Goal: Transaction & Acquisition: Obtain resource

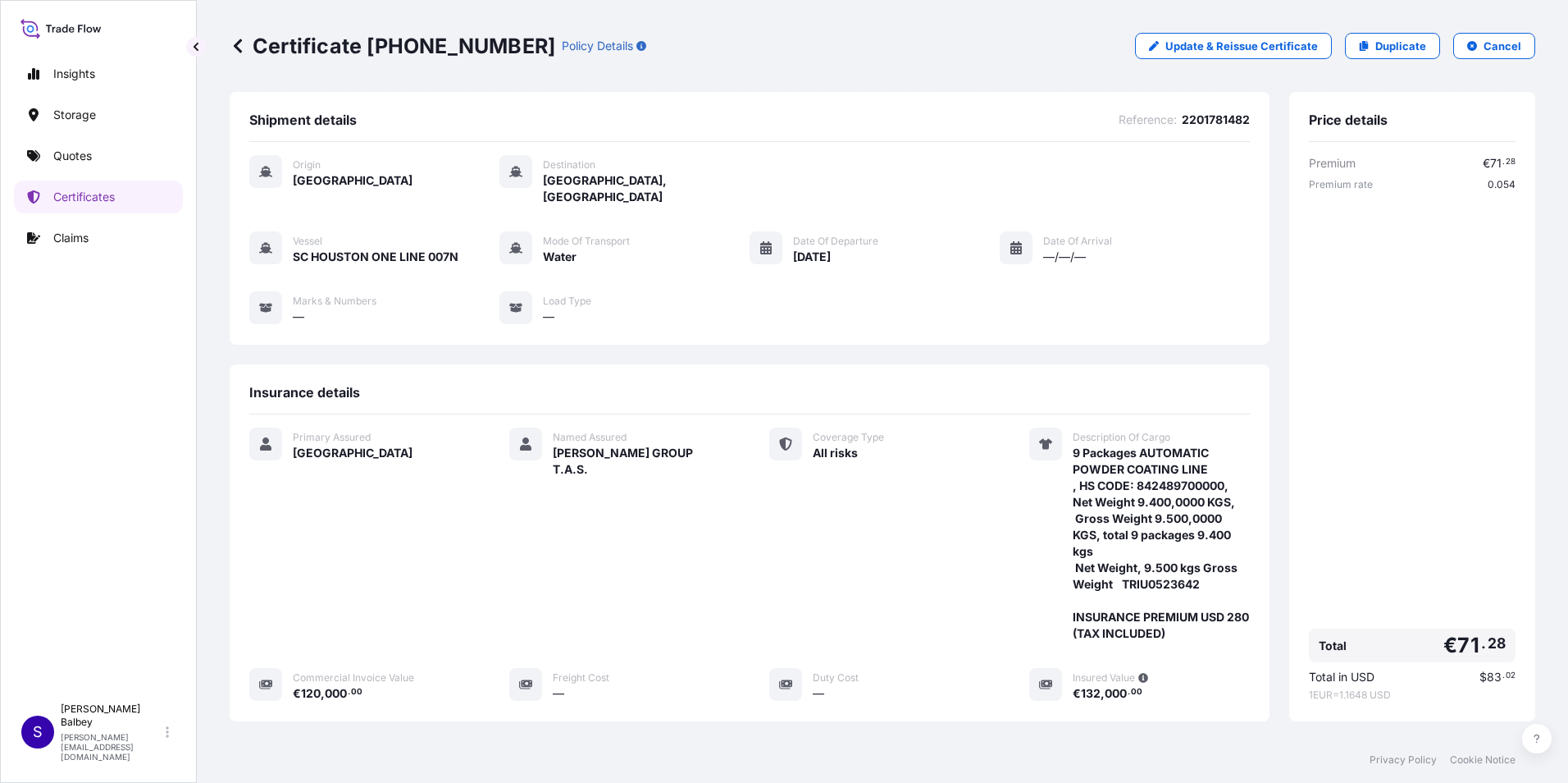
scroll to position [159, 0]
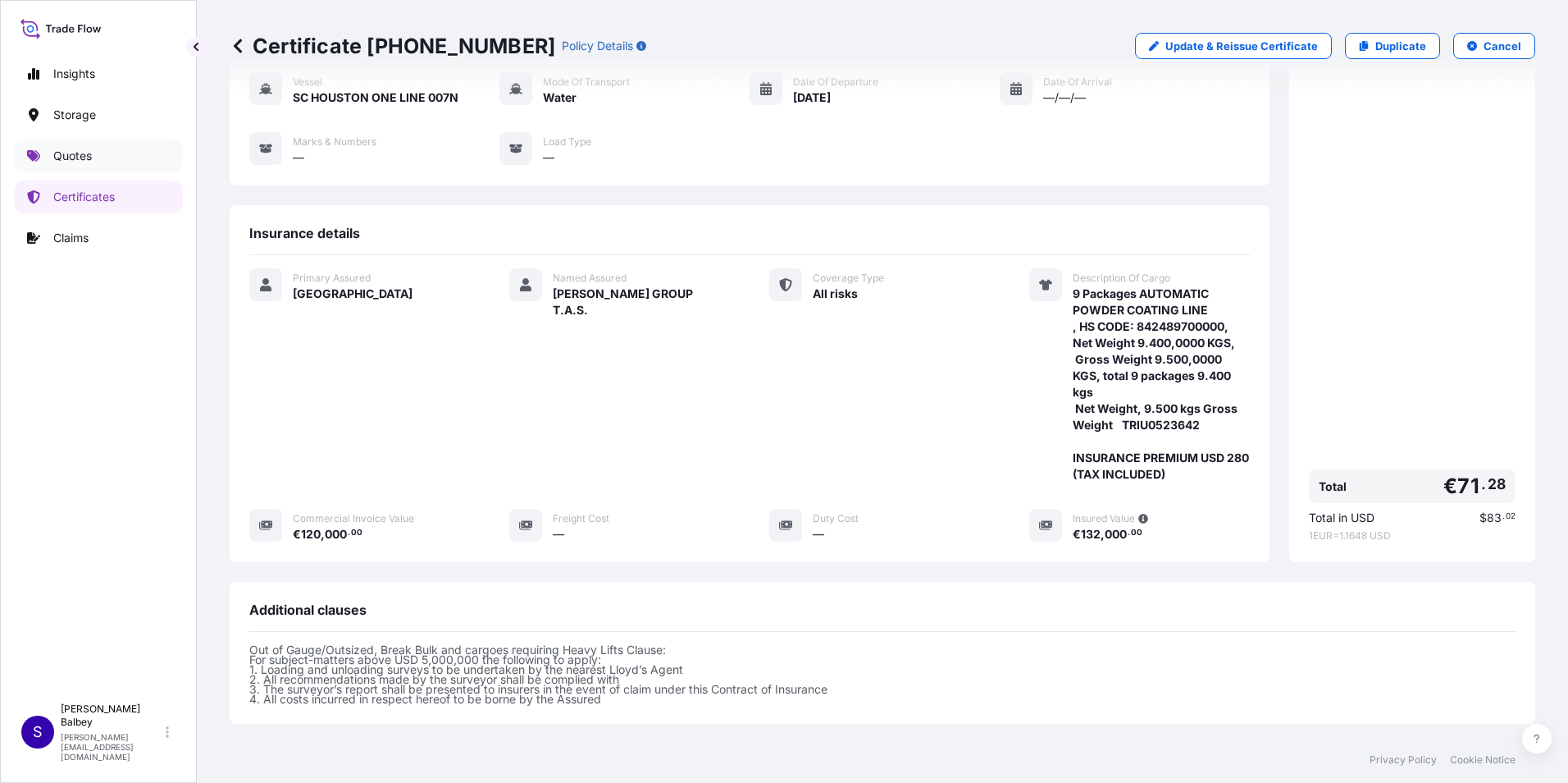
click at [112, 151] on link "Quotes" at bounding box center [97, 155] width 169 height 33
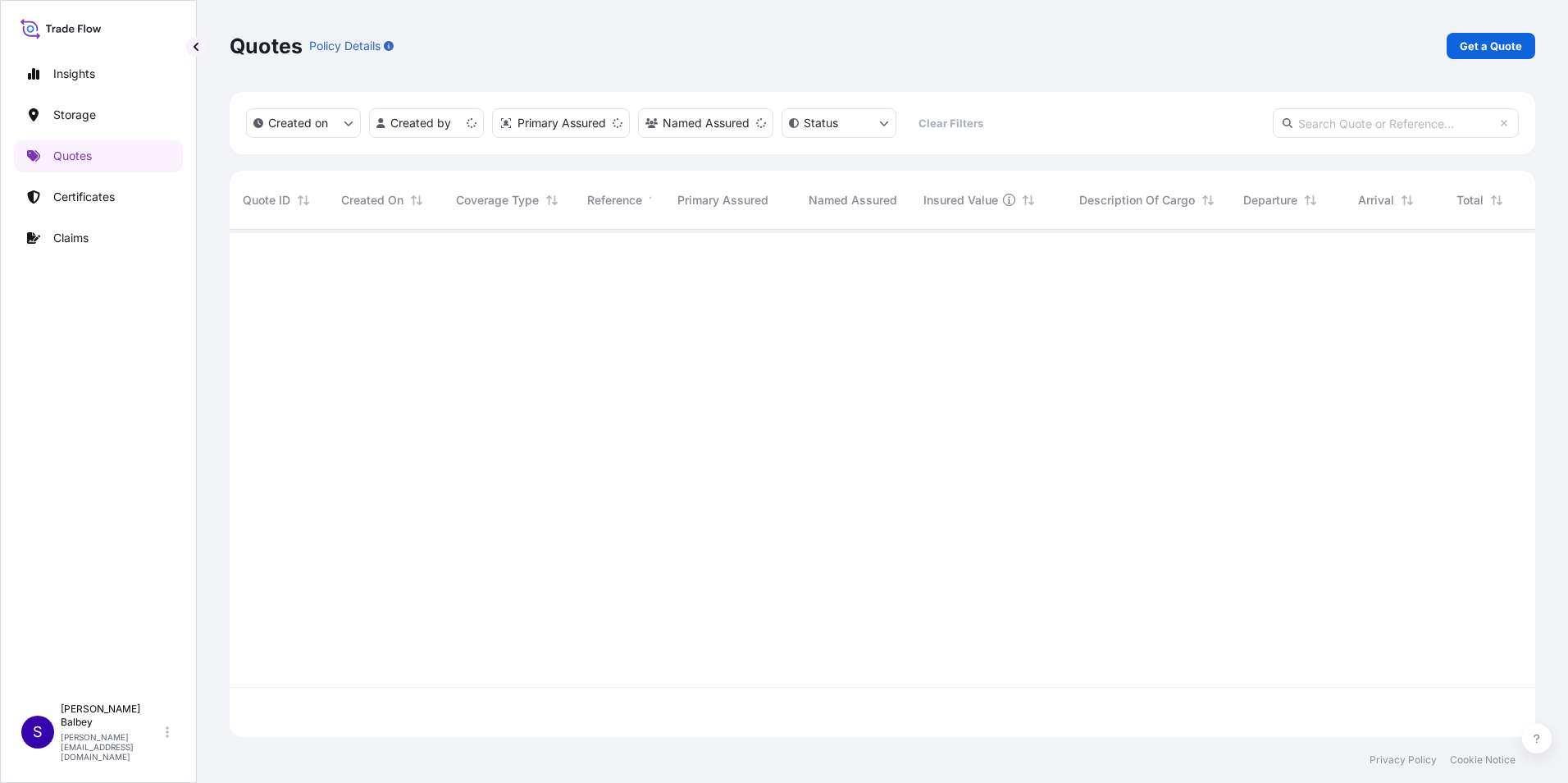
scroll to position [504, 1294]
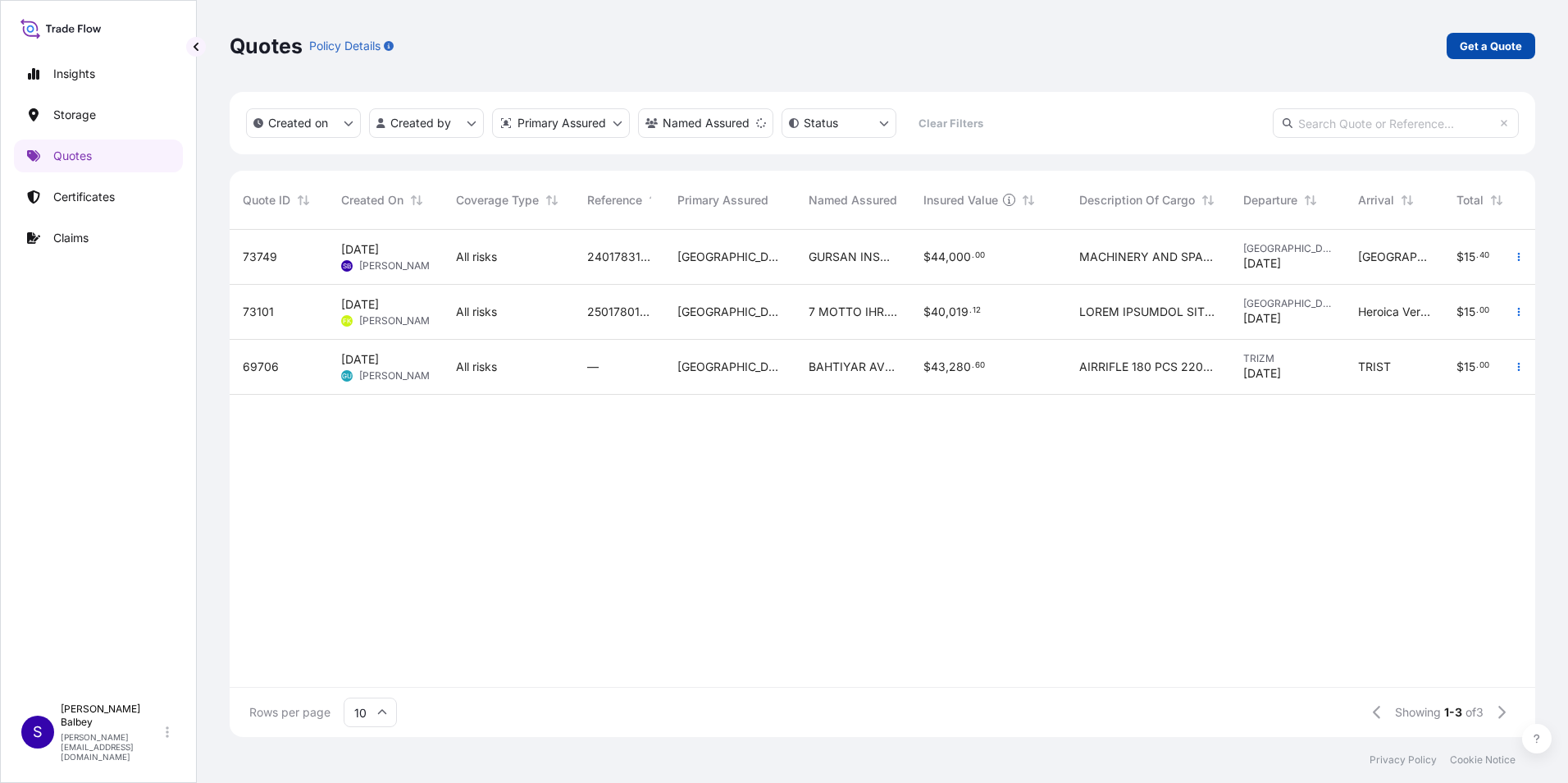
click at [1480, 52] on p "Get a Quote" at bounding box center [1490, 46] width 62 height 16
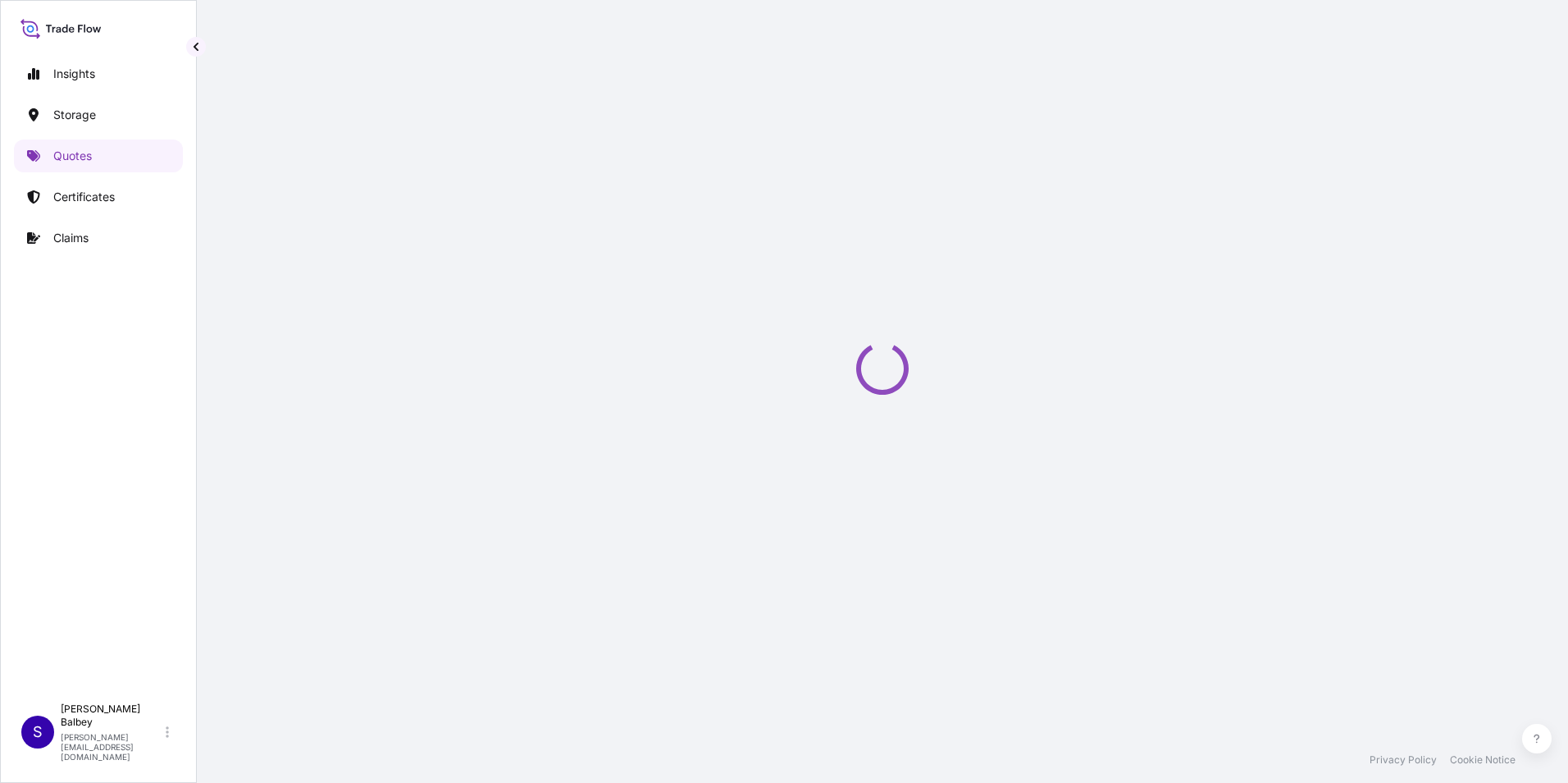
scroll to position [26, 0]
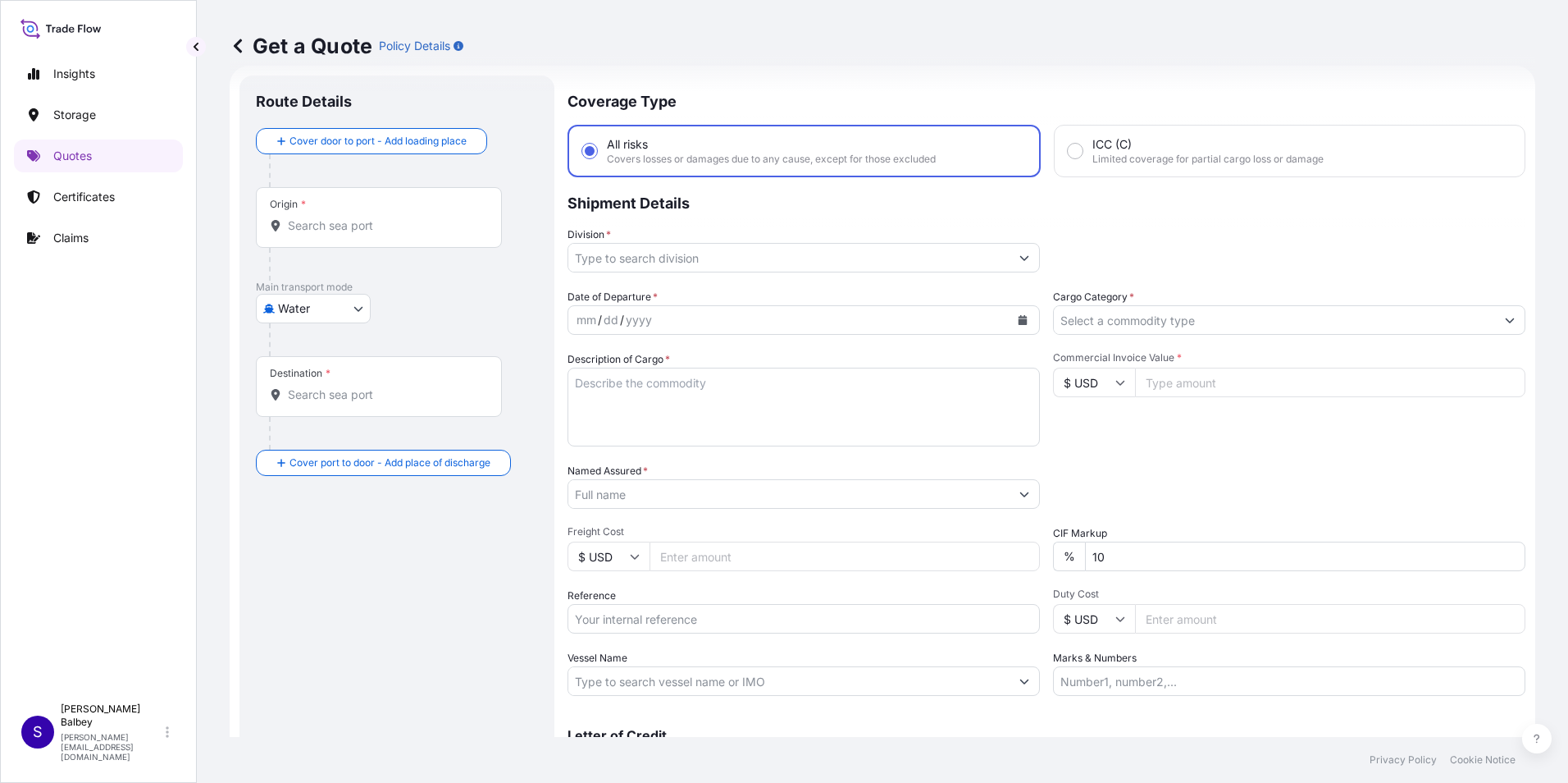
click at [349, 310] on body "Insights Storage Quotes Certificates Claims S [PERSON_NAME] Balbey [PERSON_NAME…" at bounding box center [784, 391] width 1568 height 783
click at [330, 352] on div "Air" at bounding box center [313, 351] width 102 height 30
select select "Air"
click at [350, 243] on div "Origin *" at bounding box center [378, 223] width 246 height 61
click at [350, 240] on input "Origin *" at bounding box center [385, 232] width 193 height 16
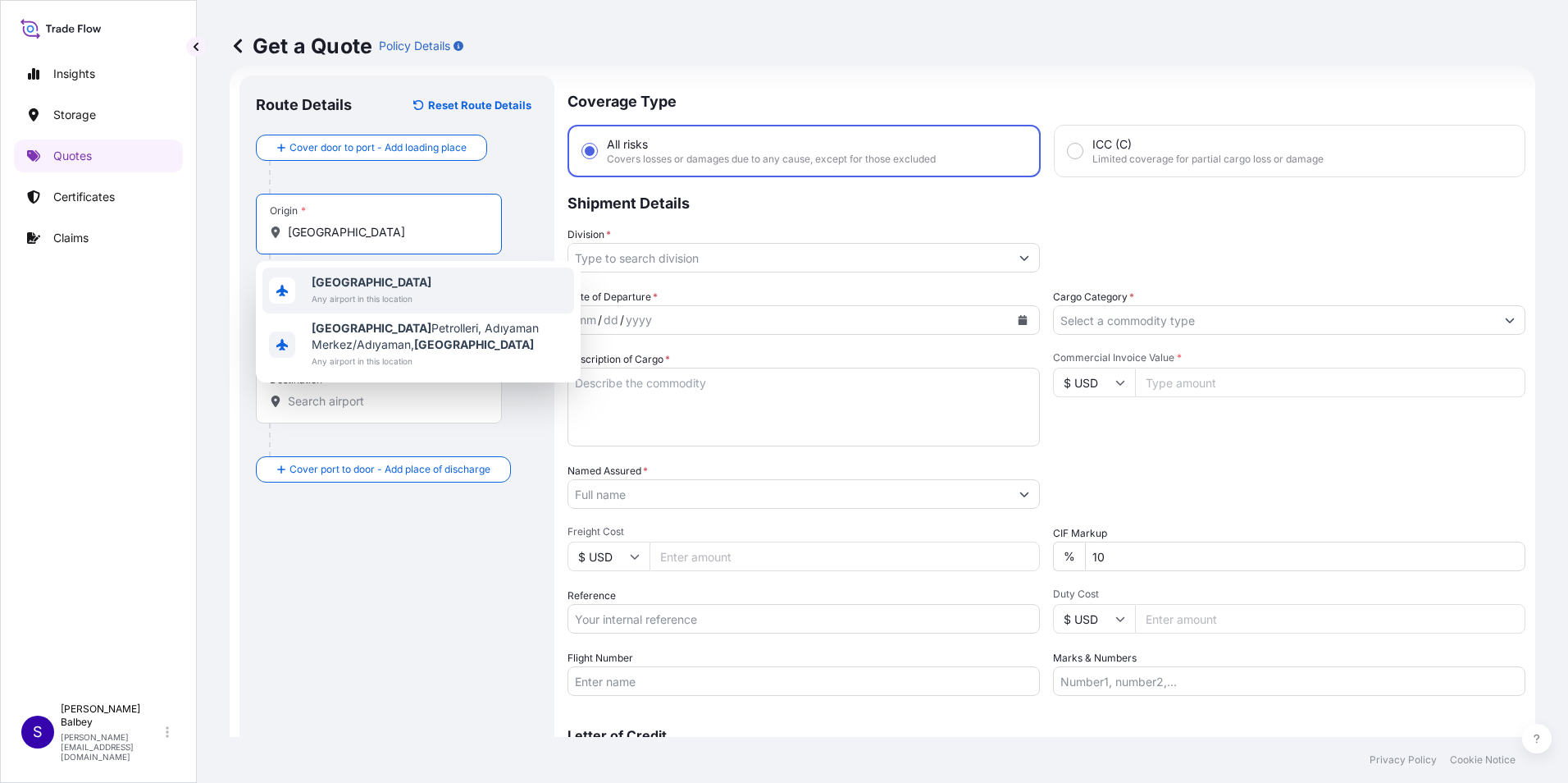
click at [493, 289] on div "Türkiye Any airport in this location" at bounding box center [418, 290] width 311 height 46
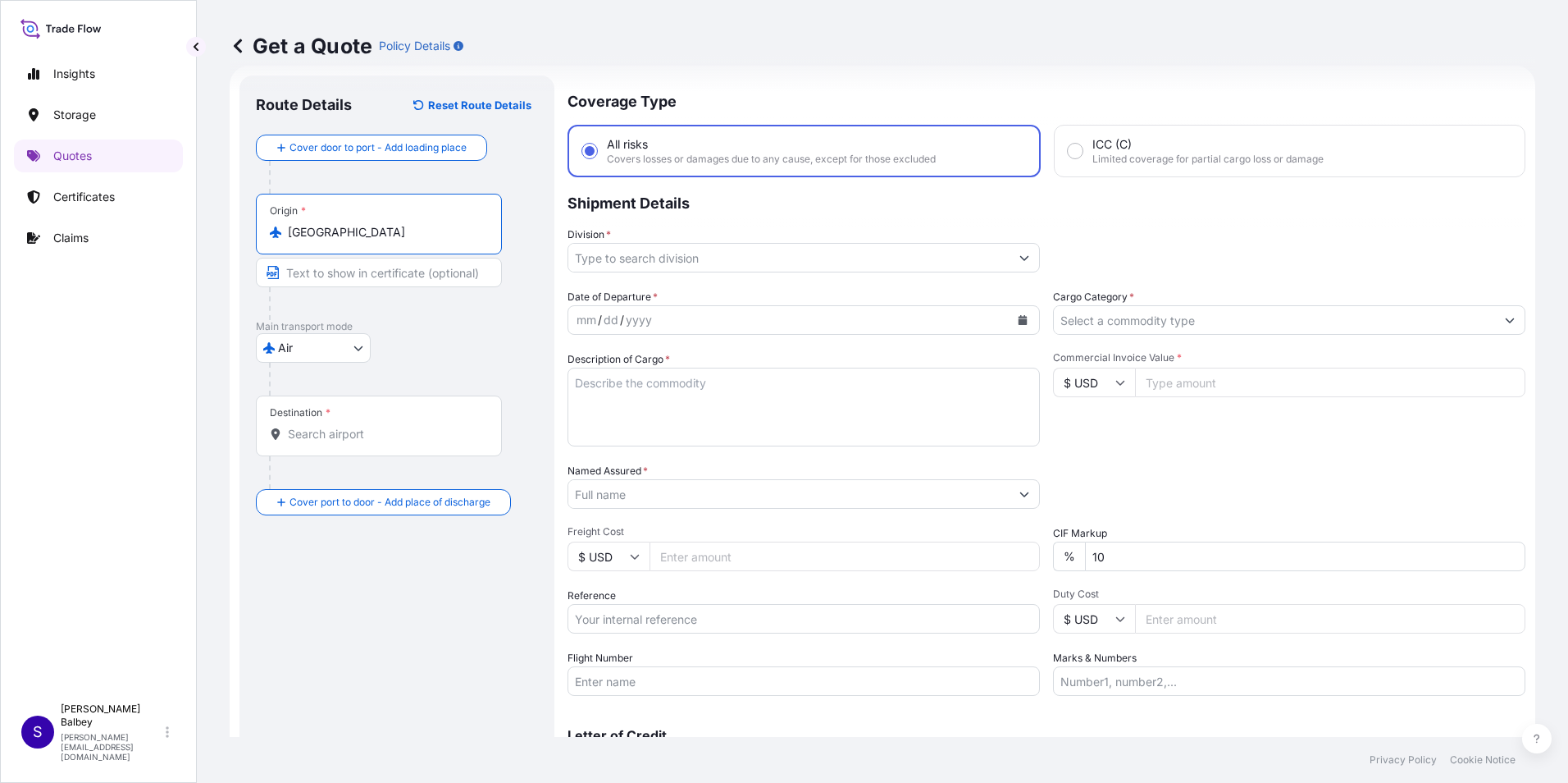
type input "[GEOGRAPHIC_DATA]"
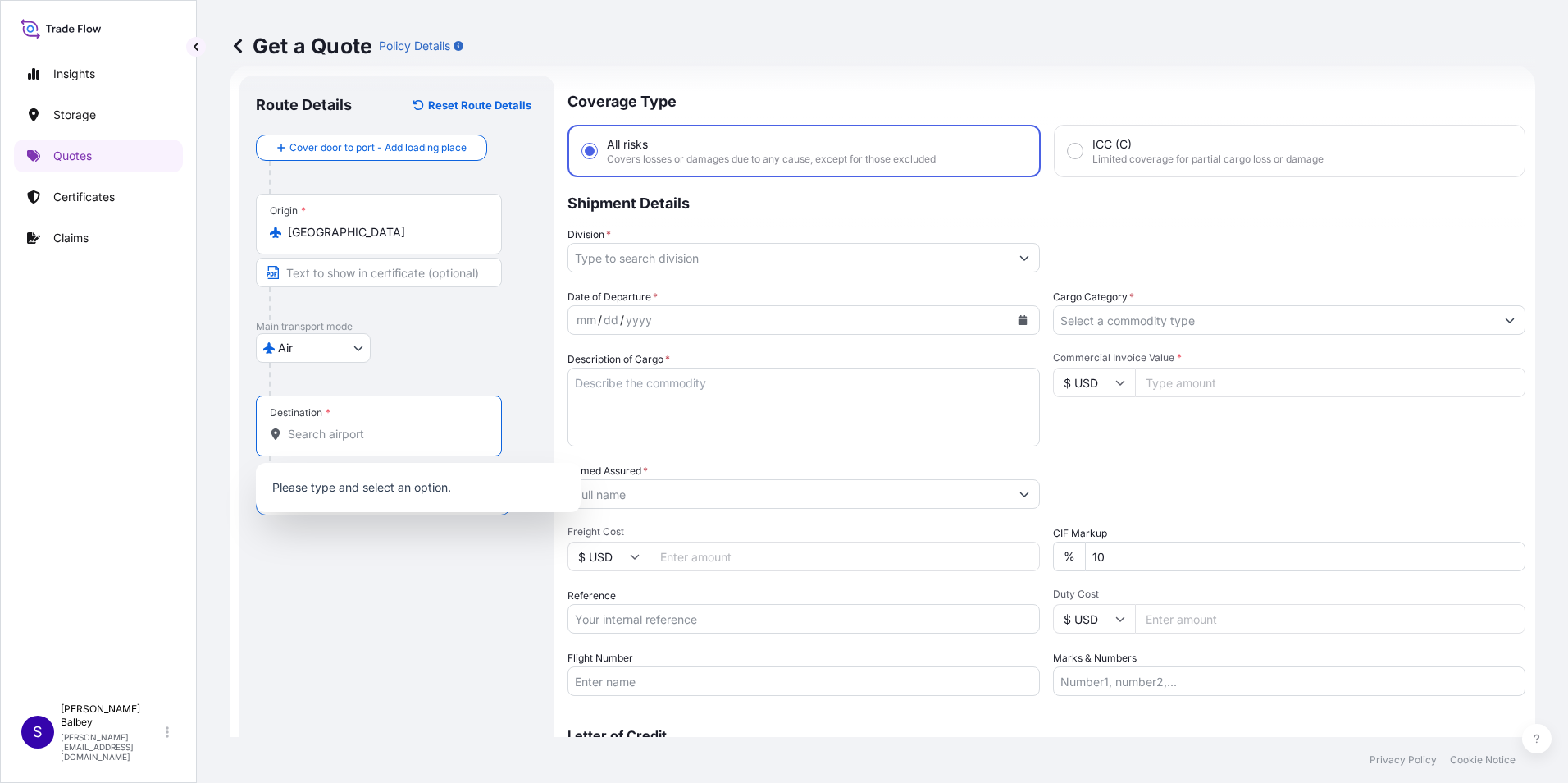
click at [431, 435] on input "Destination *" at bounding box center [385, 434] width 193 height 16
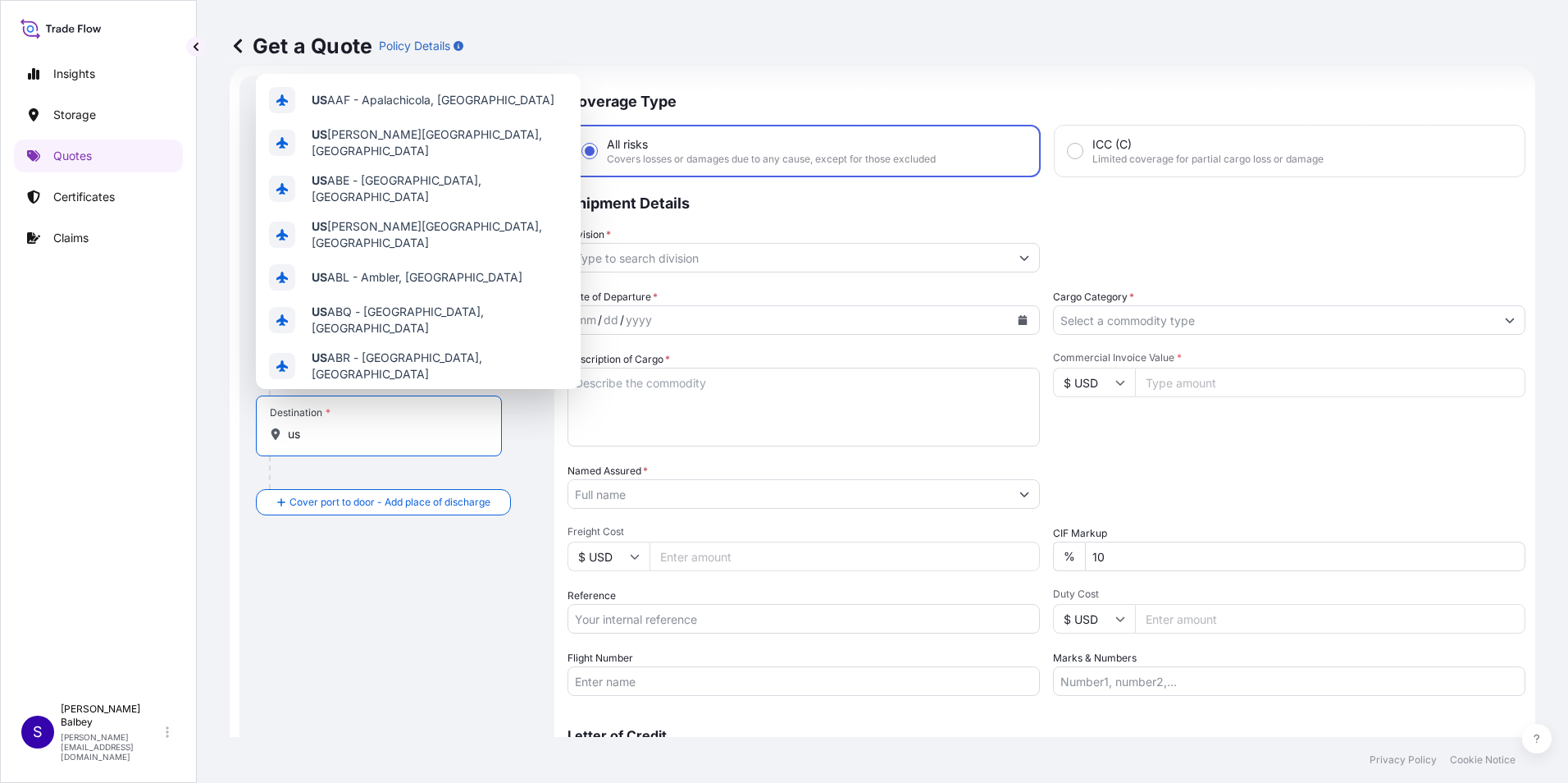
type input "u"
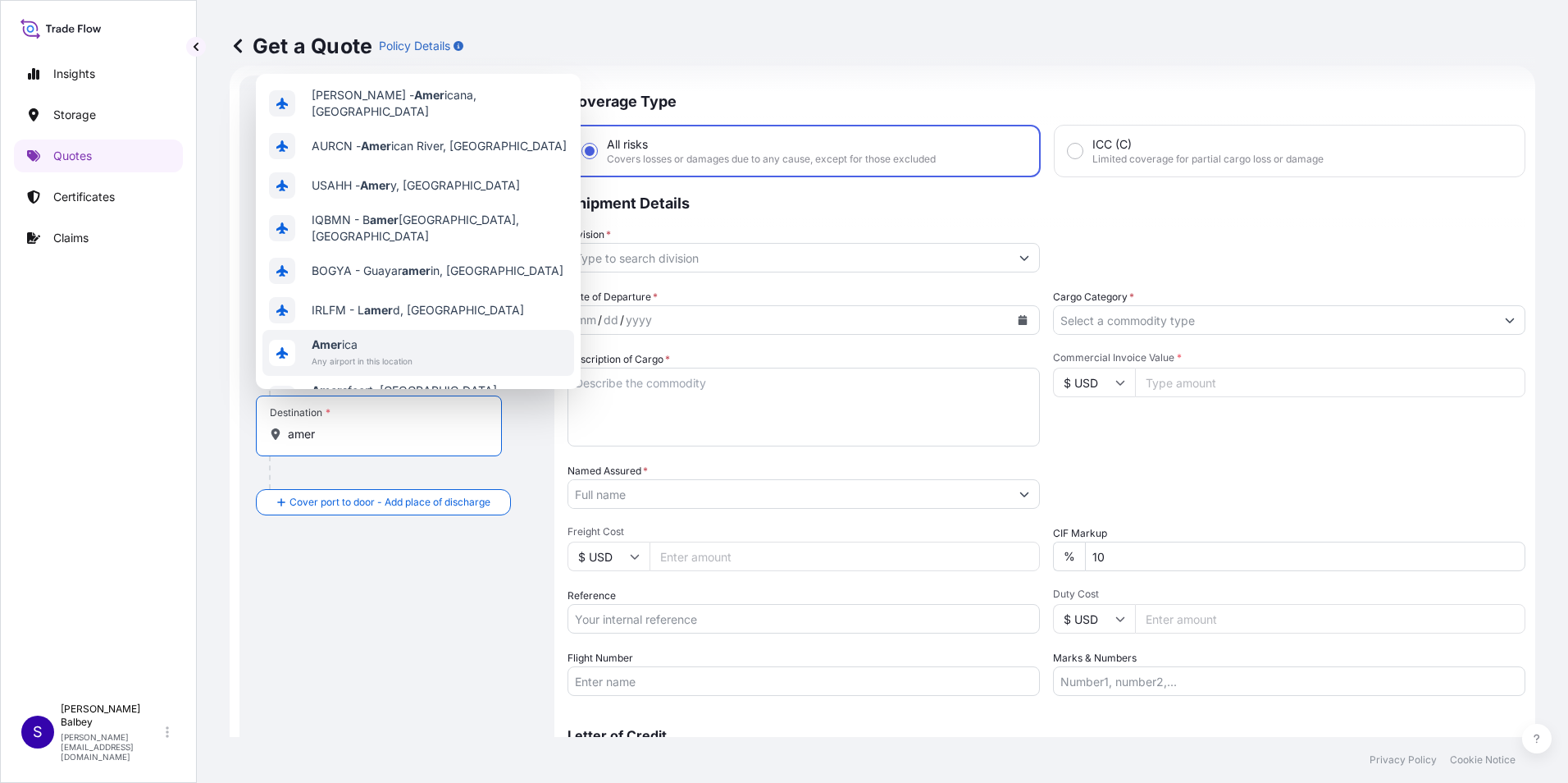
click at [413, 353] on span "Any airport in this location" at bounding box center [362, 361] width 101 height 16
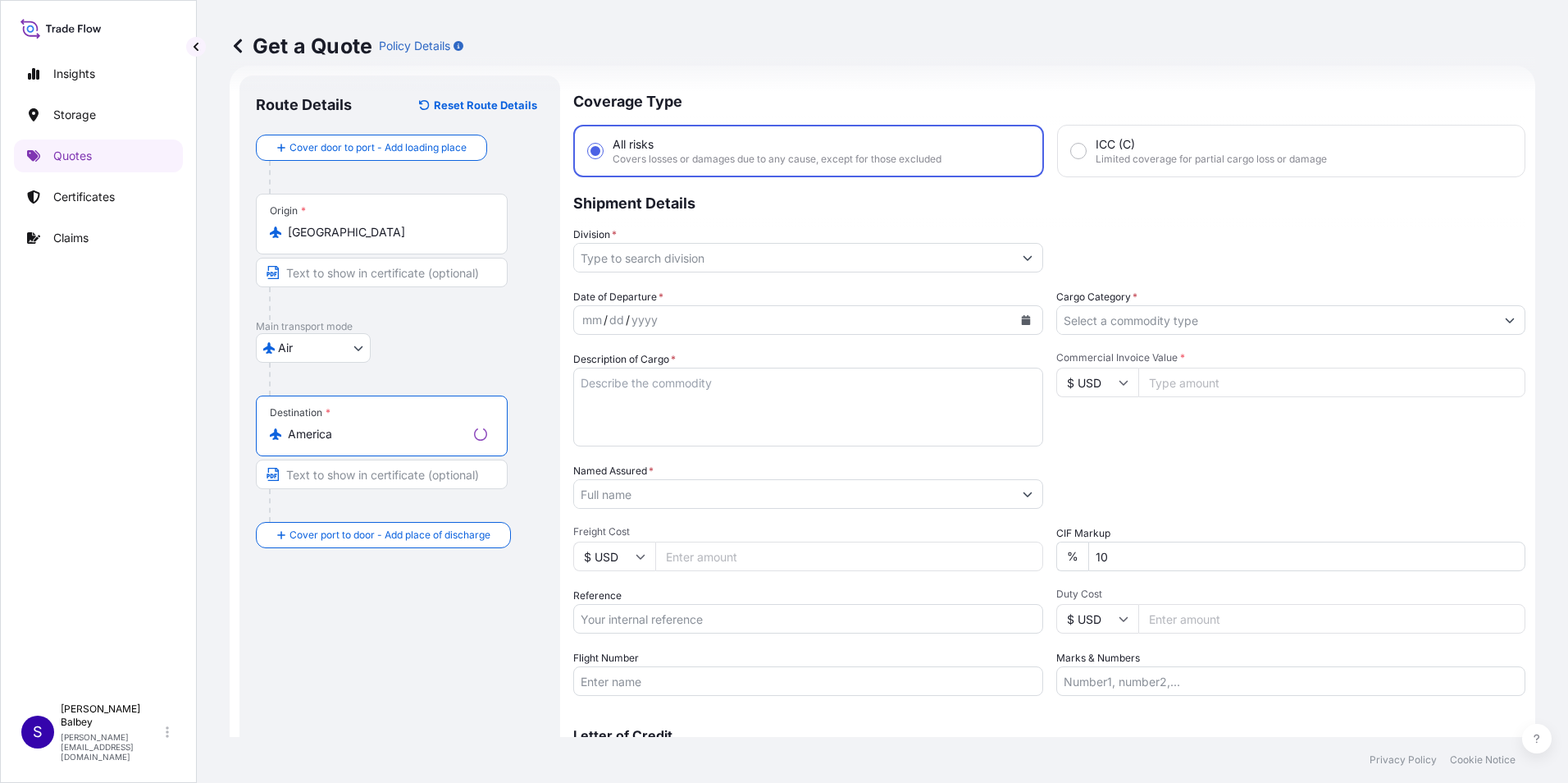
type input "America"
click at [465, 666] on div "Route Details Reset Route Details Cover door to port - Add loading place Place …" at bounding box center [399, 447] width 288 height 710
click at [1019, 258] on icon "Show suggestions" at bounding box center [1024, 257] width 10 height 10
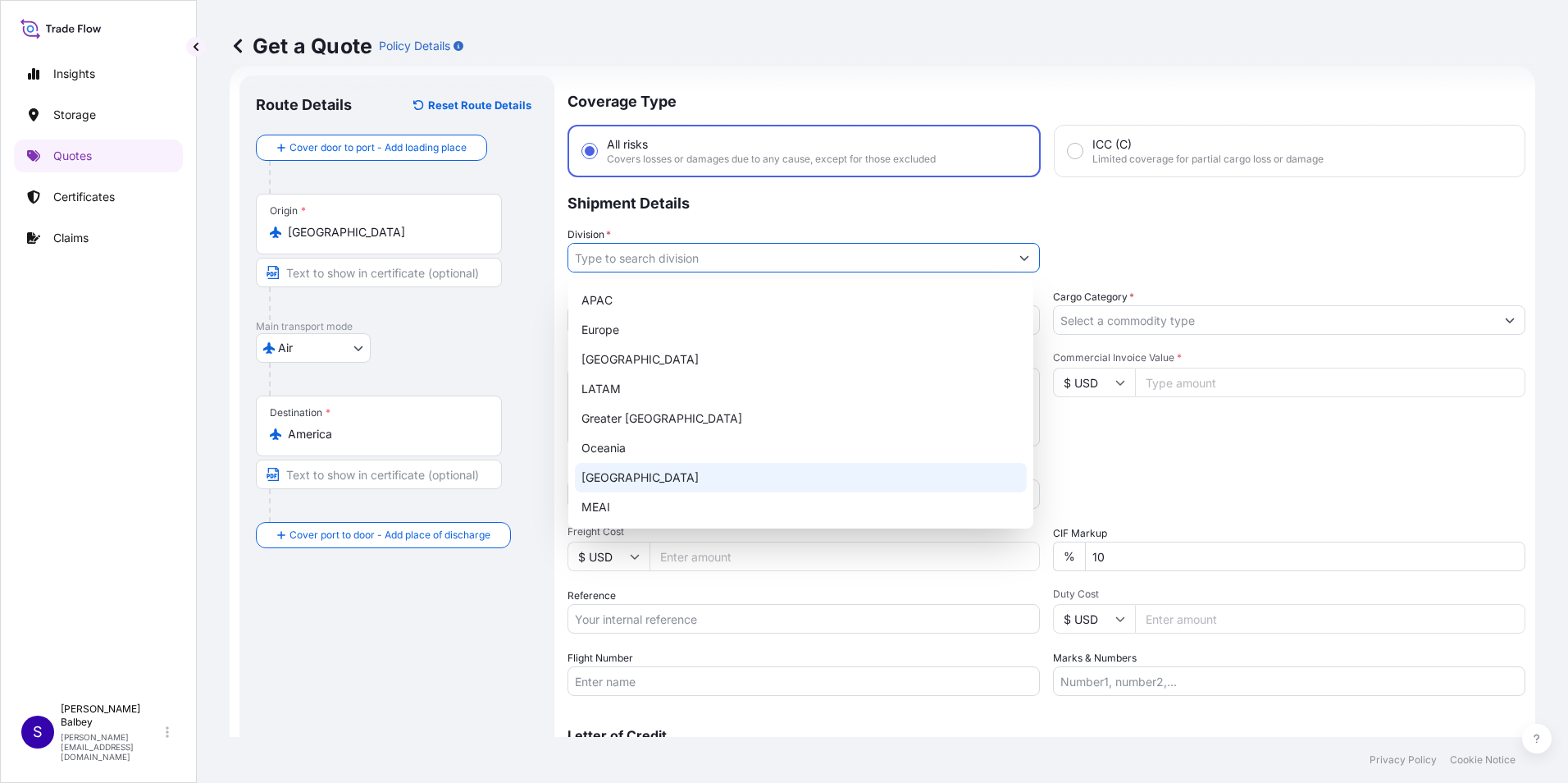
click at [645, 482] on div "[GEOGRAPHIC_DATA]" at bounding box center [801, 477] width 452 height 30
type input "[GEOGRAPHIC_DATA]"
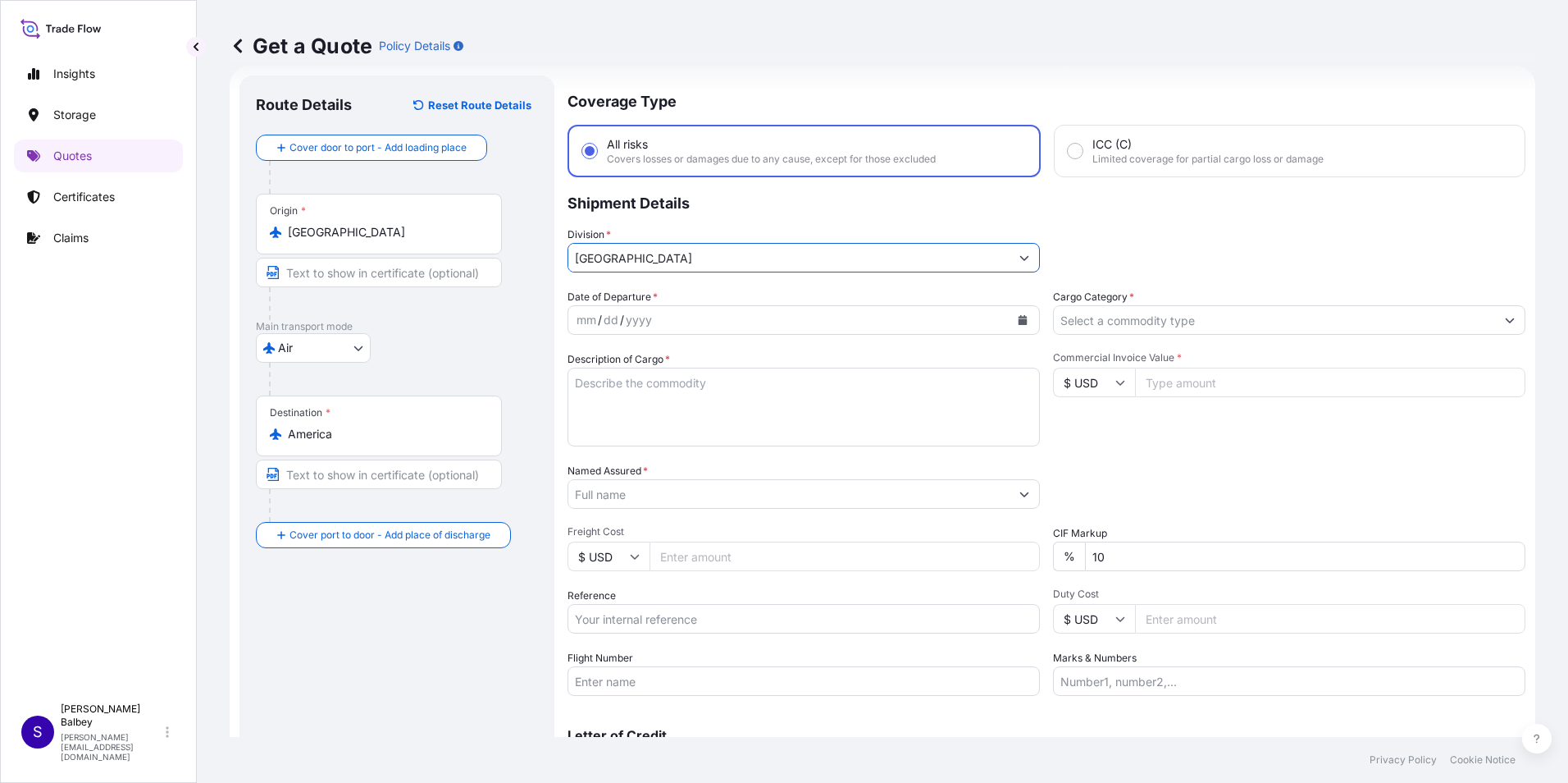
click at [1018, 319] on icon "Calendar" at bounding box center [1023, 320] width 9 height 10
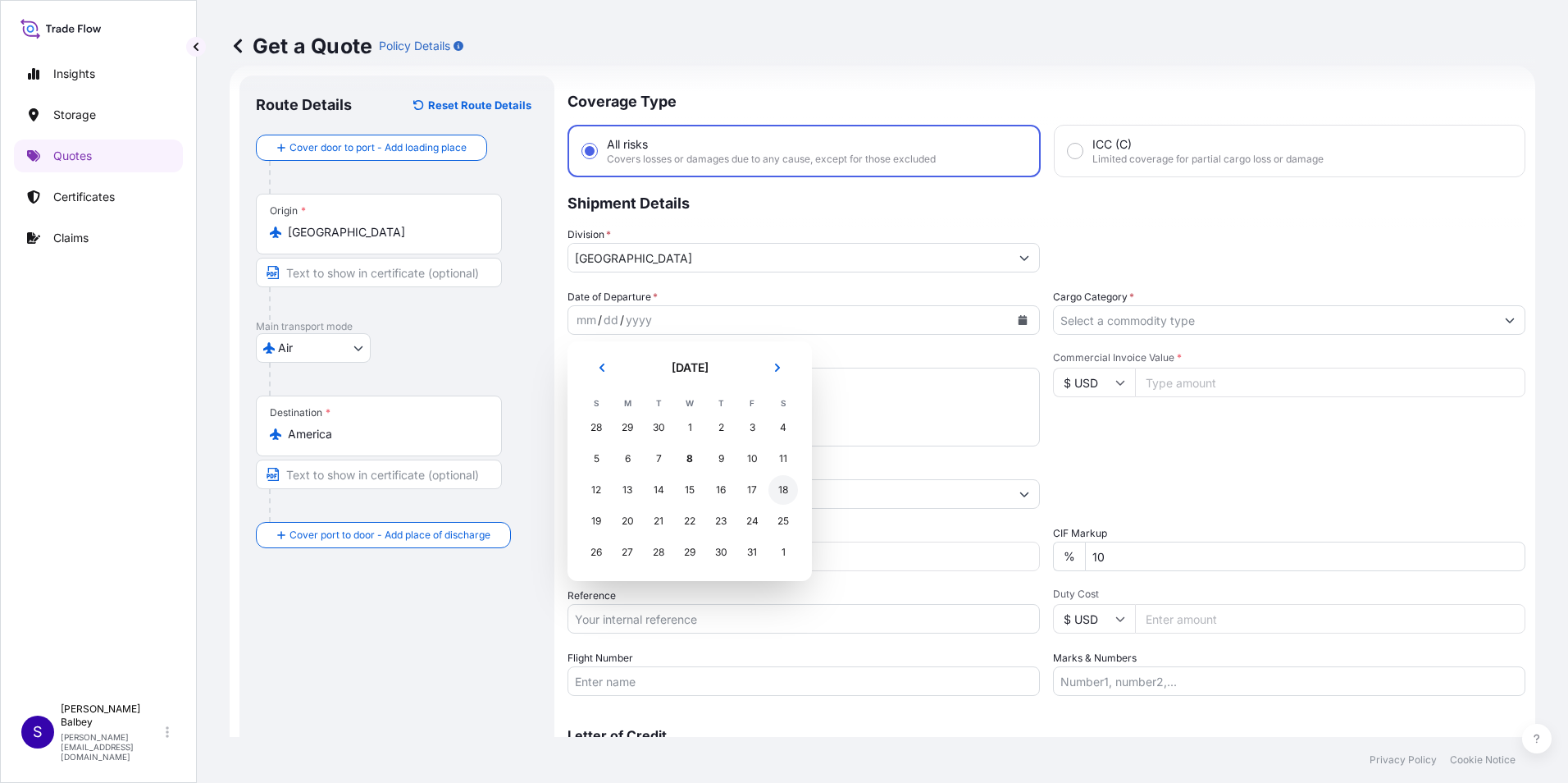
click at [782, 492] on div "18" at bounding box center [783, 489] width 30 height 30
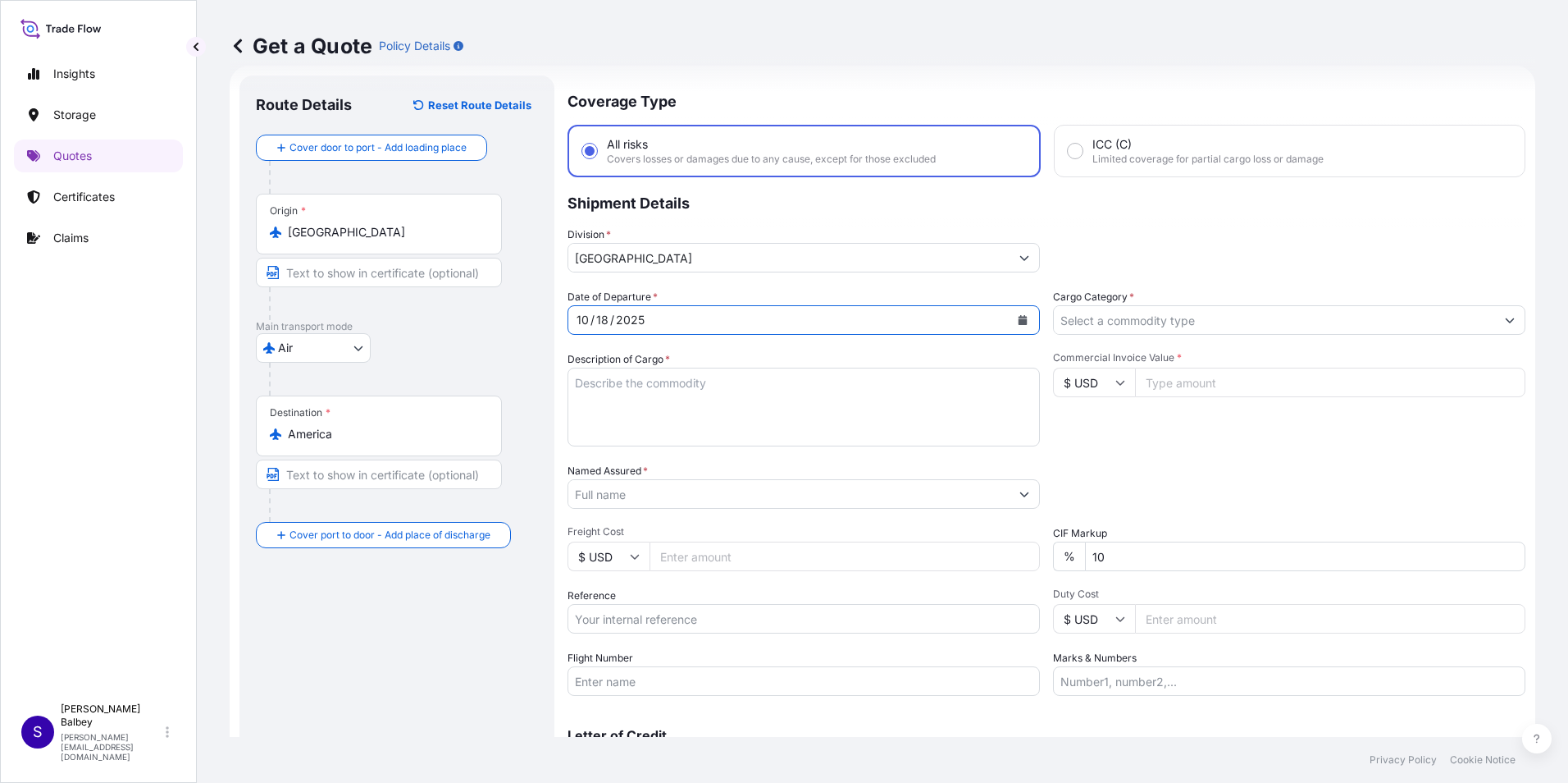
click at [754, 411] on textarea "Description of Cargo *" at bounding box center [803, 406] width 472 height 79
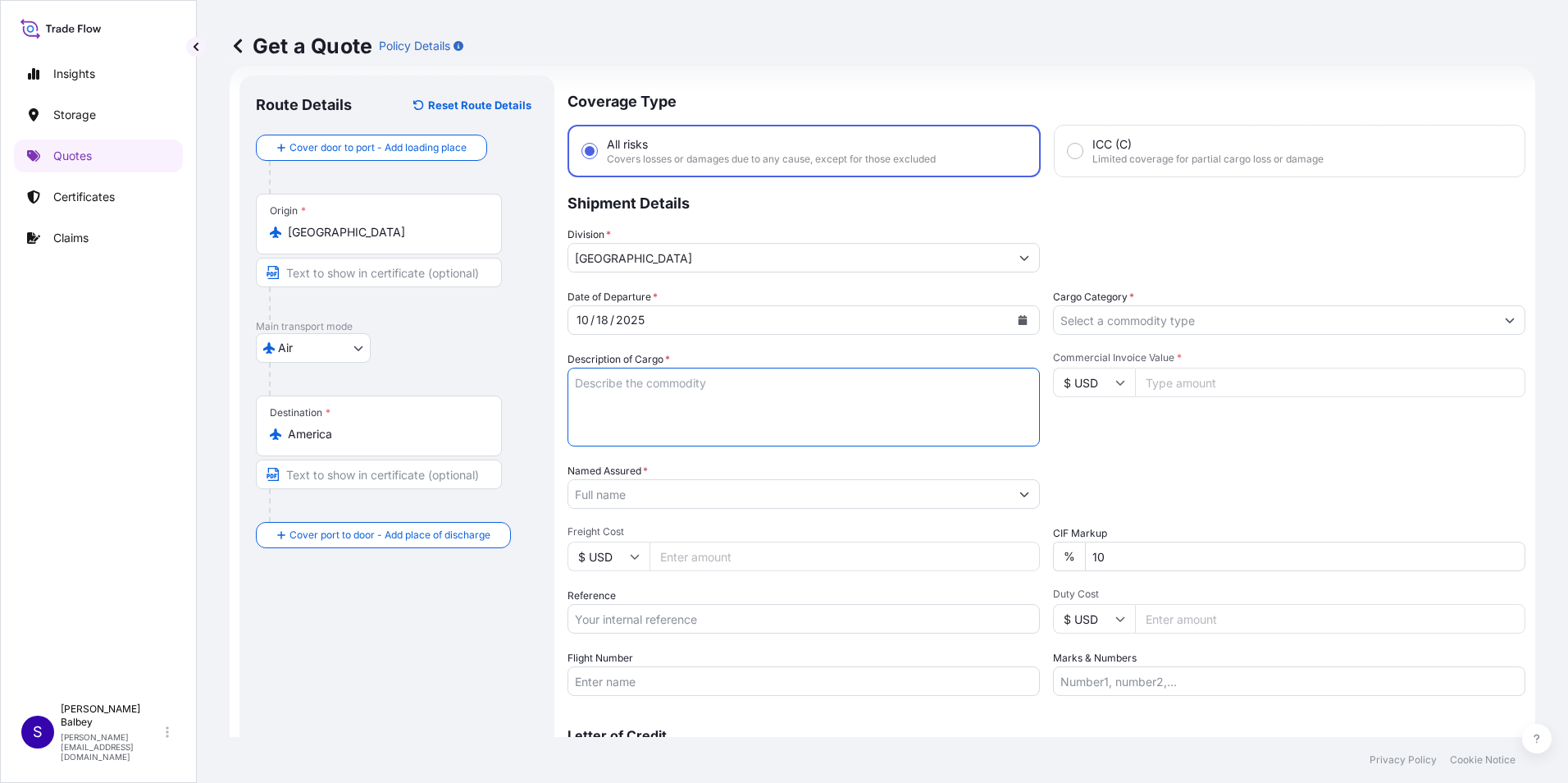
click at [882, 385] on textarea "Description of Cargo *" at bounding box center [803, 406] width 472 height 79
paste textarea ""LIGHTING FIXTURES HSCODE:940549900000 NOT RESTRICTED 2 x (144x116x150) CM" 2 k…"
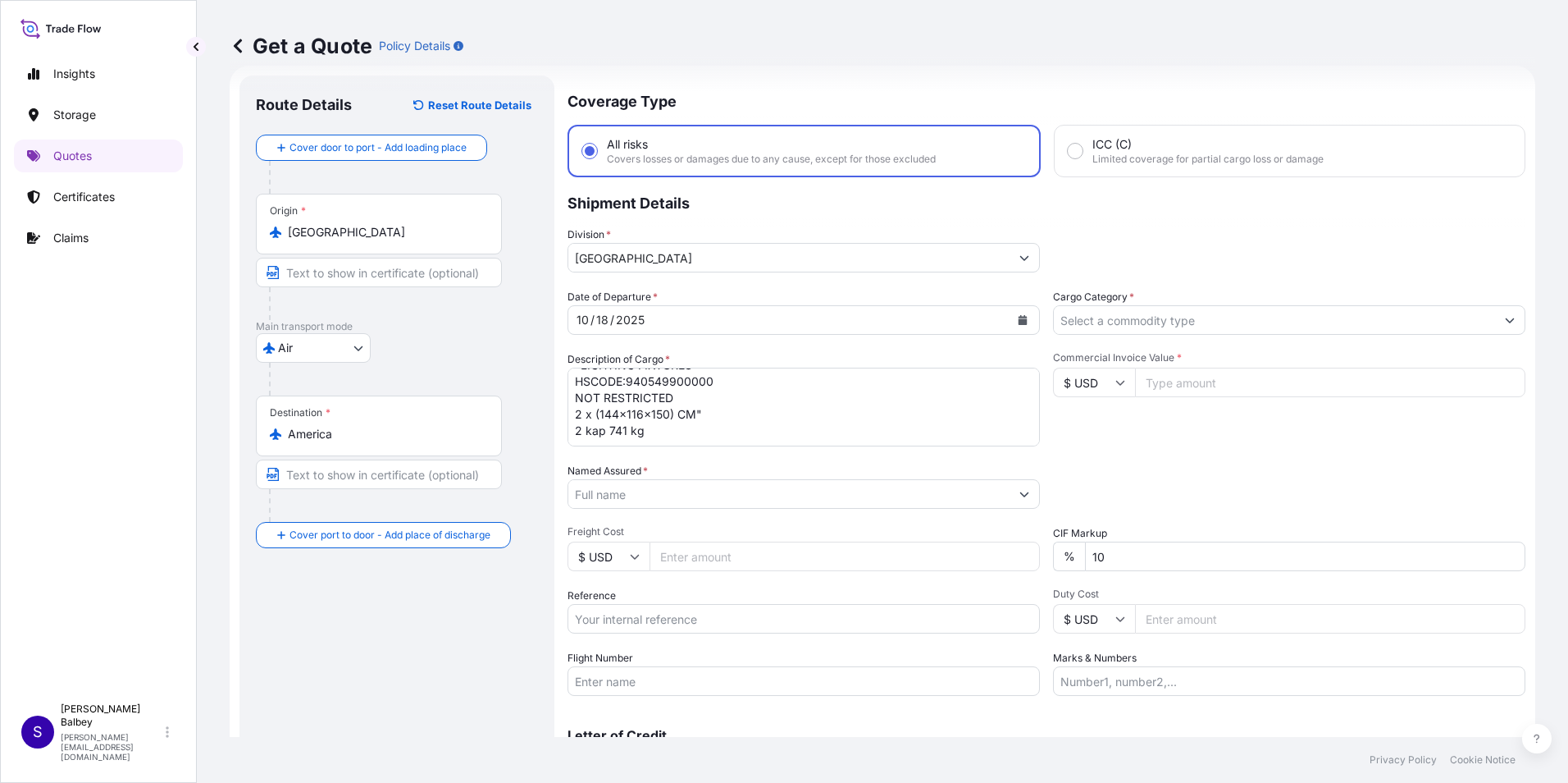
click at [613, 433] on textarea ""LIGHTING FIXTURES HSCODE:940549900000 NOT RESTRICTED 2 x (144x116x150) CM" 2 k…" at bounding box center [803, 406] width 472 height 79
paste textarea "016-87970960 - HAWB 2421785144"
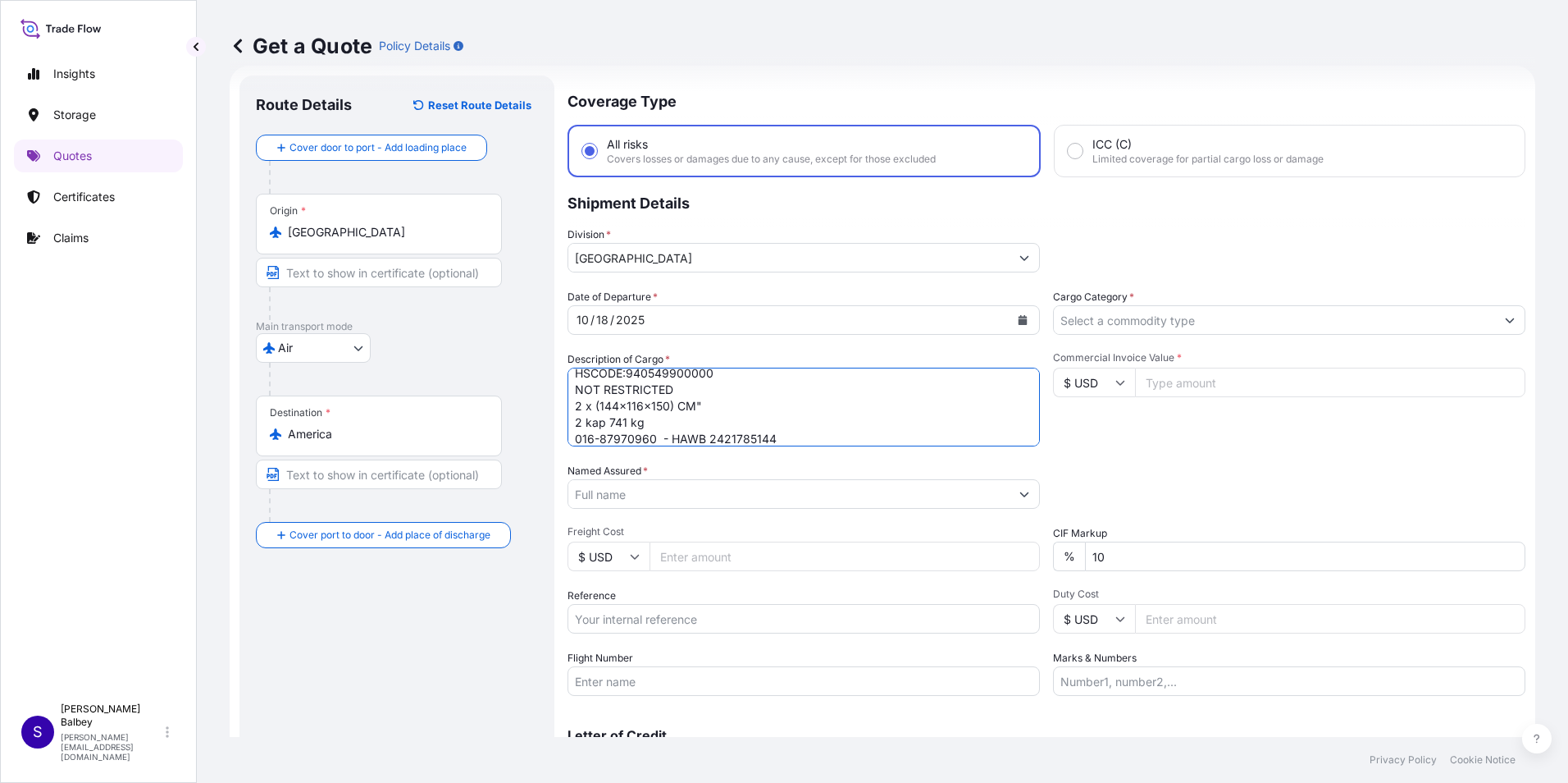
click at [843, 437] on textarea ""LIGHTING FIXTURES HSCODE:940549900000 NOT RESTRICTED 2 x (144x116x150) CM" 2 k…" at bounding box center [803, 406] width 472 height 79
type textarea ""LIGHTING FIXTURES HSCODE:940549900000 NOT RESTRICTED 2 x (144x116x150) CM" 2 k…"
click at [690, 496] on input "Named Assured *" at bounding box center [786, 494] width 435 height 30
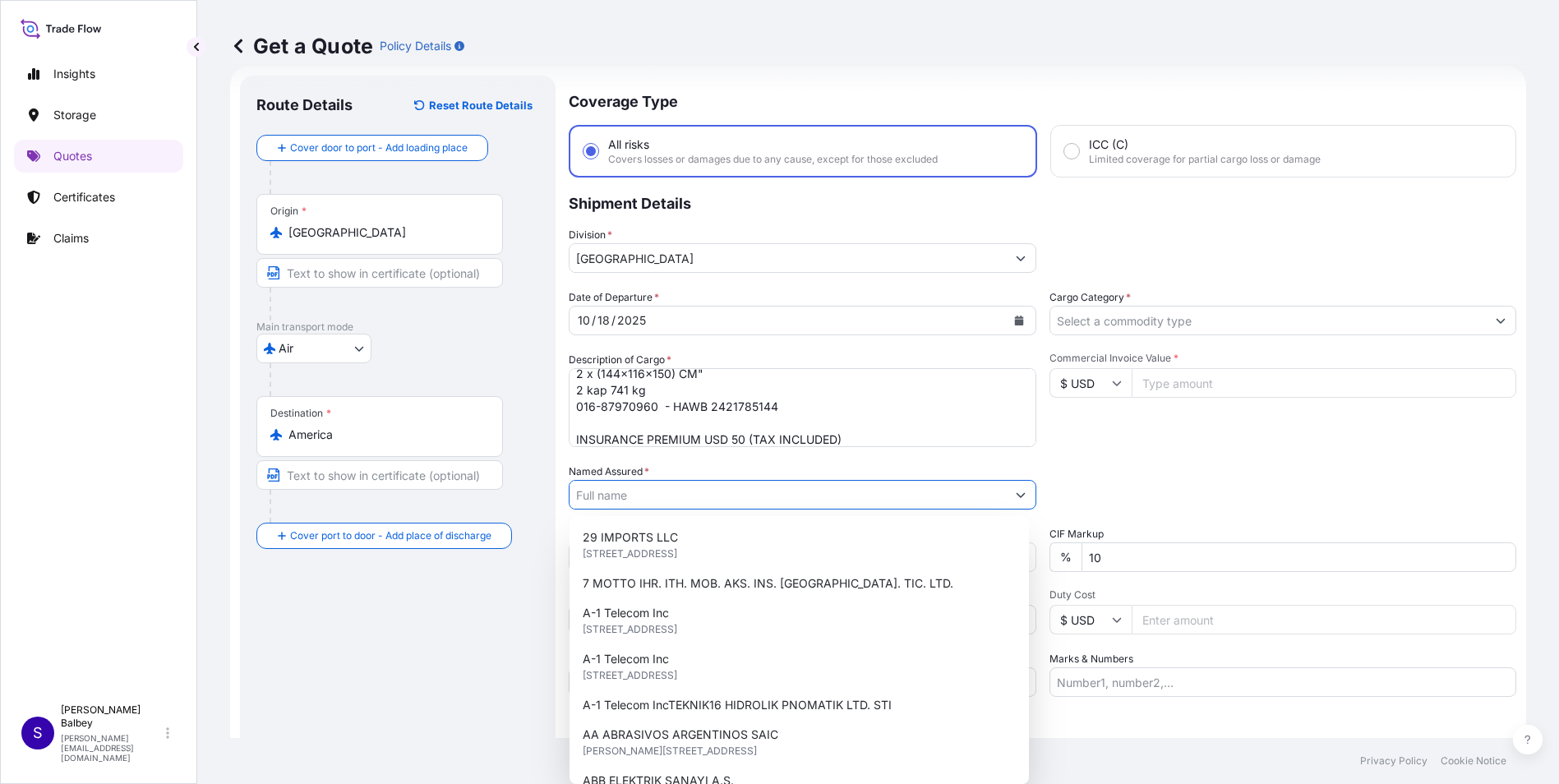
click at [635, 496] on input "Named Assured *" at bounding box center [788, 495] width 436 height 30
paste input "HPR PAZARLAMA A.S."
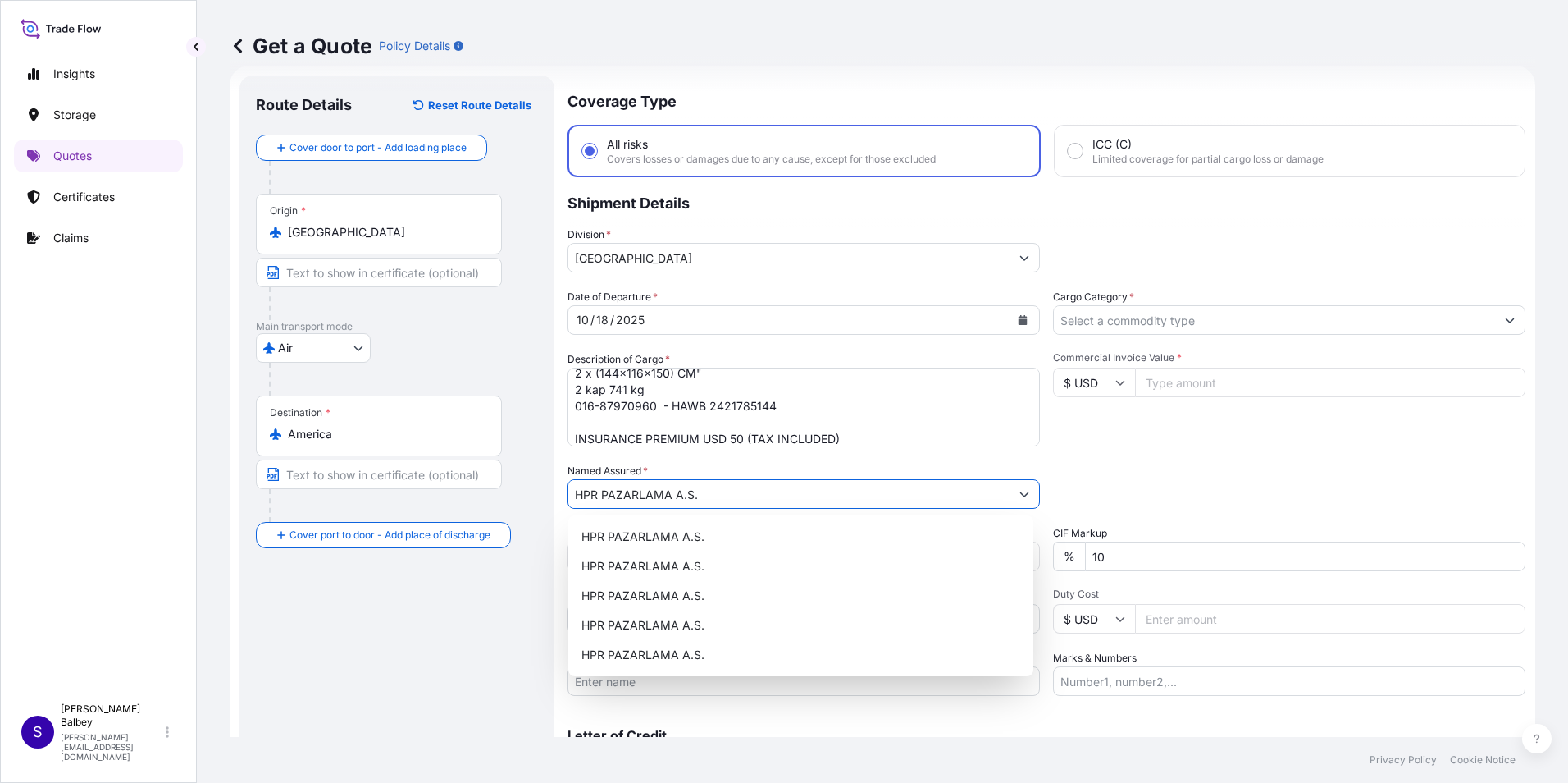
type input "HPR PAZARLAMA A.S."
click at [494, 627] on div "Route Details Reset Route Details Cover door to port - Add loading place Place …" at bounding box center [396, 447] width 283 height 710
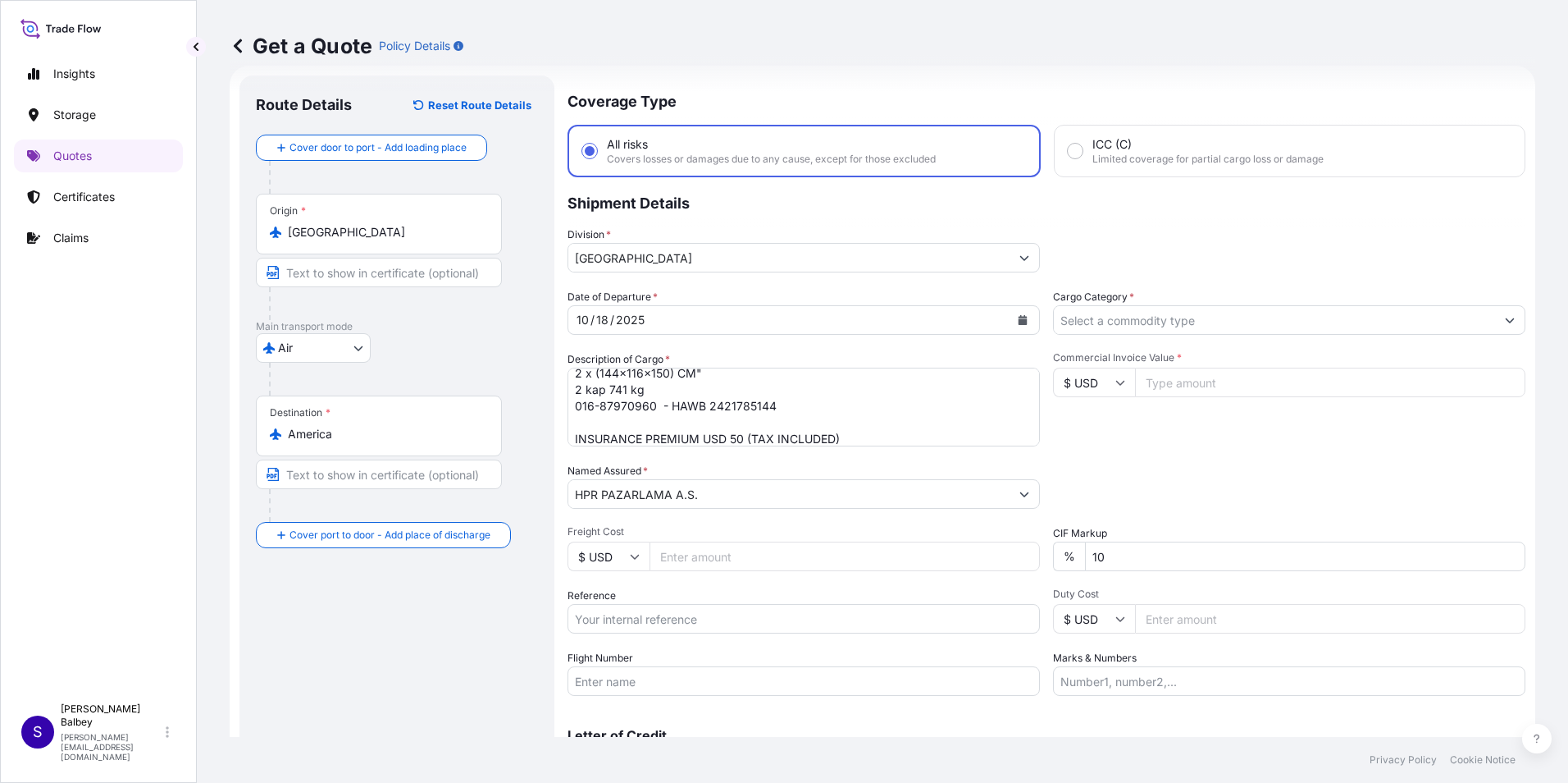
click at [659, 621] on input "Reference" at bounding box center [803, 619] width 472 height 30
click at [667, 688] on input "Flight Number" at bounding box center [803, 681] width 472 height 30
click at [753, 678] on input "Flight Number" at bounding box center [803, 681] width 472 height 30
paste input "UA 0983 United Airlines UA 0983/18"
type input "UA 0983 United Airlines UA 0983/18"
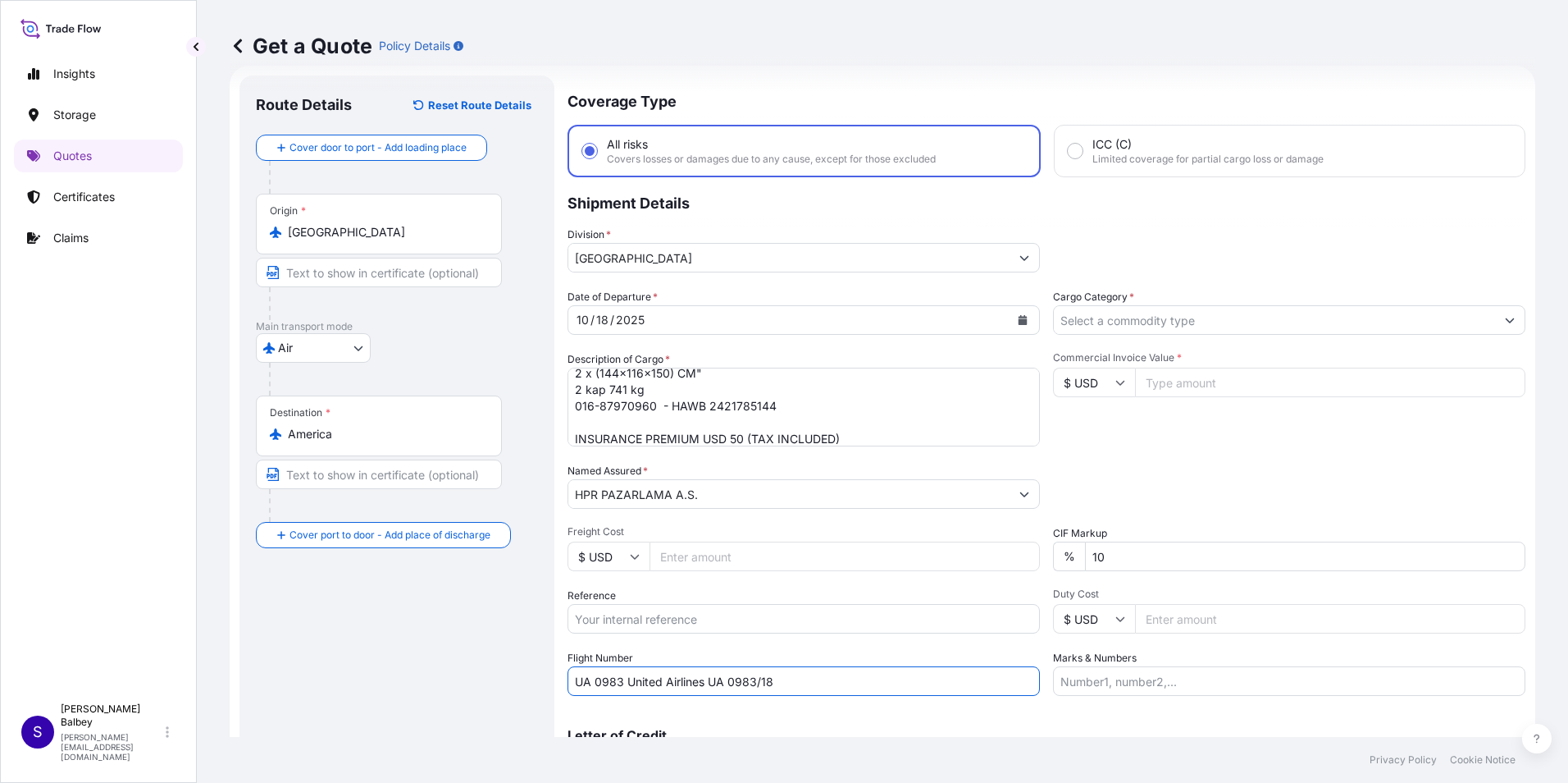
click at [399, 679] on div "Route Details Reset Route Details Cover door to port - Add loading place Place …" at bounding box center [396, 447] width 283 height 710
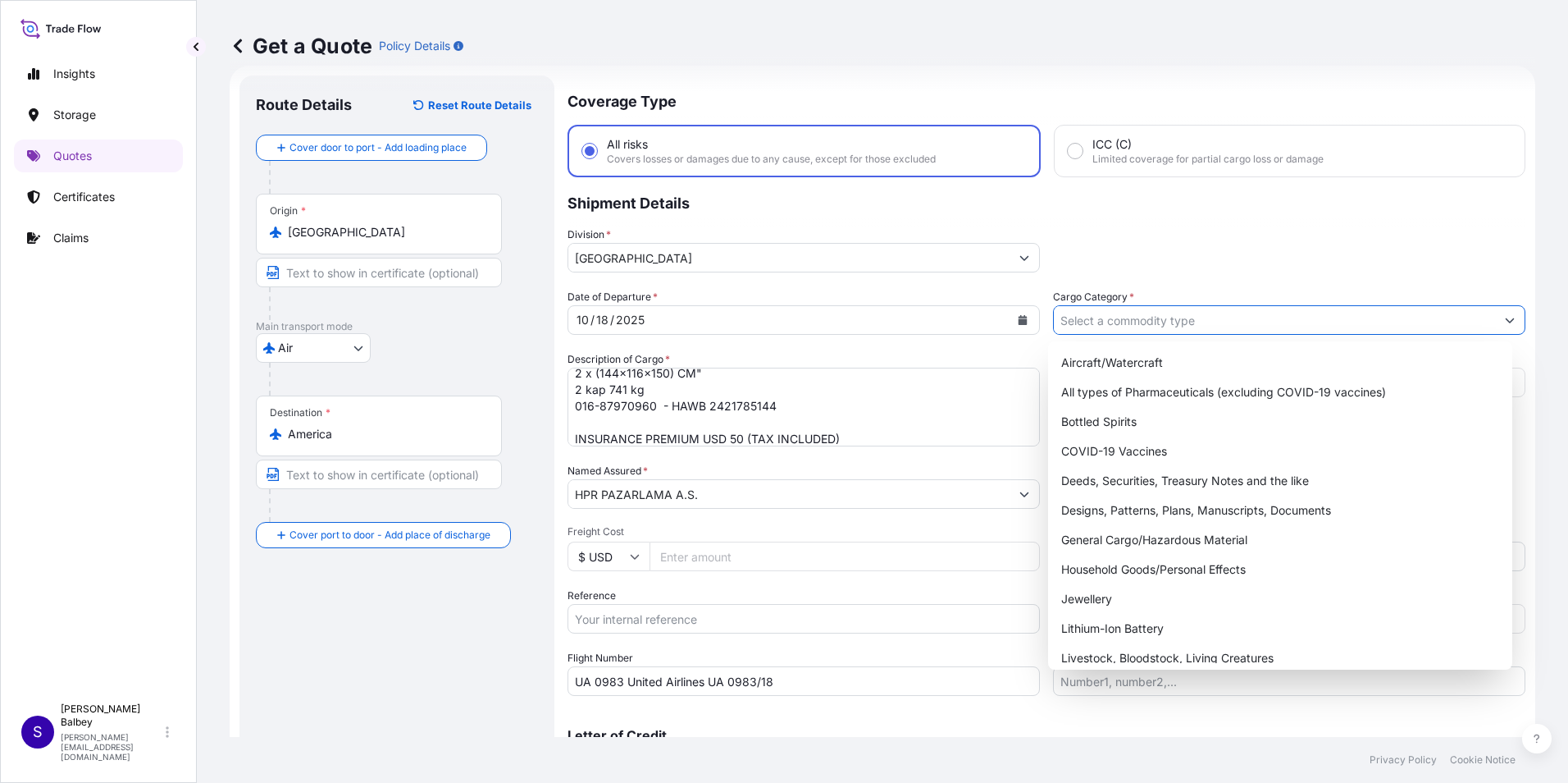
click at [1505, 321] on icon "Show suggestions" at bounding box center [1509, 320] width 10 height 10
click at [1154, 547] on div "General Cargo/Hazardous Material" at bounding box center [1280, 539] width 452 height 30
type input "General Cargo/Hazardous Material"
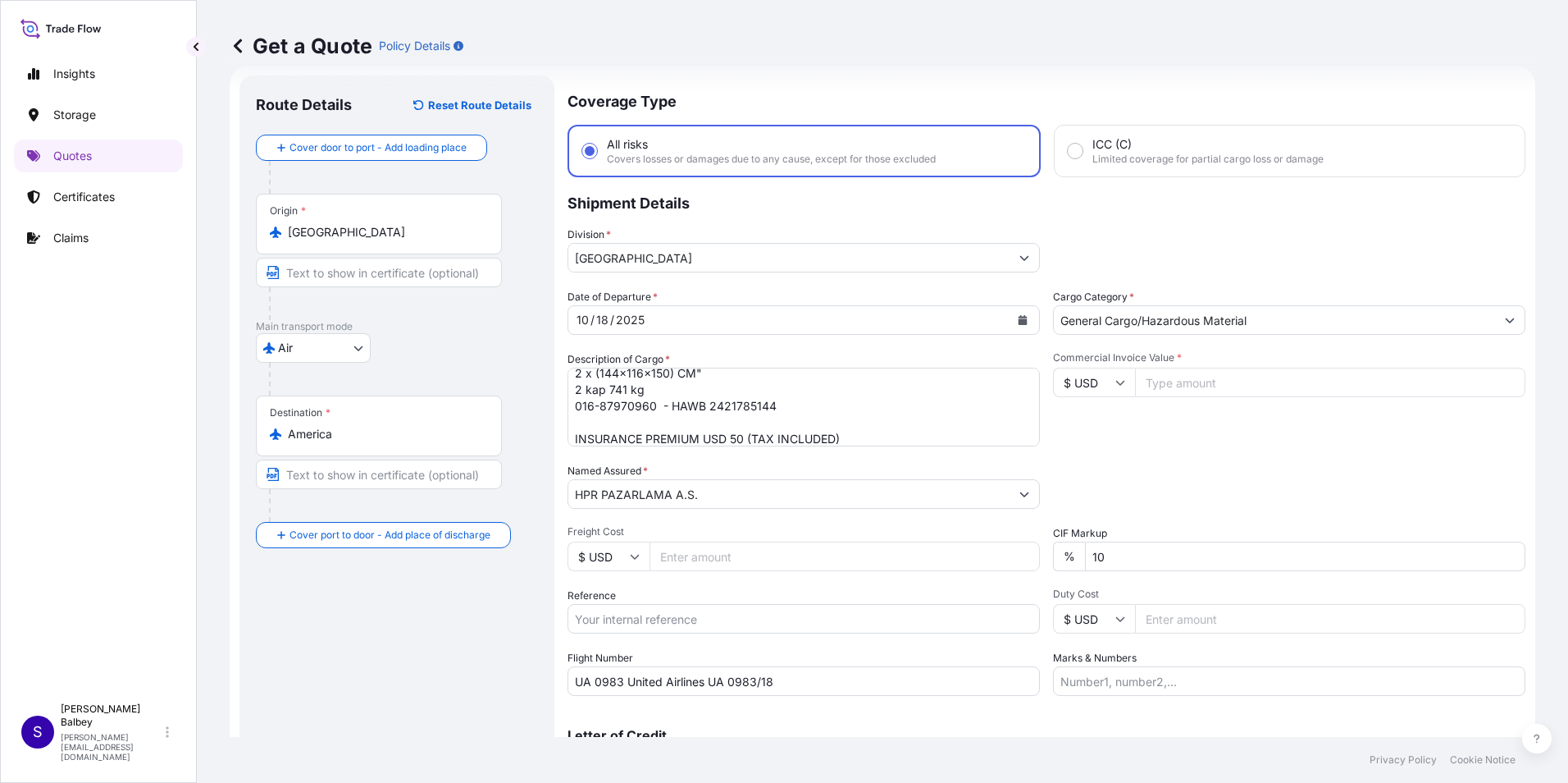
click at [1225, 376] on input "Commercial Invoice Value *" at bounding box center [1330, 382] width 390 height 30
type input "17000"
click at [1202, 445] on div "Commercial Invoice Value * $ USD 17000" at bounding box center [1289, 398] width 472 height 95
drag, startPoint x: 1143, startPoint y: 570, endPoint x: 1097, endPoint y: 565, distance: 46.3
click at [1097, 565] on input "10" at bounding box center [1305, 556] width 441 height 30
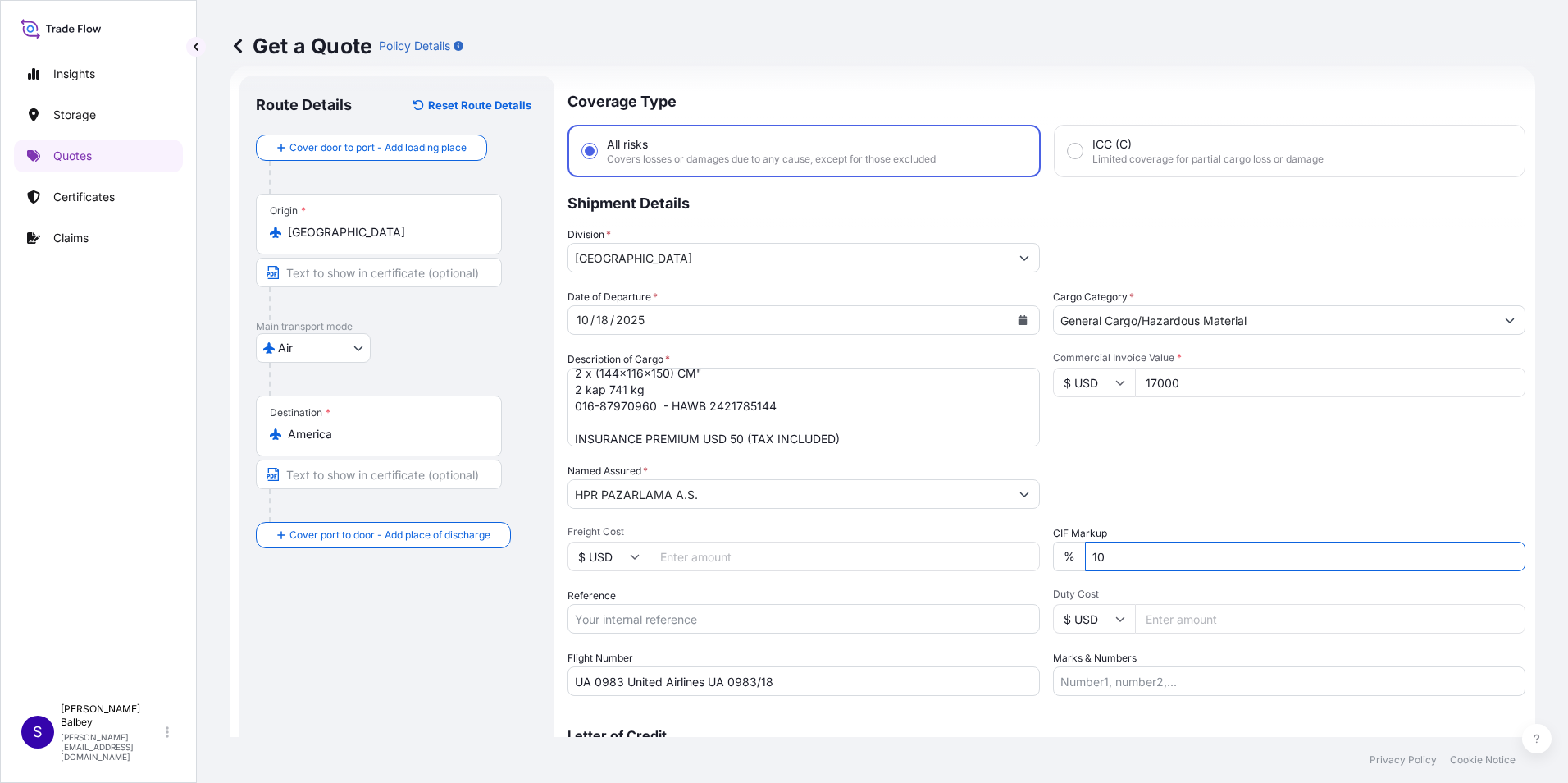
drag, startPoint x: 1107, startPoint y: 556, endPoint x: 1090, endPoint y: 558, distance: 17.1
click at [1090, 558] on input "10" at bounding box center [1305, 556] width 441 height 30
type input "1"
type input "0"
click at [1106, 473] on div "Packing Category Type to search a container mode Please select a primary mode o…" at bounding box center [1289, 485] width 472 height 46
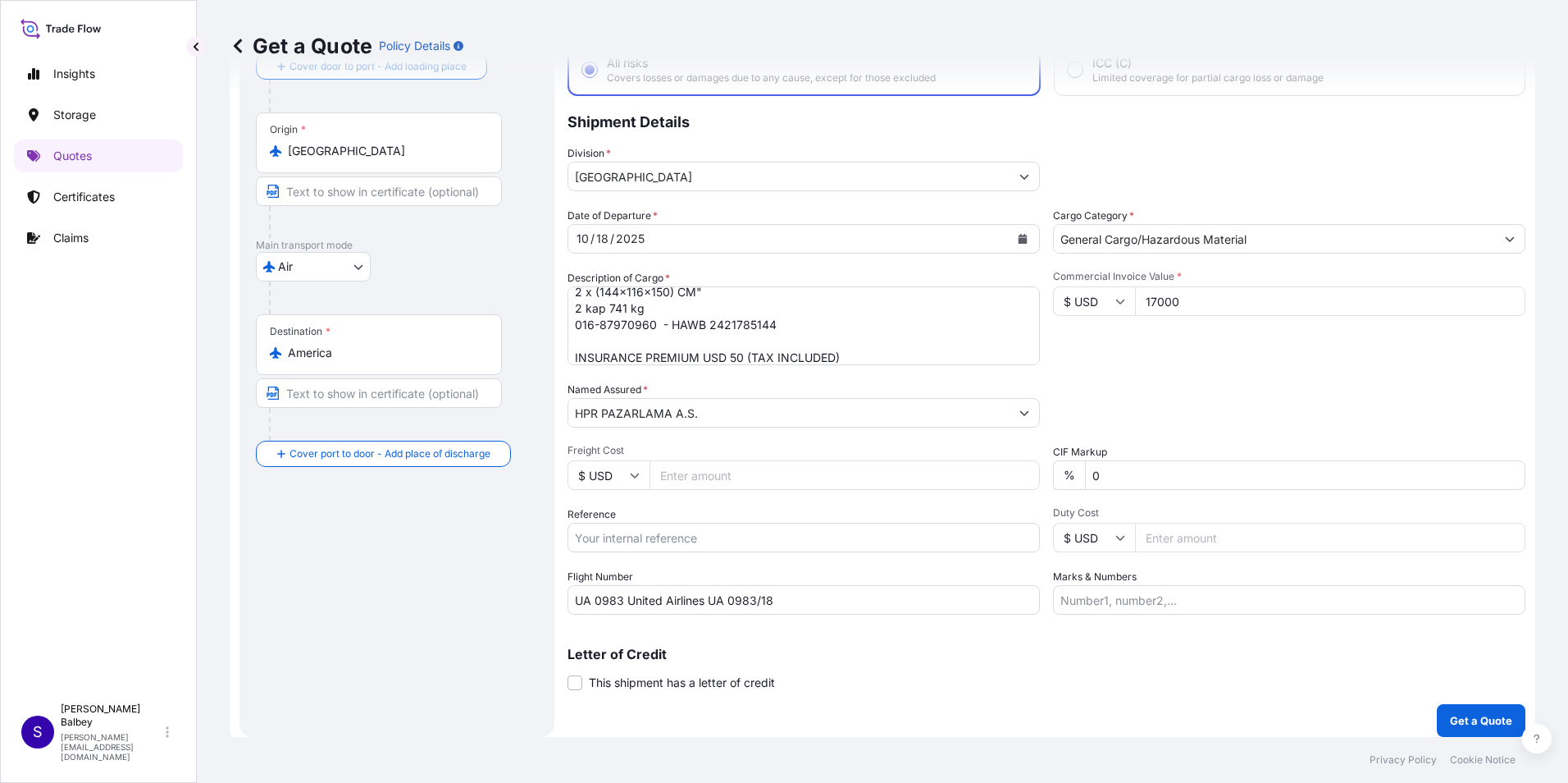
scroll to position [108, 0]
click at [1135, 399] on div "Packing Category Type to search a container mode Please select a primary mode o…" at bounding box center [1289, 404] width 472 height 46
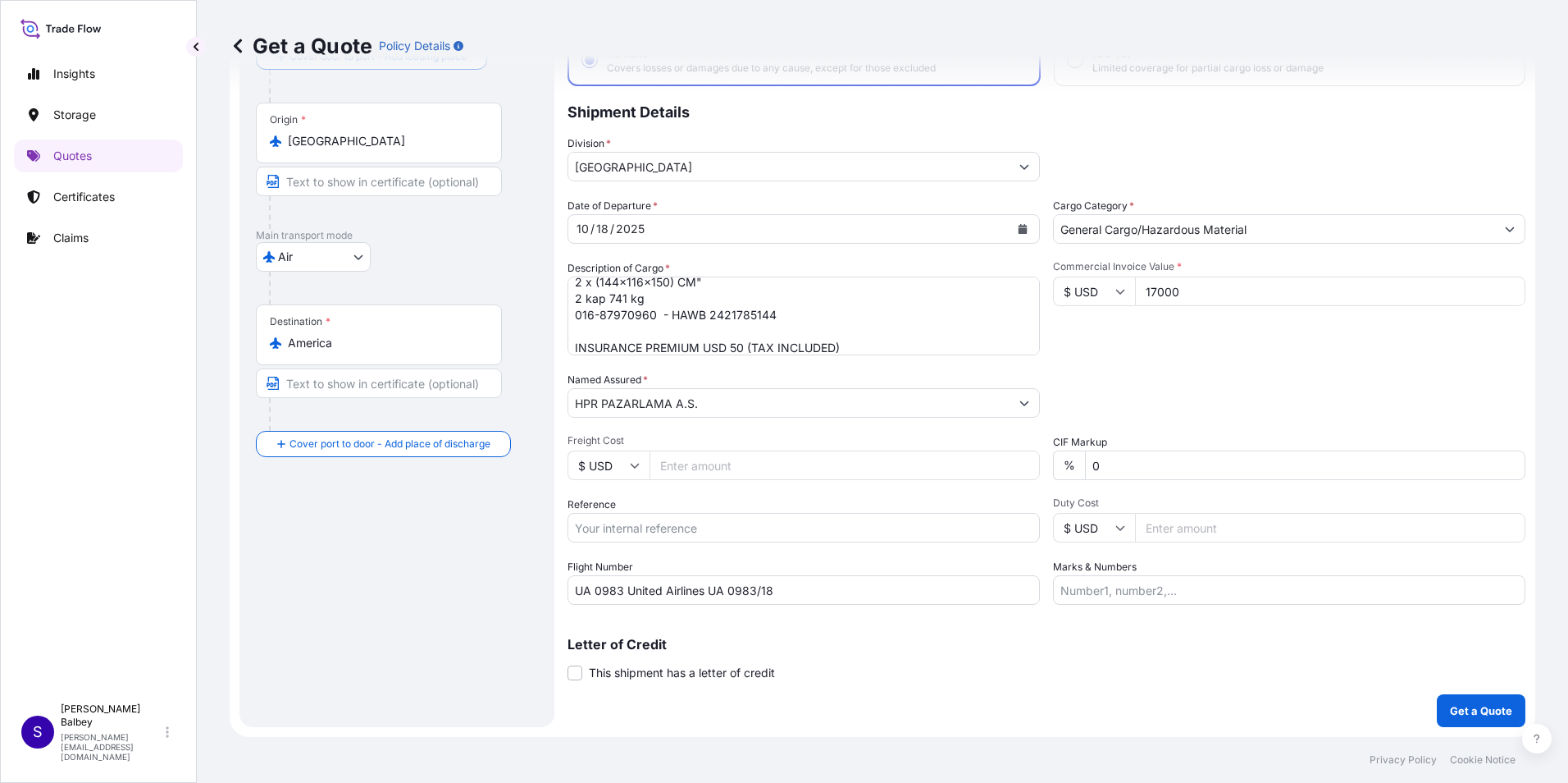
click at [405, 573] on div "Route Details Reset Route Details Cover door to port - Add loading place Place …" at bounding box center [396, 356] width 283 height 710
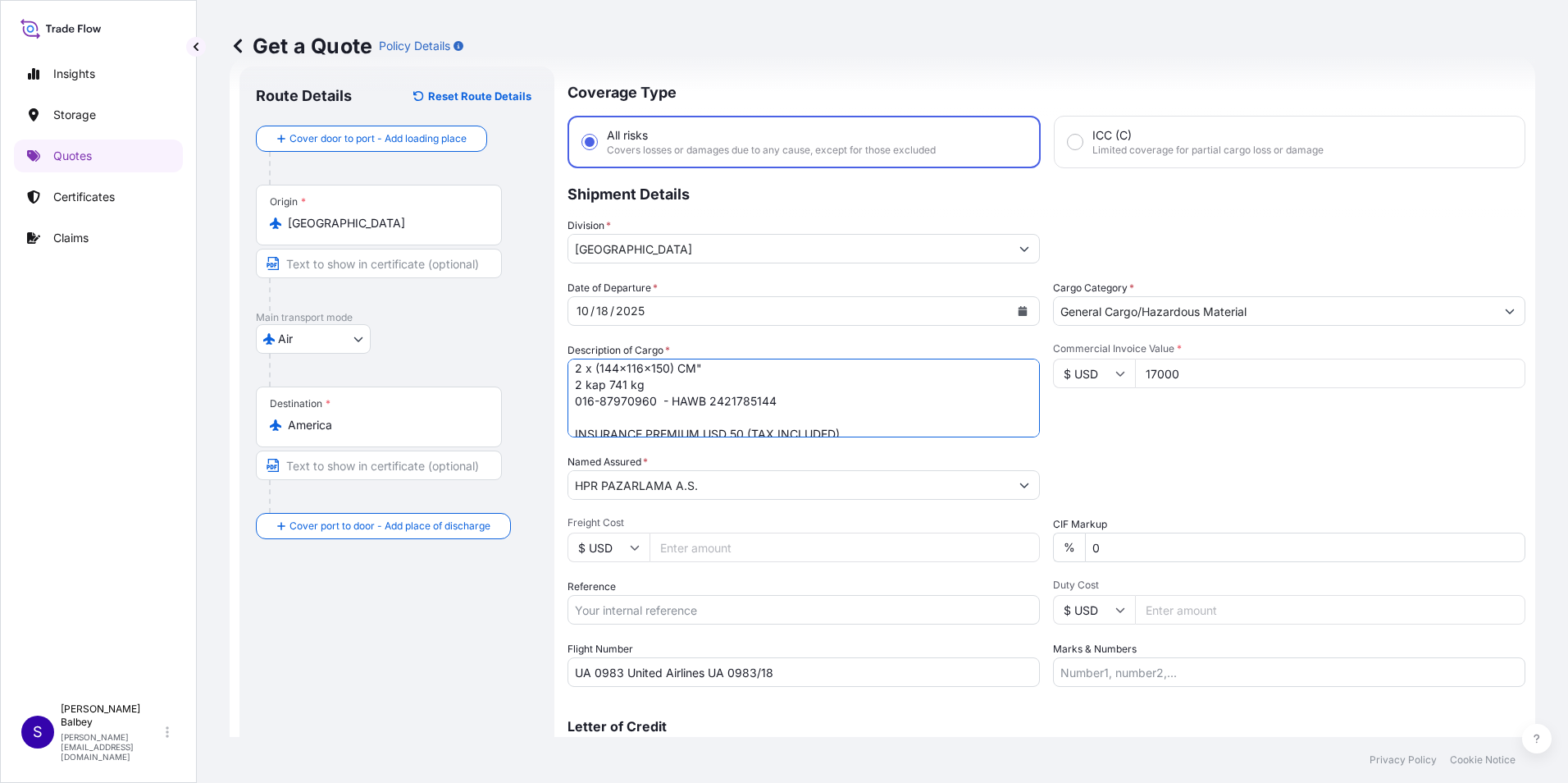
scroll to position [68, 0]
drag, startPoint x: 1146, startPoint y: 433, endPoint x: 1126, endPoint y: 433, distance: 20.0
click at [1145, 433] on div "Commercial Invoice Value * $ USD 17000" at bounding box center [1289, 389] width 472 height 95
click at [1137, 444] on div "Date of Departure * [DATE] Cargo Category * General Cargo/Hazardous Material De…" at bounding box center [1046, 483] width 958 height 407
click at [419, 689] on div "Route Details Reset Route Details Cover door to port - Add loading place Place …" at bounding box center [396, 438] width 283 height 710
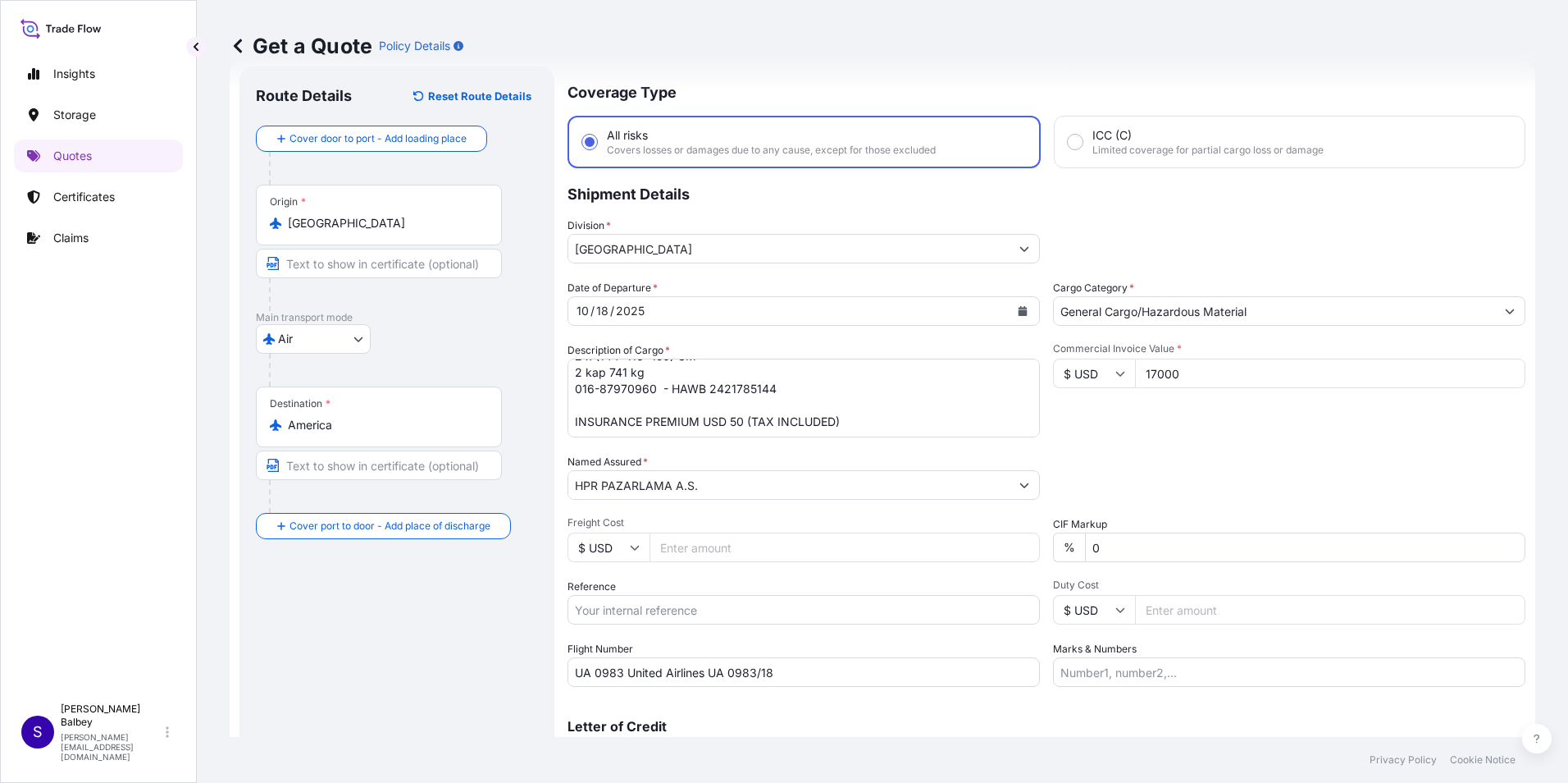
scroll to position [117, 0]
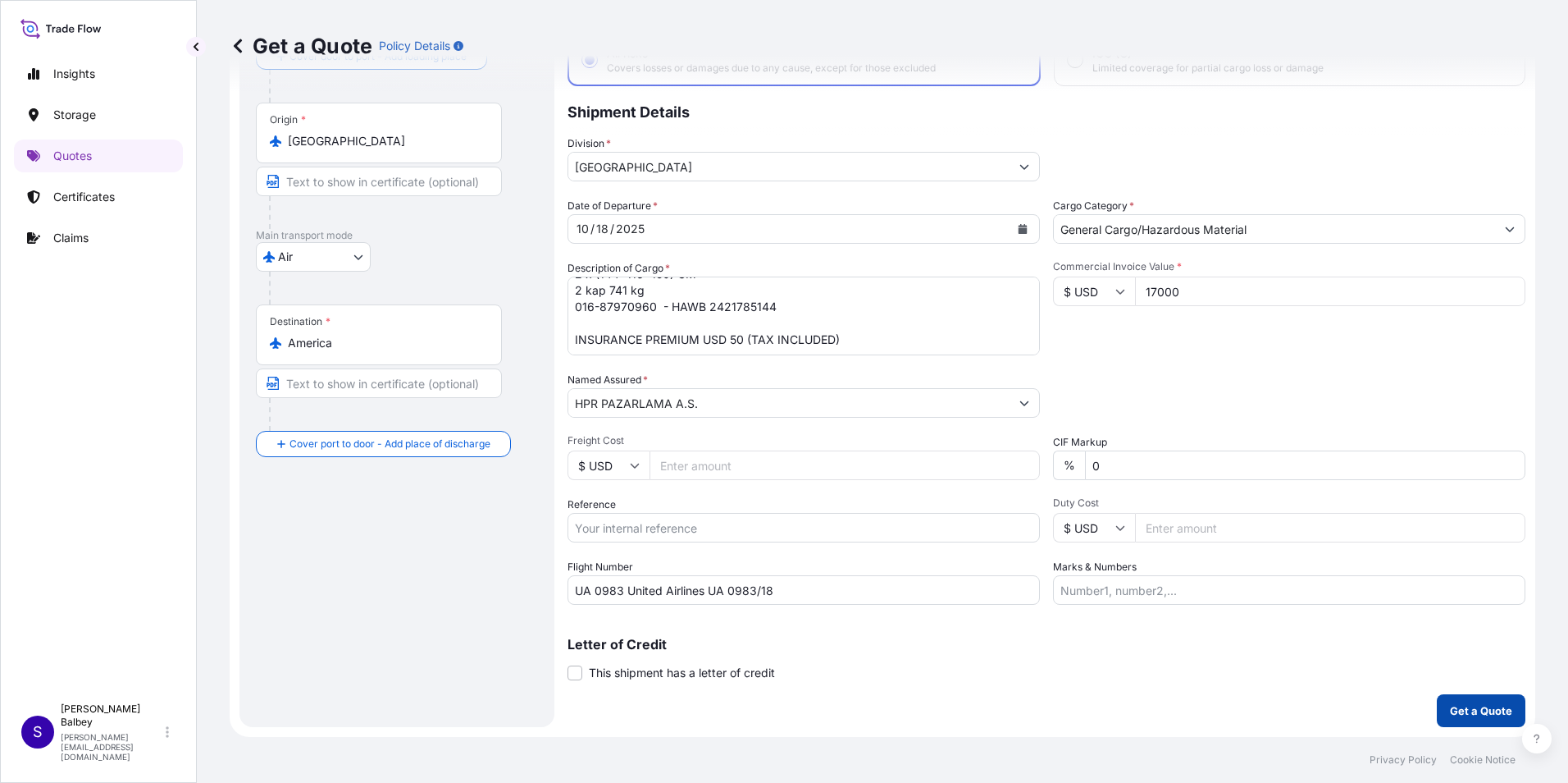
click at [1472, 718] on p "Get a Quote" at bounding box center [1480, 711] width 62 height 16
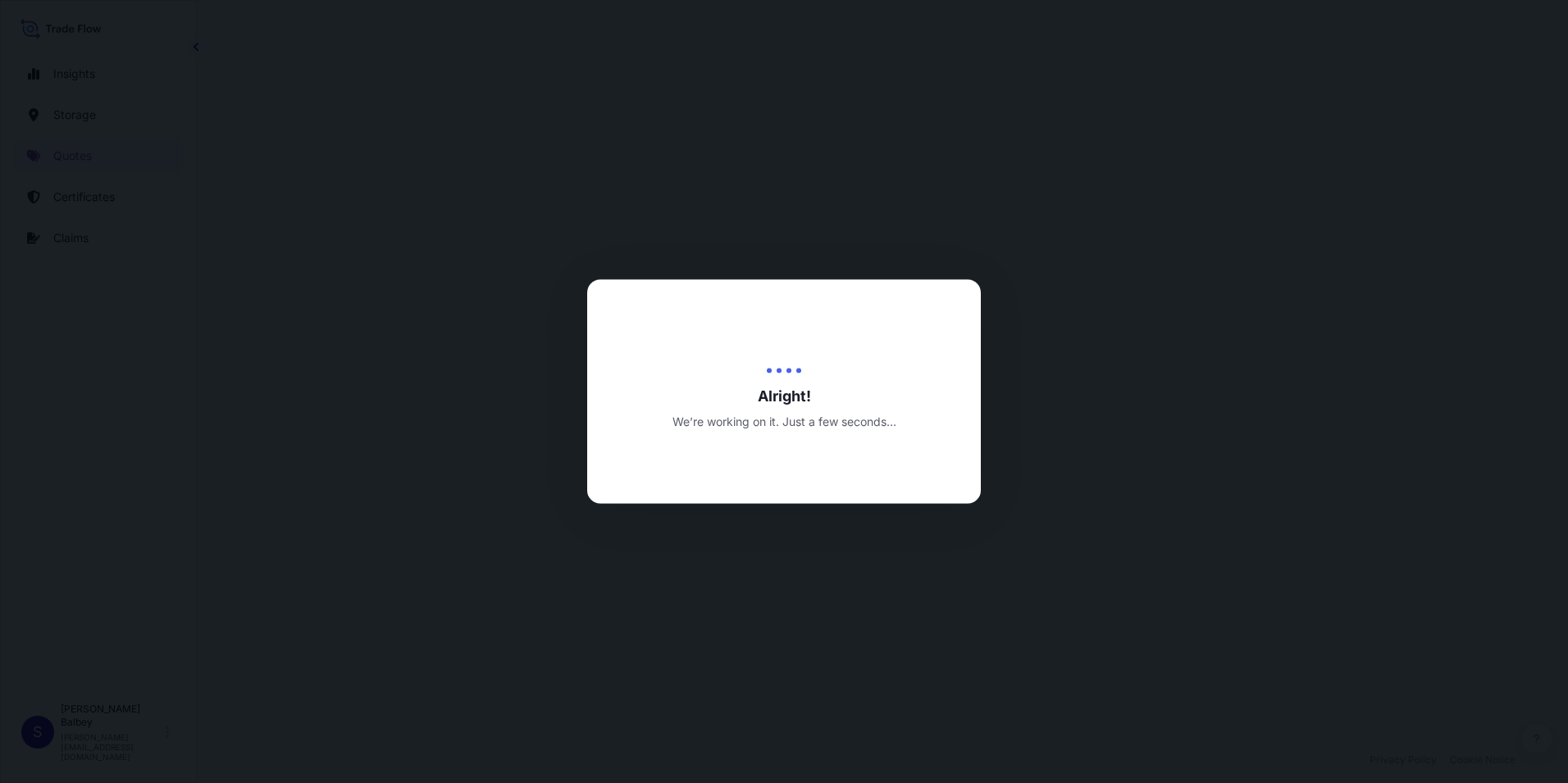
select select "Air"
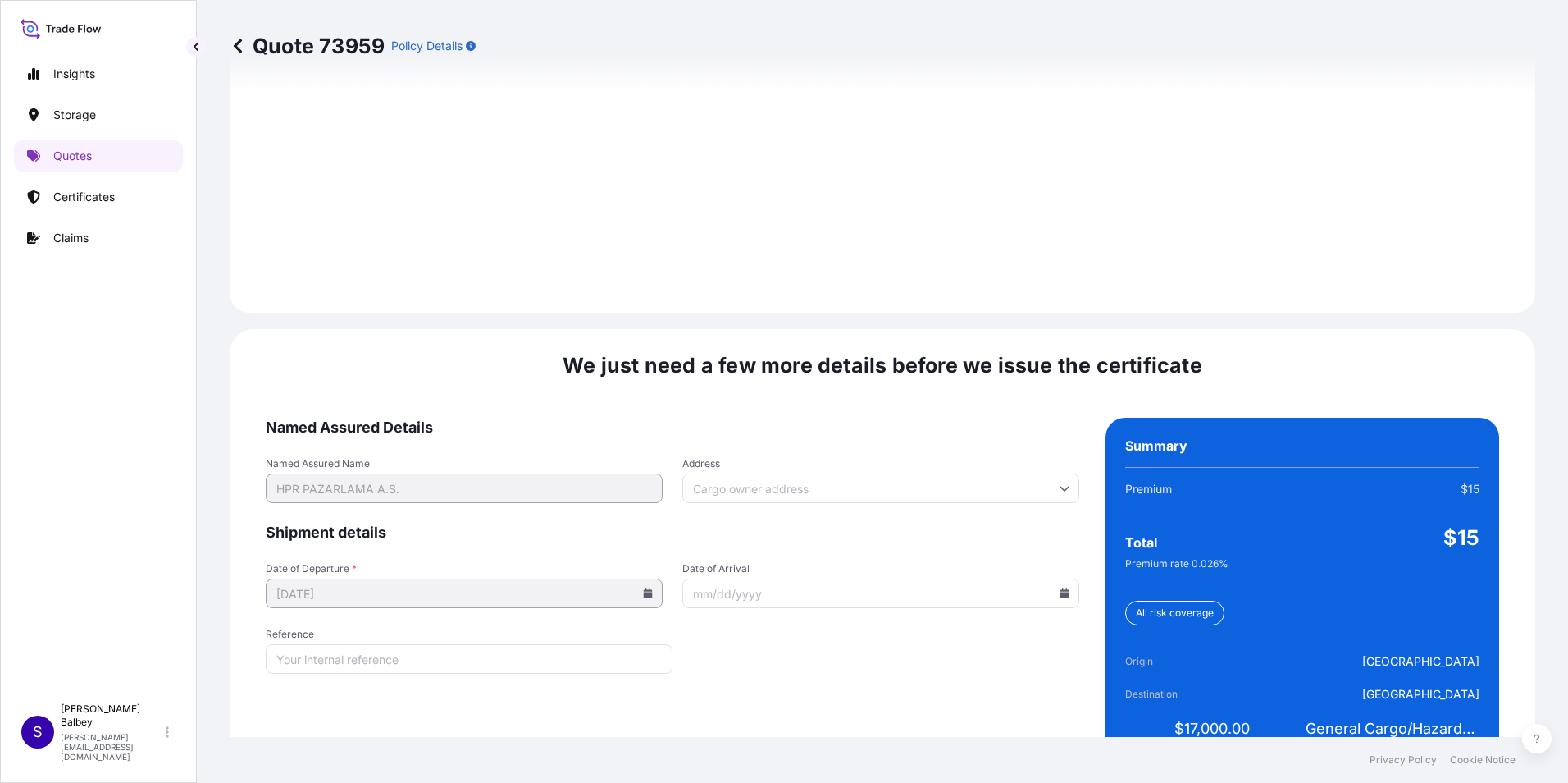
scroll to position [2311, 0]
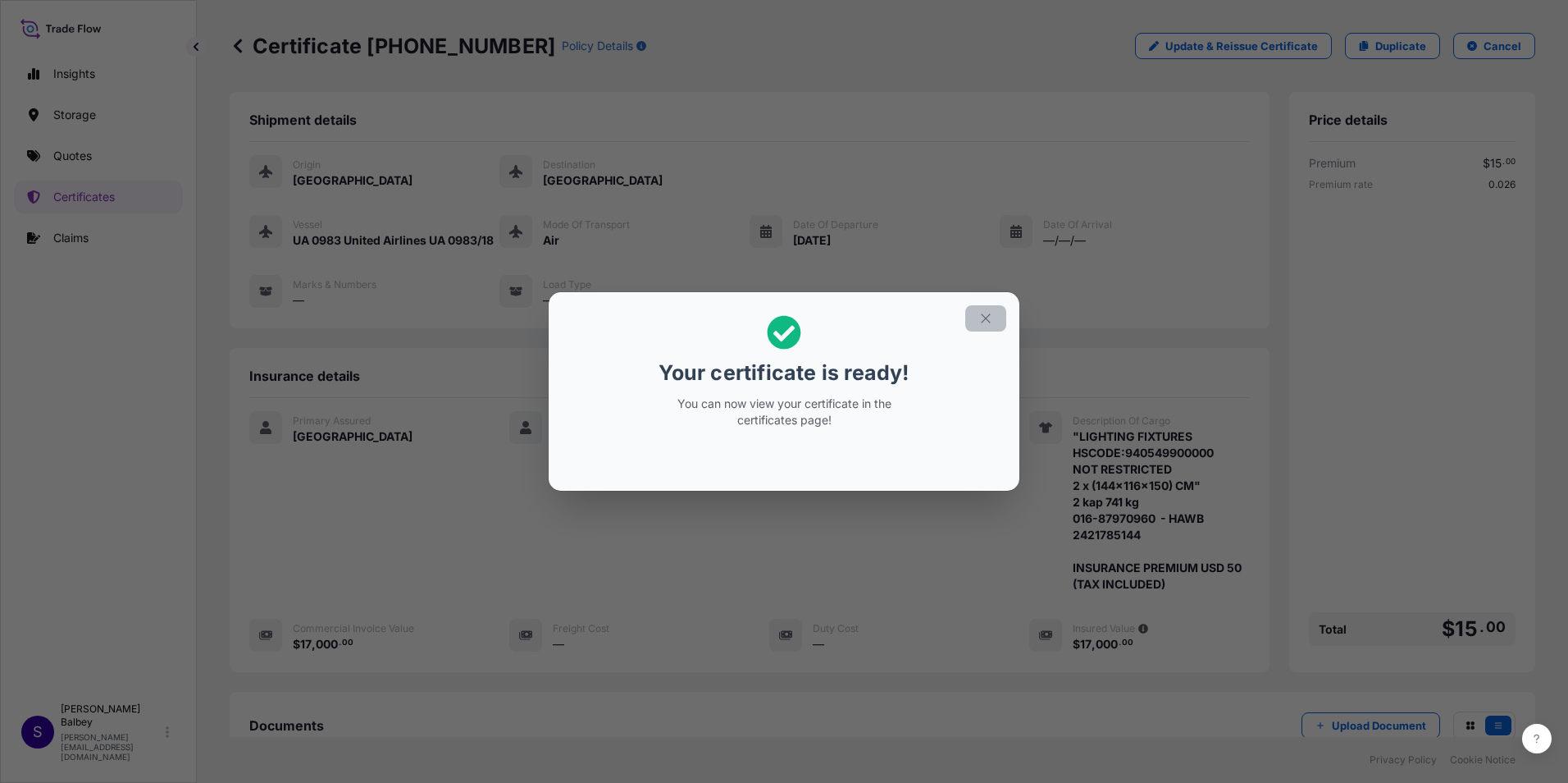
click at [984, 319] on icon "button" at bounding box center [986, 318] width 14 height 14
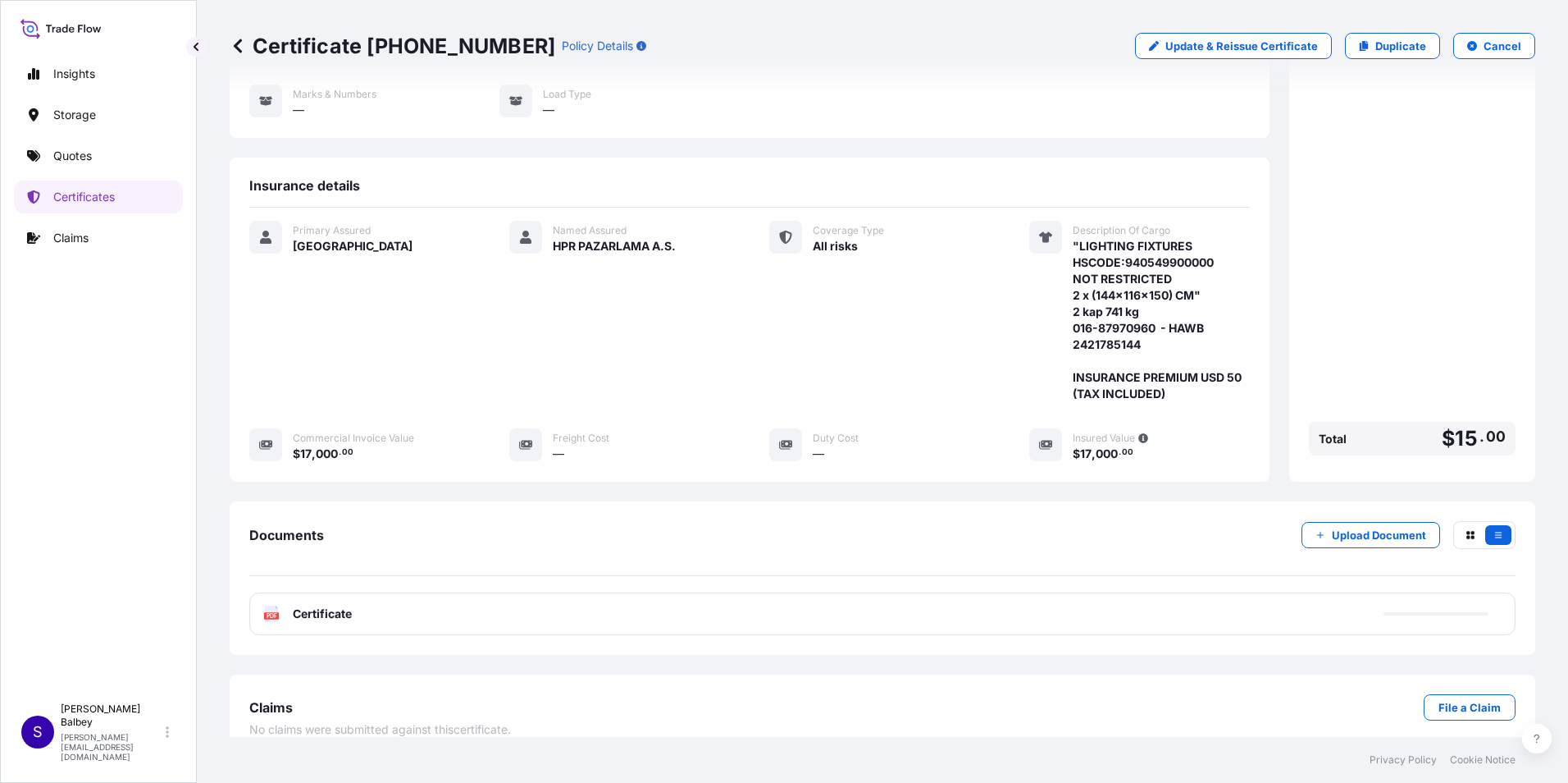
scroll to position [228, 0]
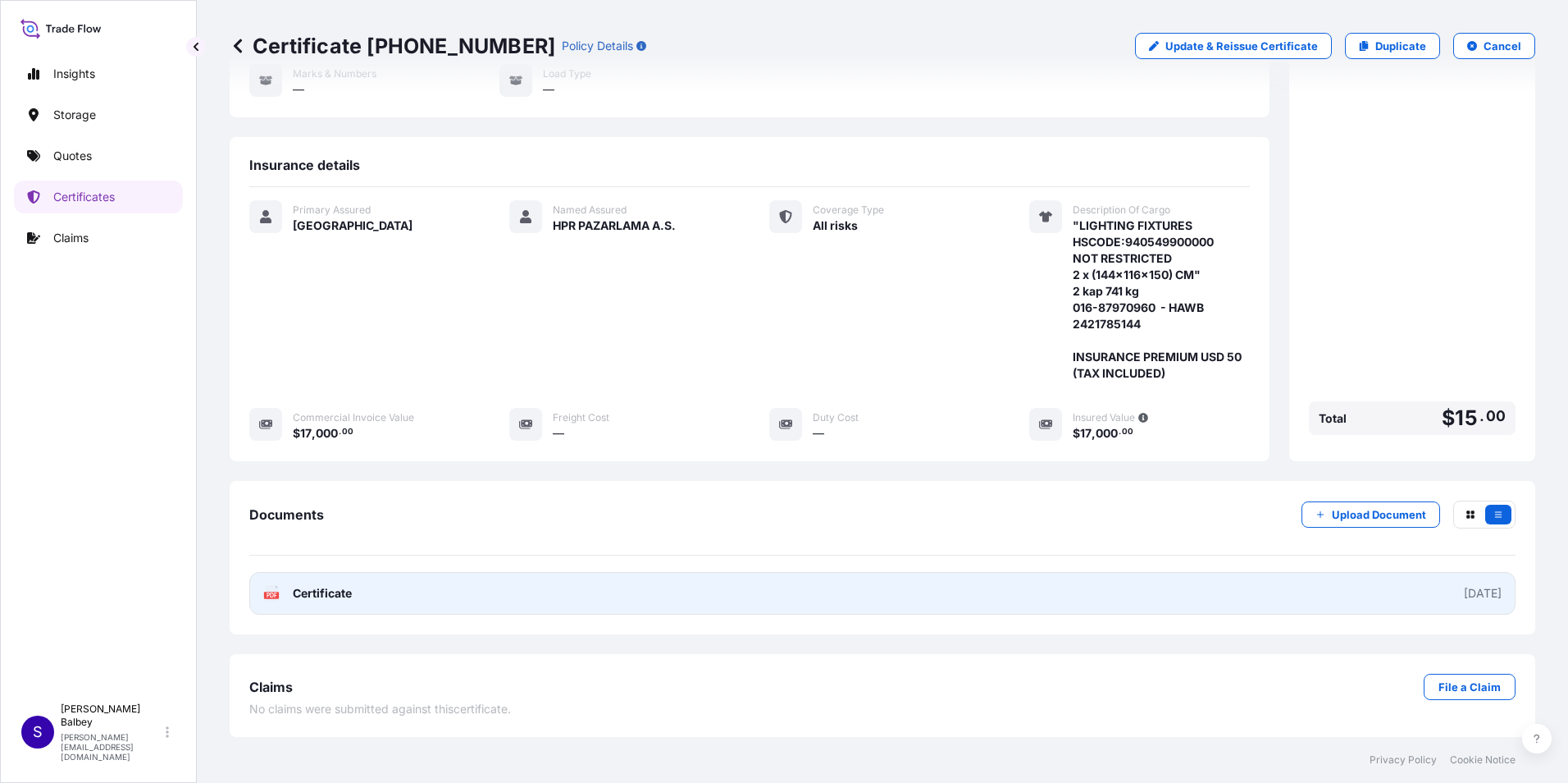
click at [310, 593] on span "Certificate" at bounding box center [321, 593] width 59 height 16
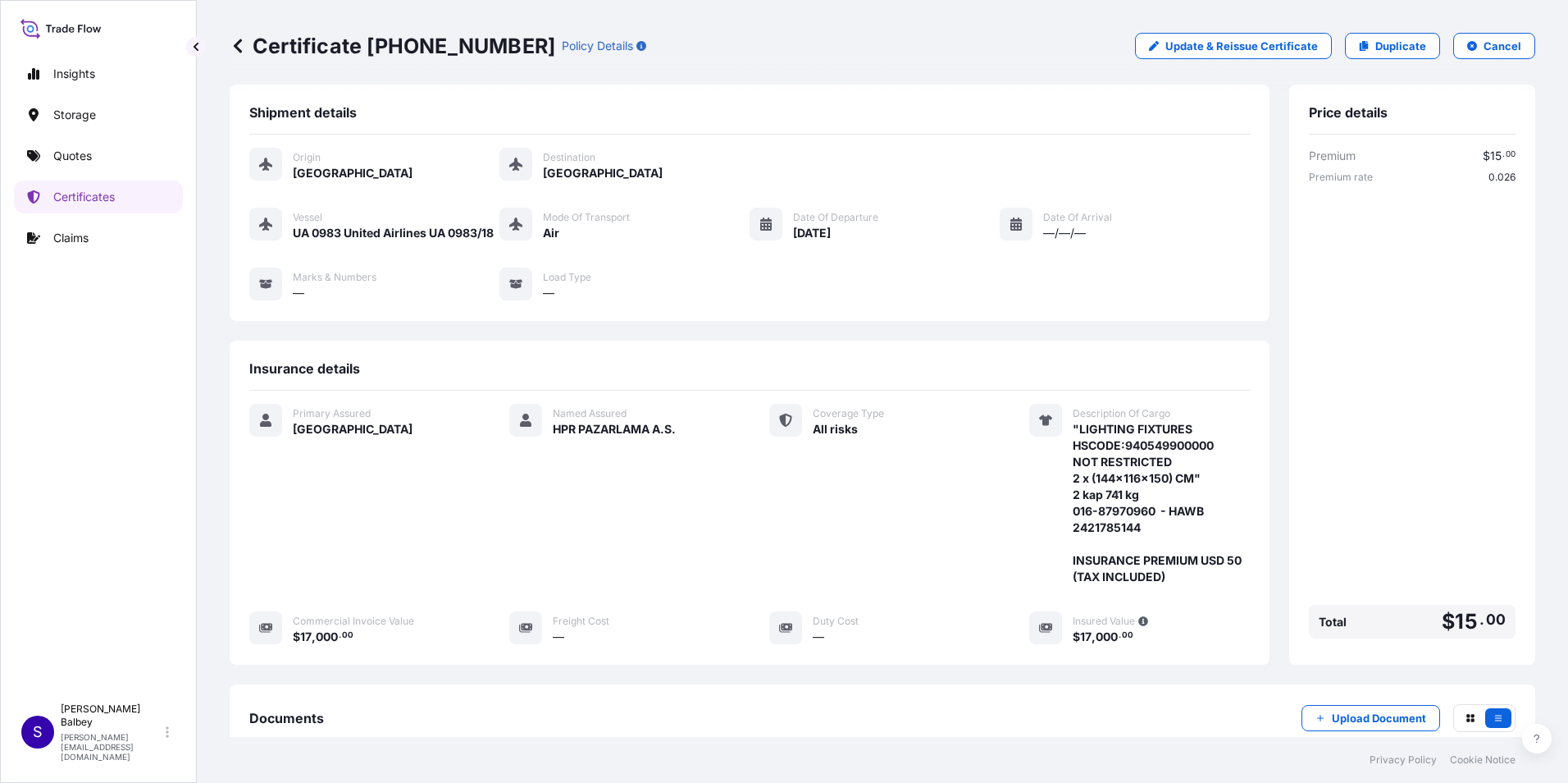
scroll to position [0, 0]
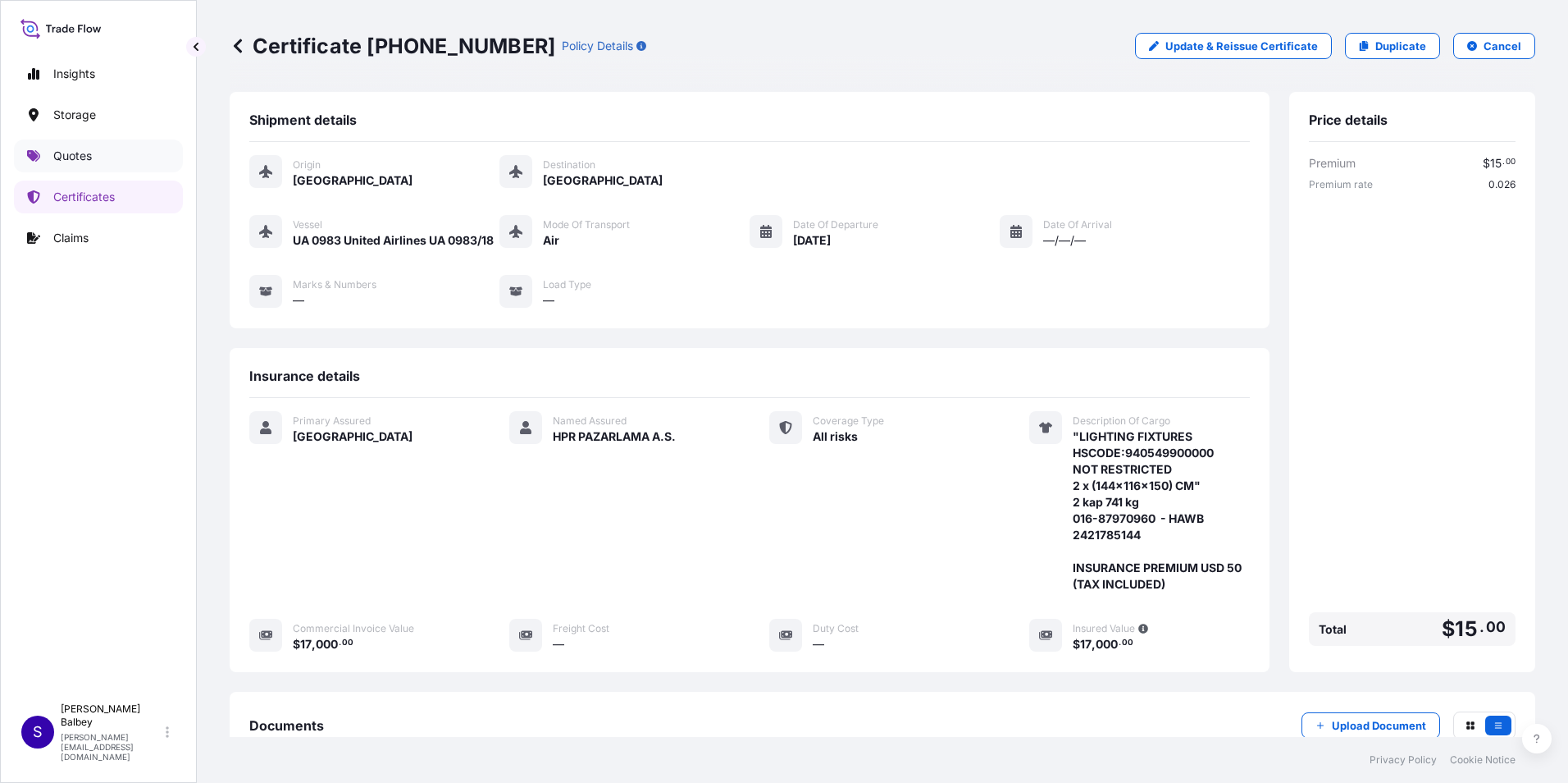
click at [128, 159] on link "Quotes" at bounding box center [97, 155] width 169 height 33
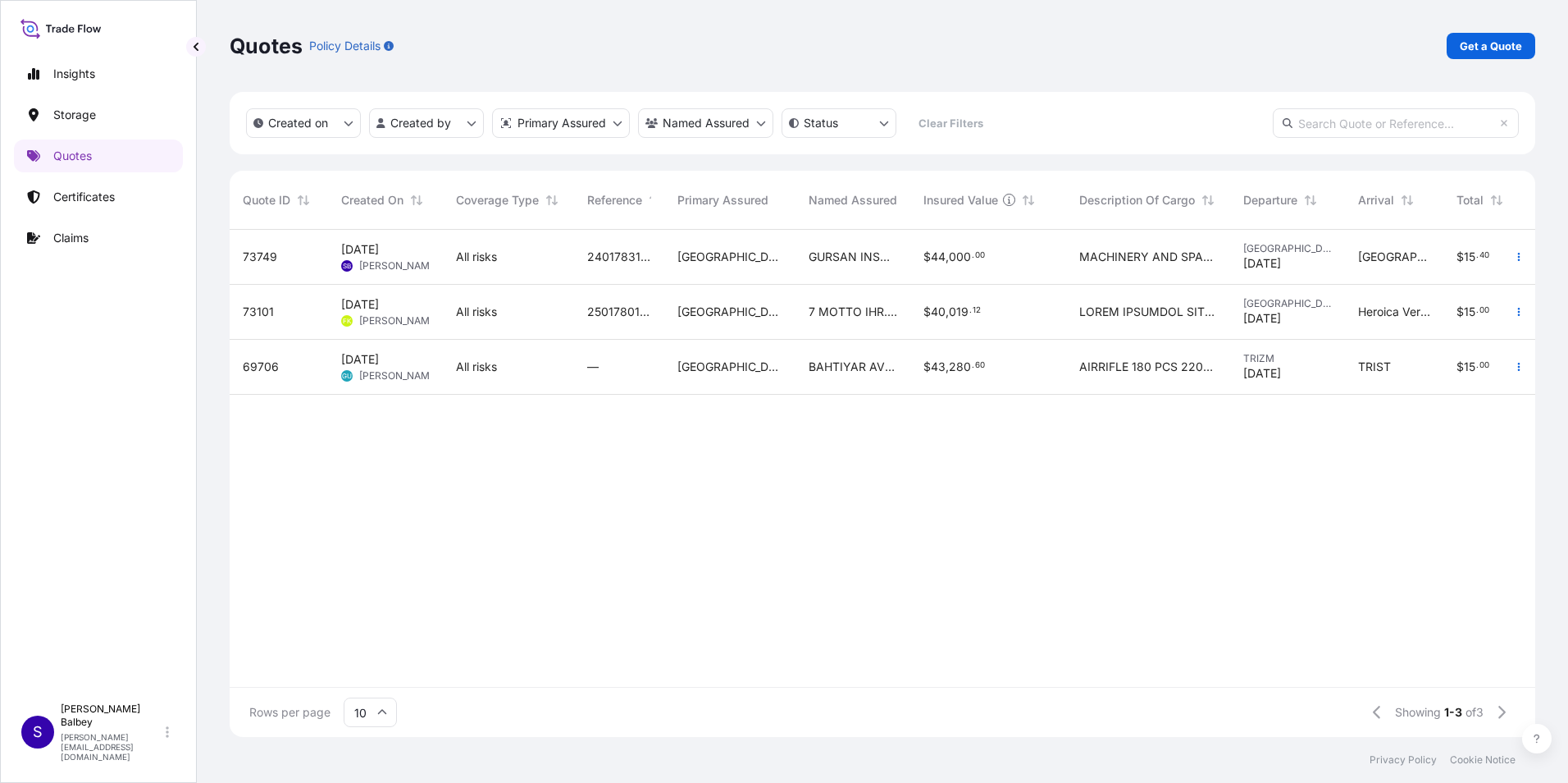
drag, startPoint x: 1174, startPoint y: 673, endPoint x: 1210, endPoint y: 673, distance: 36.0
click at [1210, 673] on div "73749 [DATE] [PERSON_NAME] Balbey All risks 2401783194 [GEOGRAPHIC_DATA] GURSAN…" at bounding box center [959, 458] width 1460 height 457
click at [1490, 38] on p "Get a Quote" at bounding box center [1490, 46] width 62 height 16
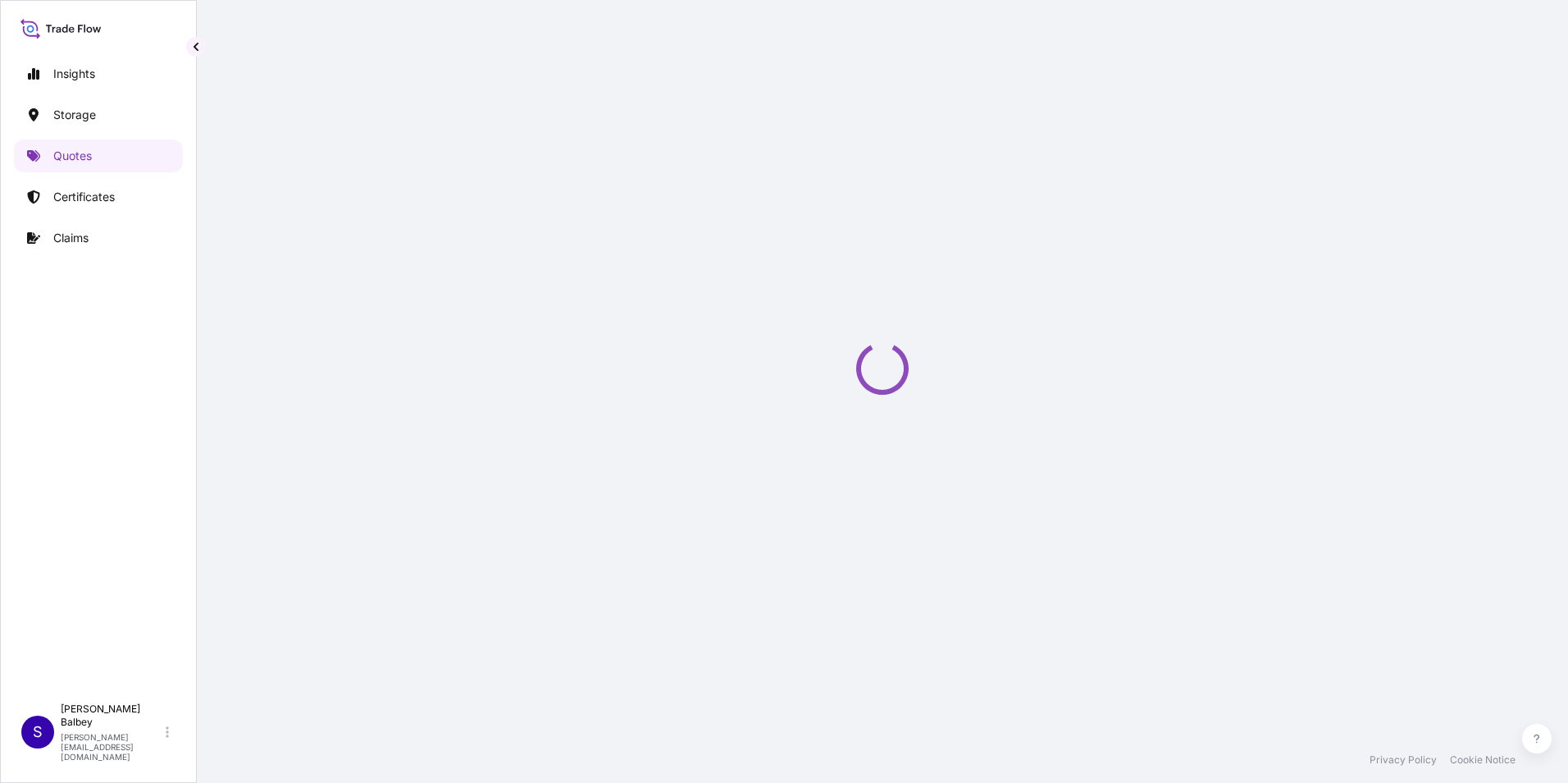
scroll to position [26, 0]
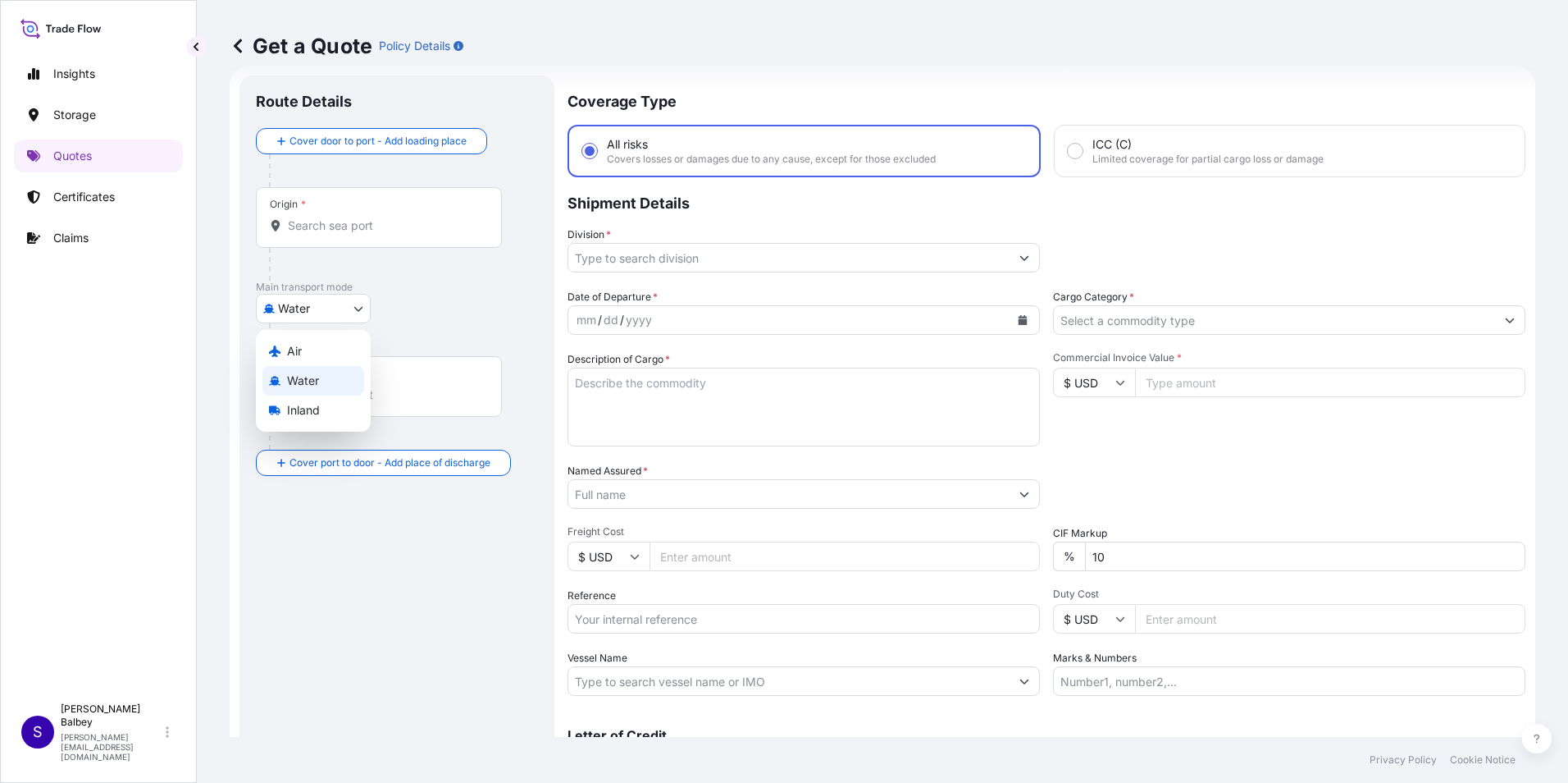
click at [340, 308] on body "Insights Storage Quotes Certificates Claims S [PERSON_NAME] Balbey [PERSON_NAME…" at bounding box center [784, 391] width 1568 height 783
click at [320, 341] on div "Air" at bounding box center [313, 351] width 102 height 30
select select "Air"
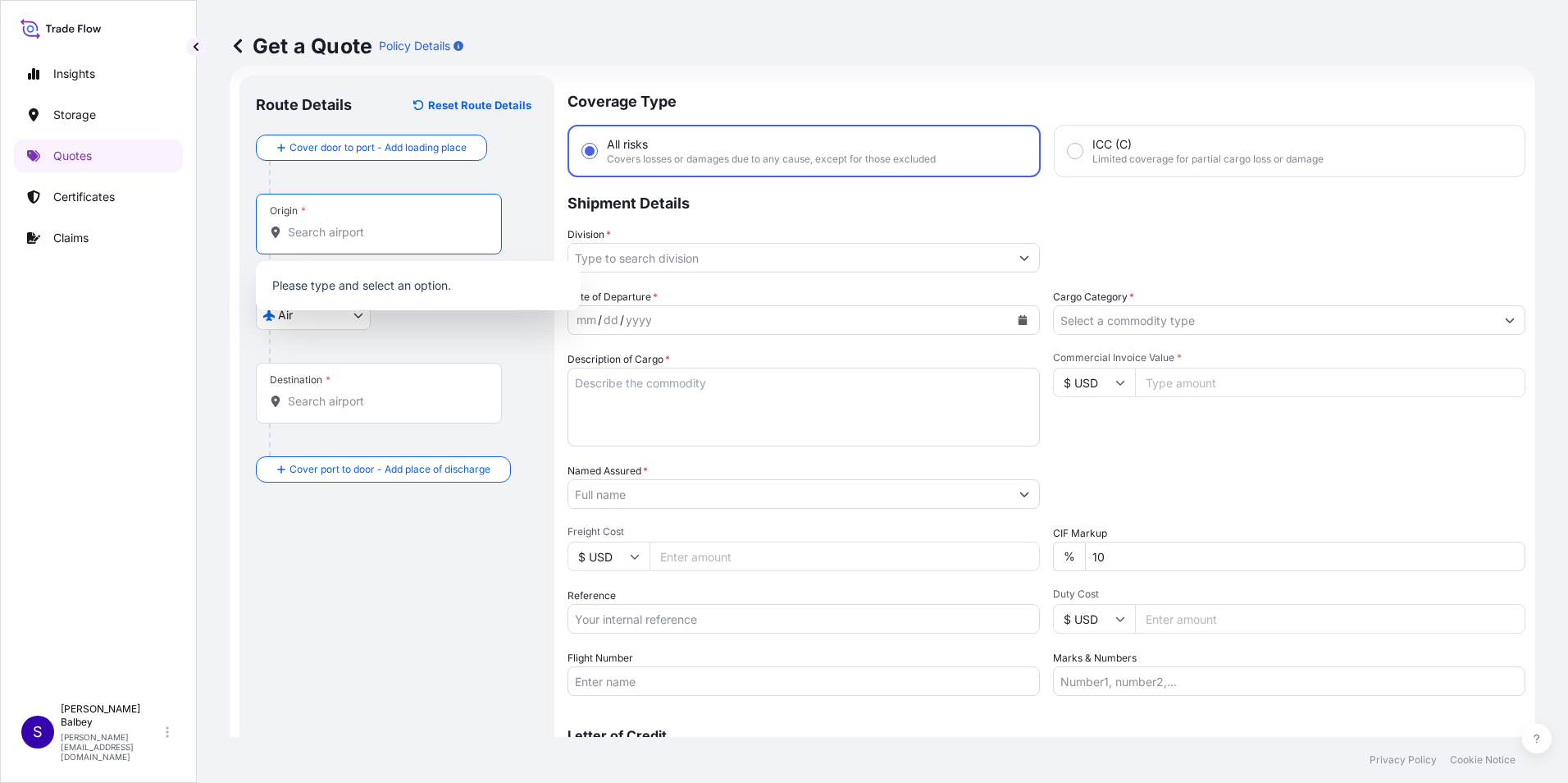
click at [355, 236] on input "Origin *" at bounding box center [385, 232] width 193 height 16
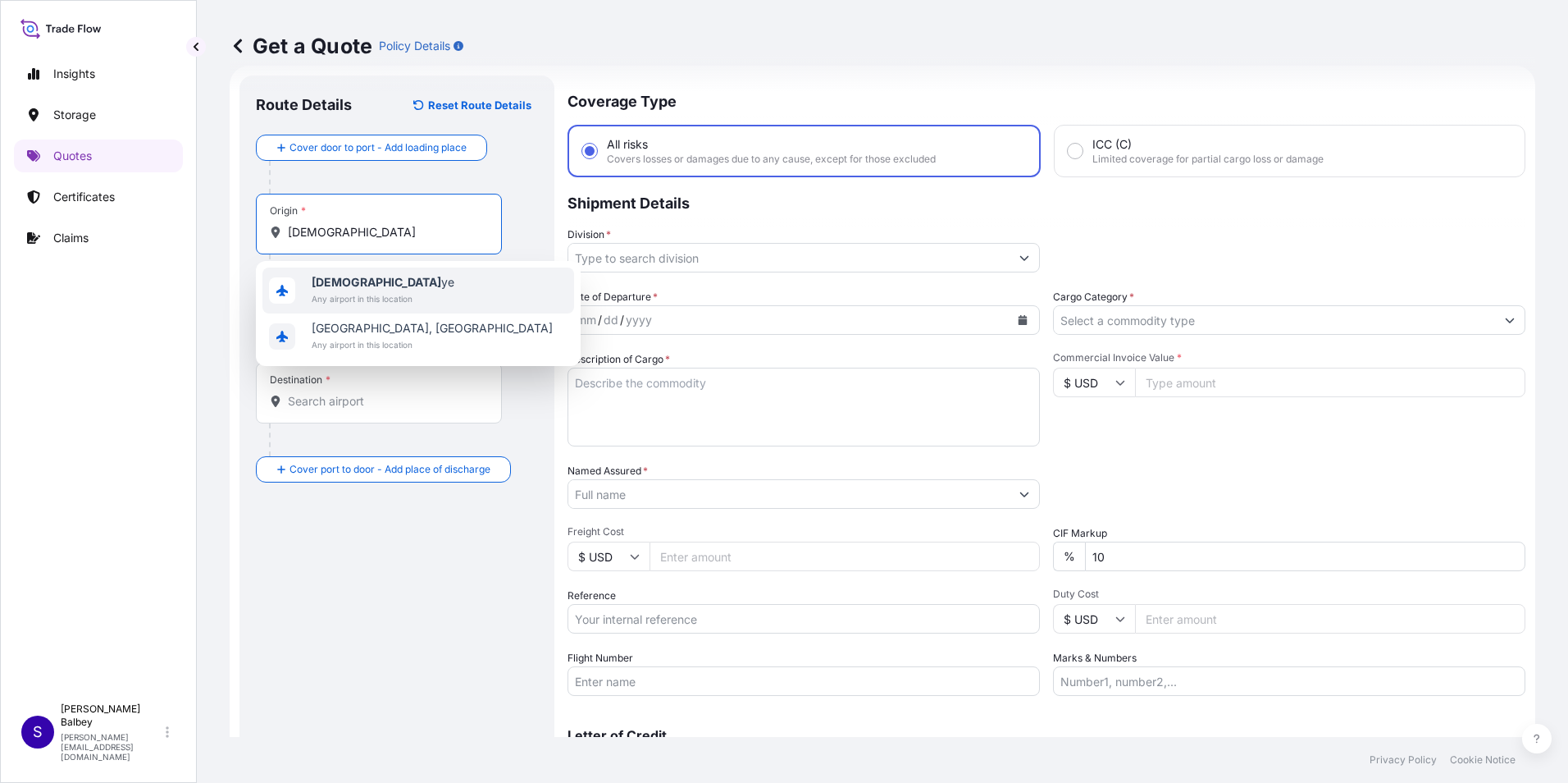
click at [328, 281] on b "[DEMOGRAPHIC_DATA]" at bounding box center [376, 281] width 130 height 14
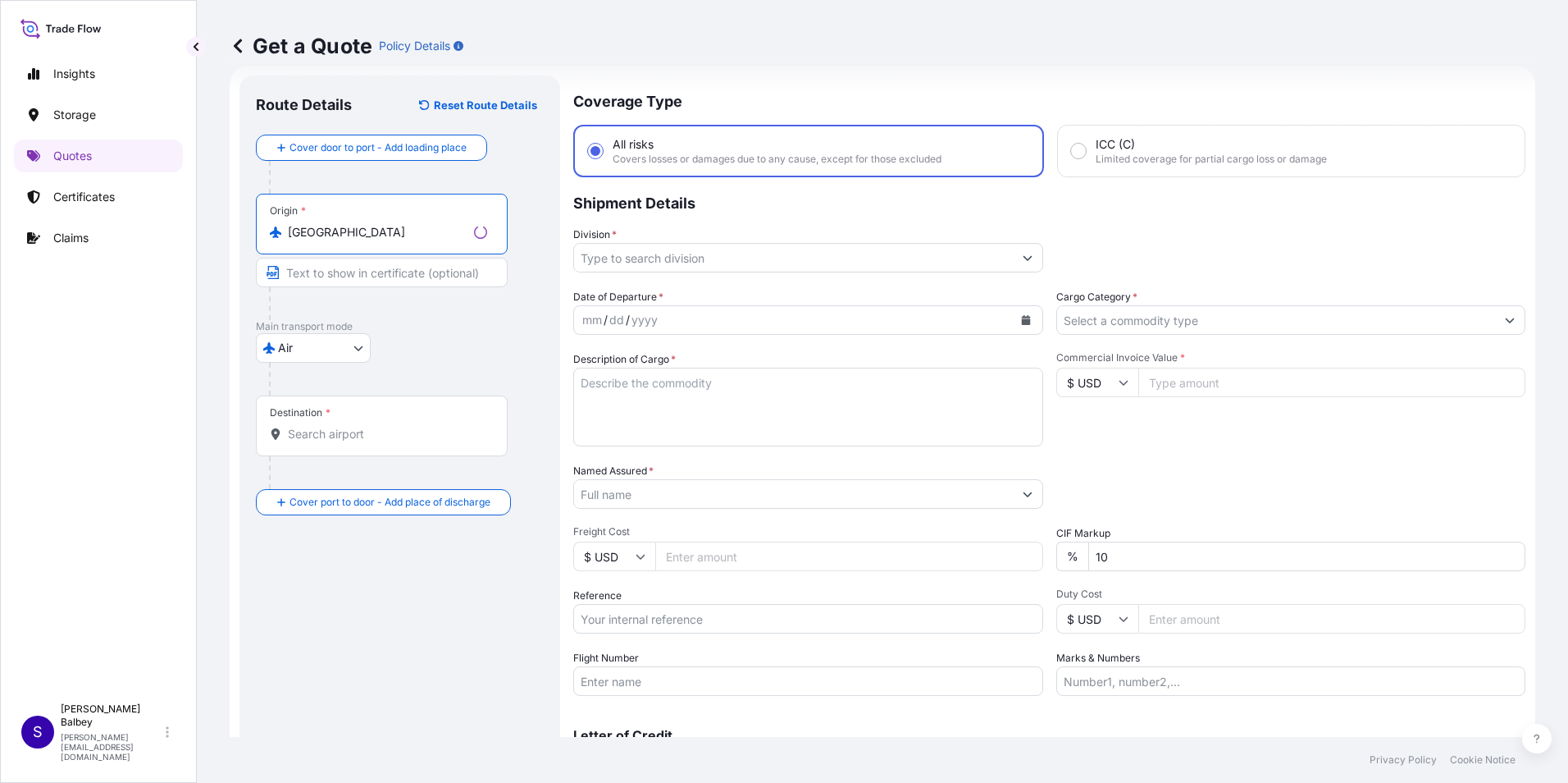
type input "[GEOGRAPHIC_DATA]"
click at [302, 421] on div "Destination *" at bounding box center [381, 425] width 252 height 61
click at [302, 426] on input "Destination *" at bounding box center [387, 434] width 199 height 16
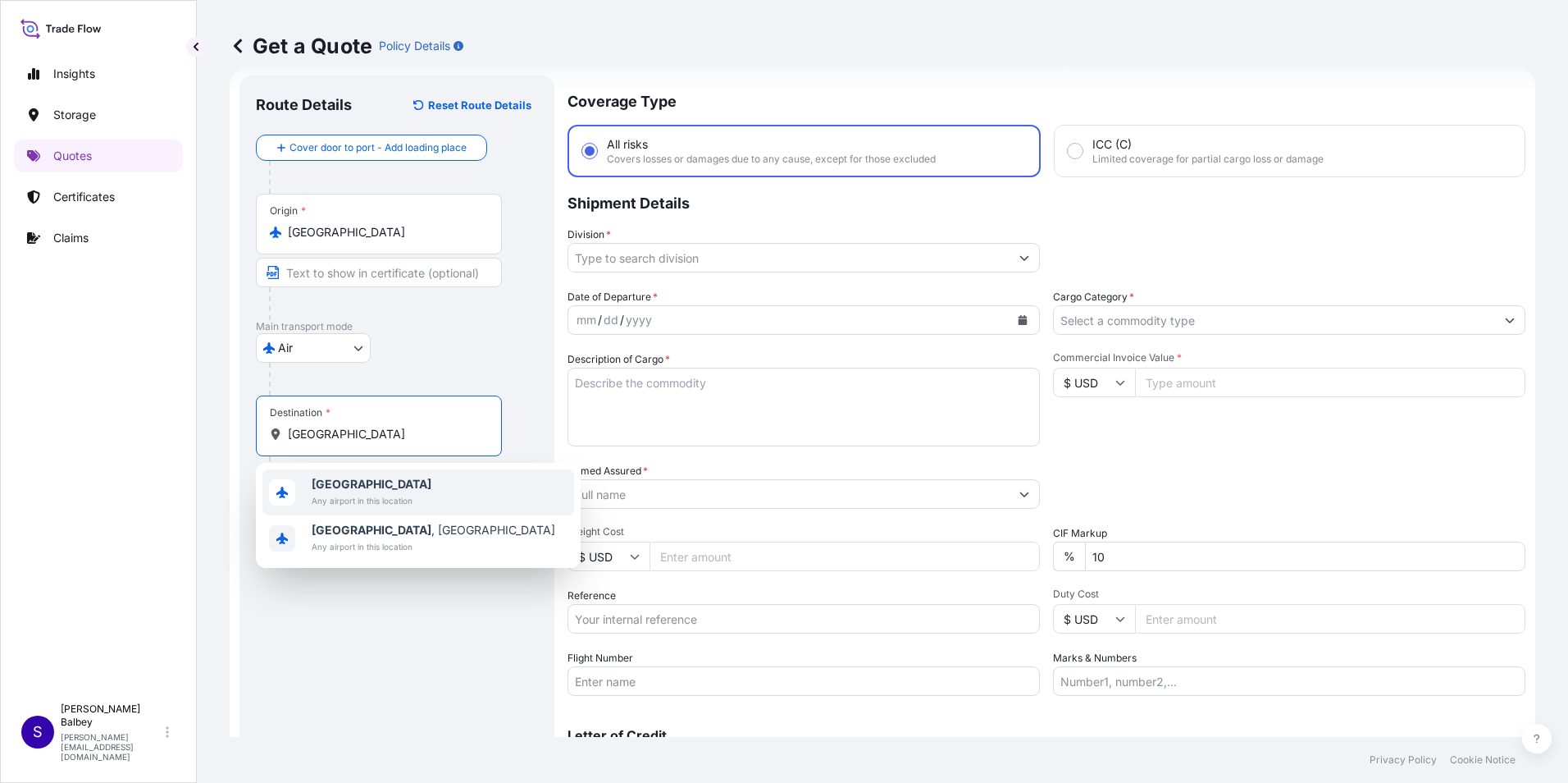
click at [337, 482] on b "[GEOGRAPHIC_DATA]" at bounding box center [371, 483] width 120 height 14
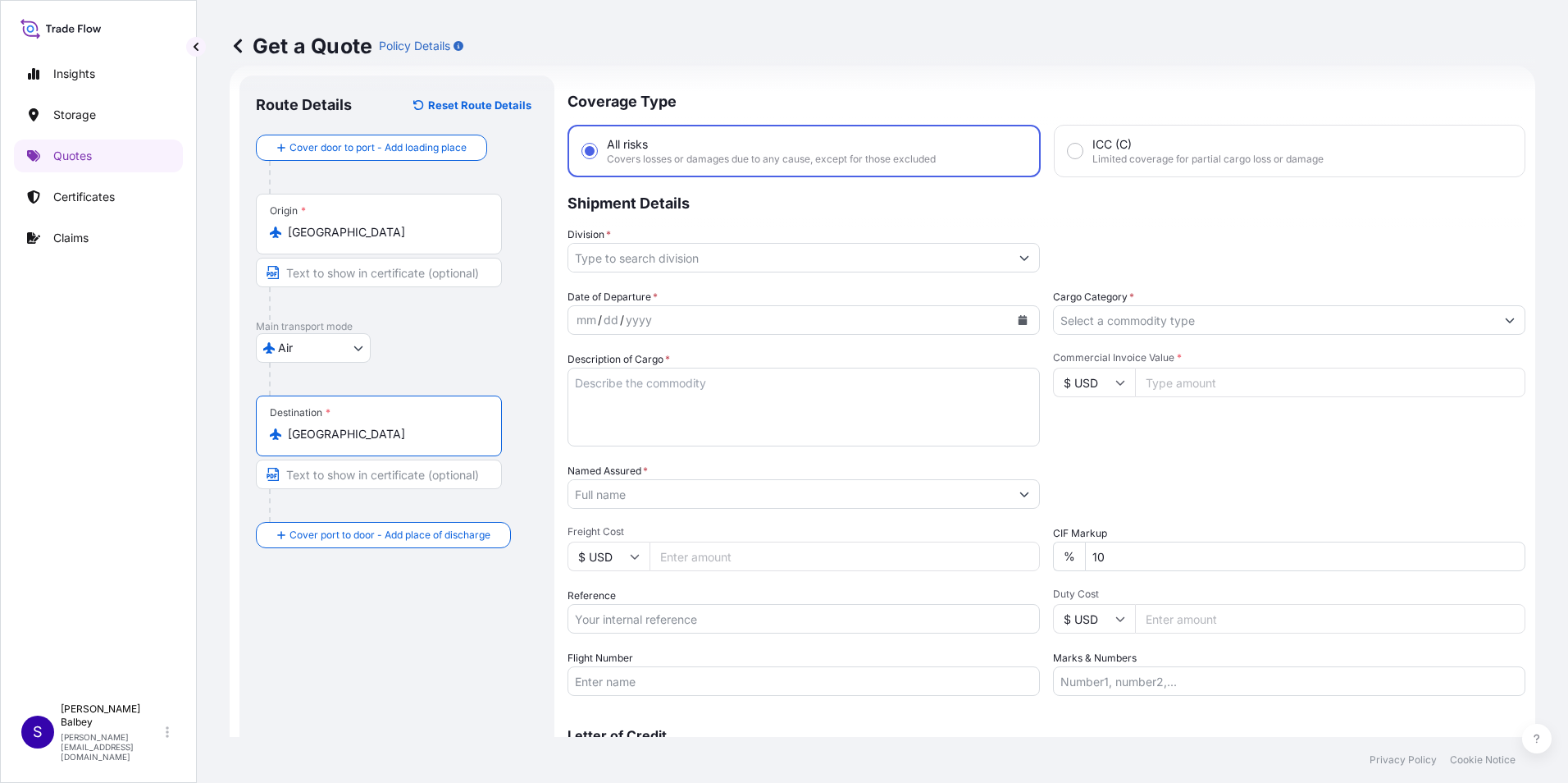
type input "[GEOGRAPHIC_DATA]"
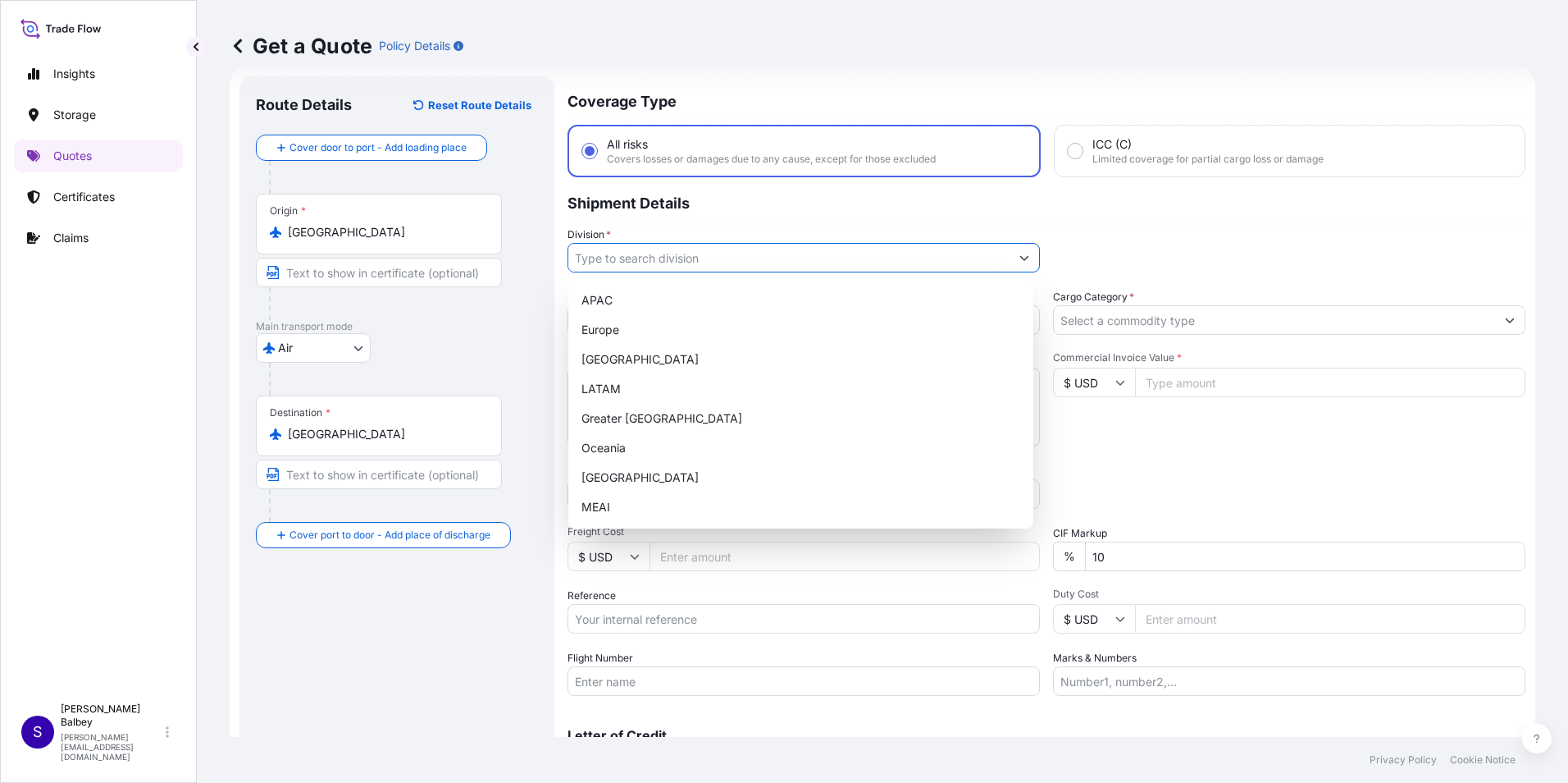
click at [871, 250] on input "Division *" at bounding box center [789, 257] width 441 height 30
click at [651, 480] on div "[GEOGRAPHIC_DATA]" at bounding box center [801, 477] width 452 height 30
type input "[GEOGRAPHIC_DATA]"
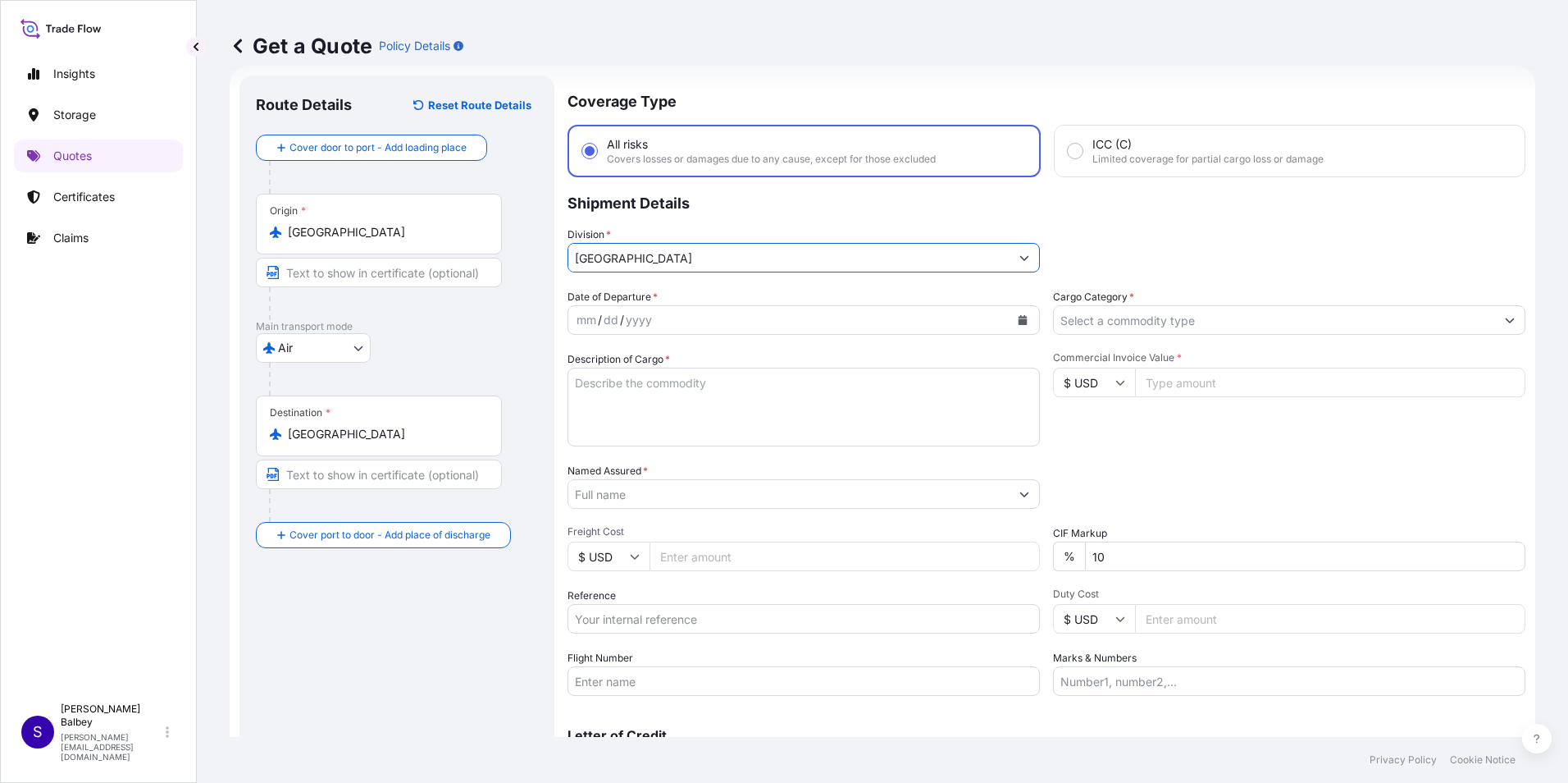
click at [1018, 320] on icon "Calendar" at bounding box center [1023, 320] width 9 height 10
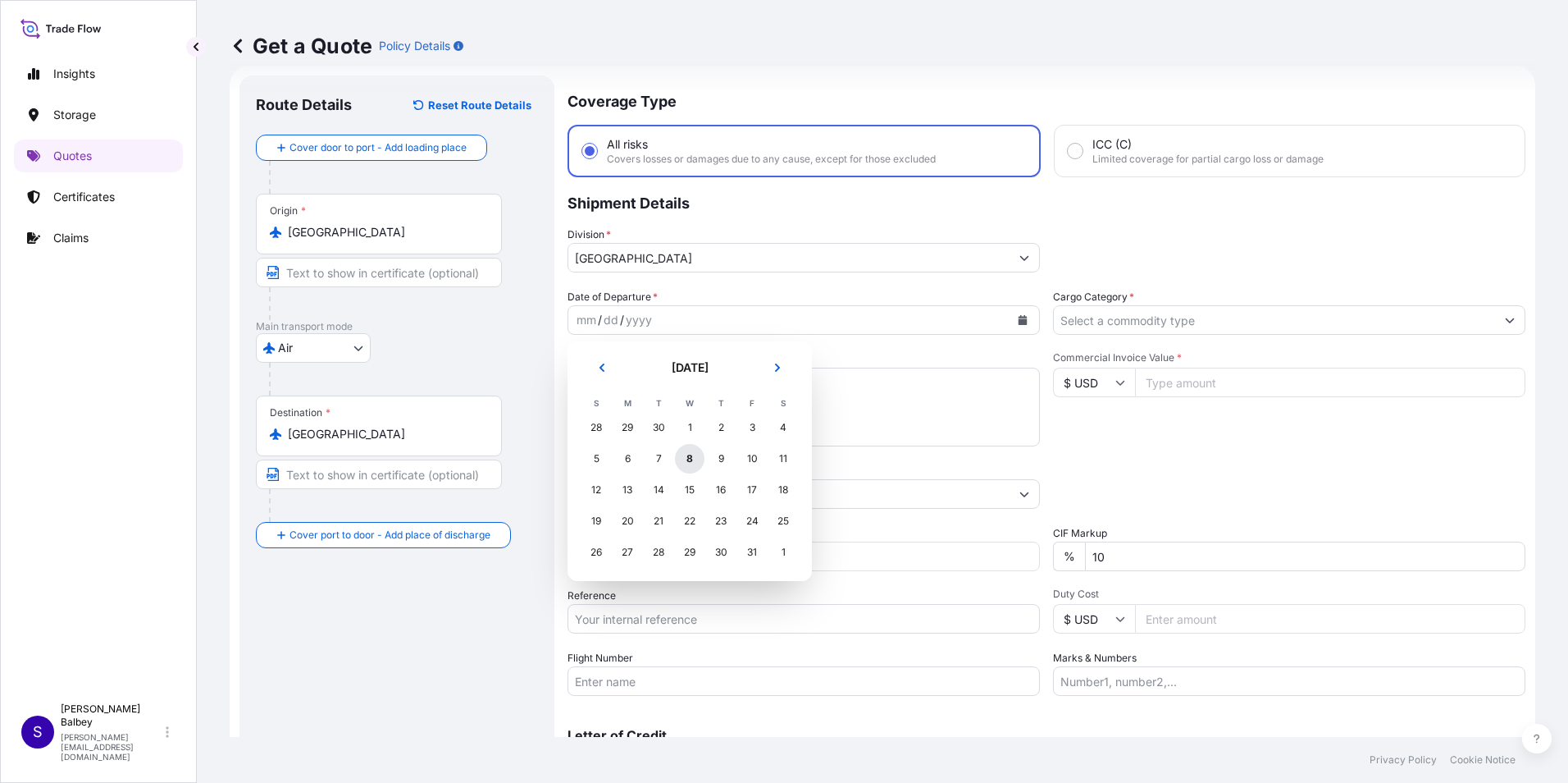
click at [691, 461] on div "8" at bounding box center [690, 459] width 30 height 30
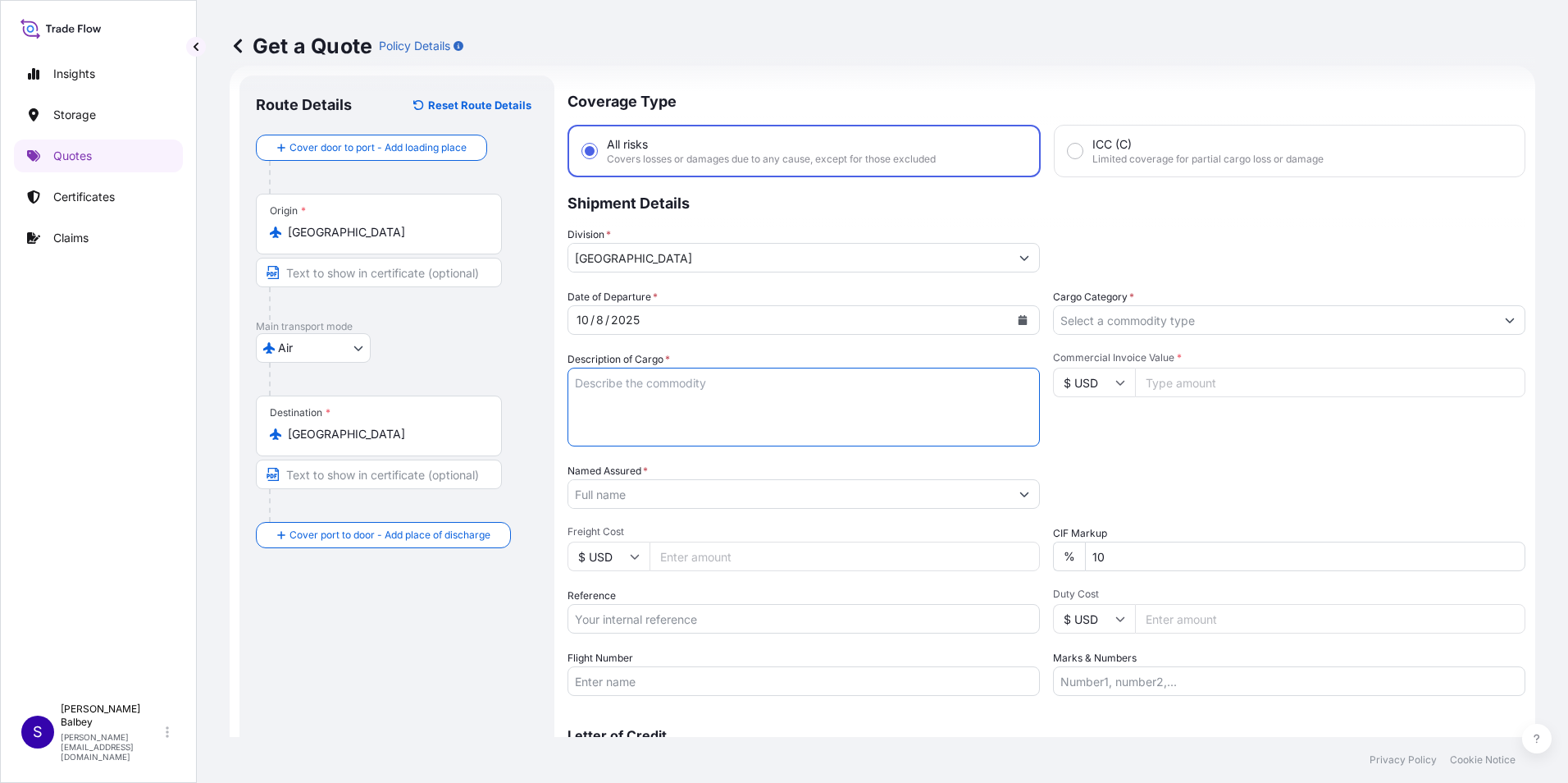
click at [662, 399] on textarea "Description of Cargo *" at bounding box center [803, 406] width 472 height 79
click at [895, 393] on textarea "Description of Cargo *" at bounding box center [803, 406] width 472 height 79
paste textarea ""HSCODES:940549900000, 761699909019 NOT RESTRICTED 1 x (504x118x146) CM 1 x (48…"
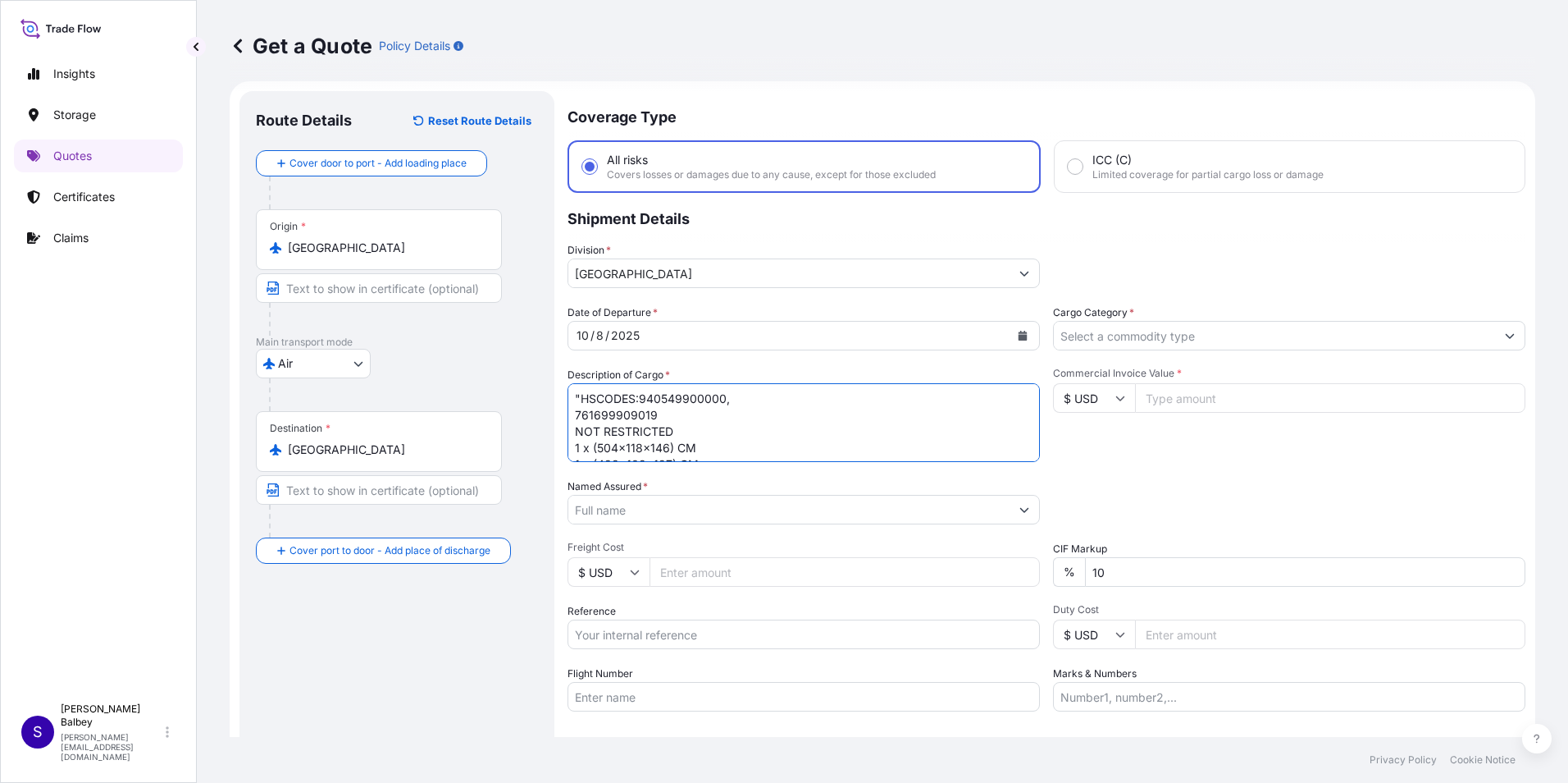
scroll to position [82, 0]
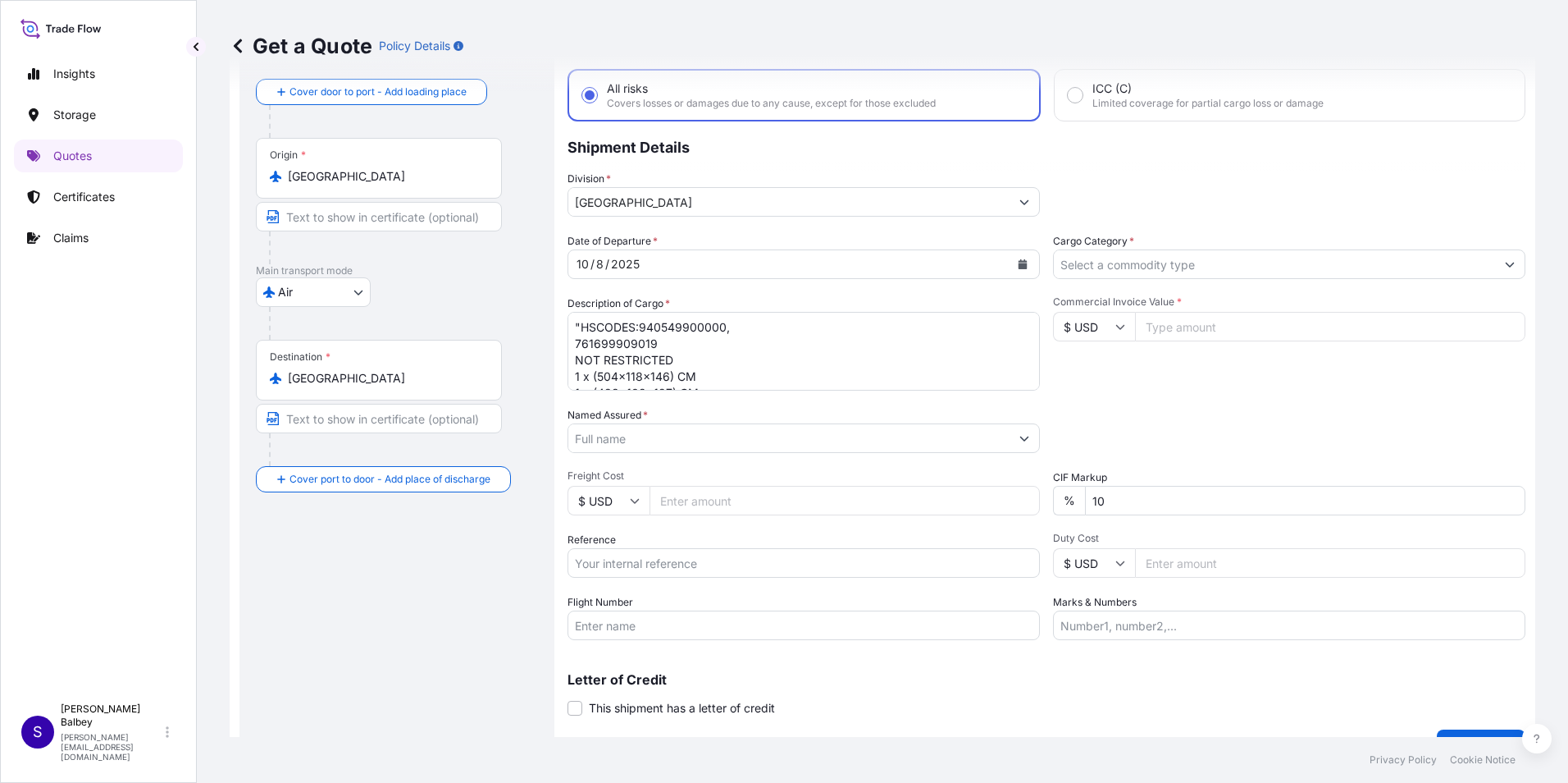
click at [754, 383] on textarea ""HSCODES:940549900000, 761699909019 NOT RESTRICTED 1 x (504x118x146) CM 1 x (48…" at bounding box center [803, 350] width 472 height 79
click at [712, 371] on textarea ""HSCODES:940549900000, 761699909019 NOT RESTRICTED 1 x (504x118x146) CM 1 x (48…" at bounding box center [803, 350] width 472 height 79
paste textarea "716-11860623 // 716 IST 11860623"
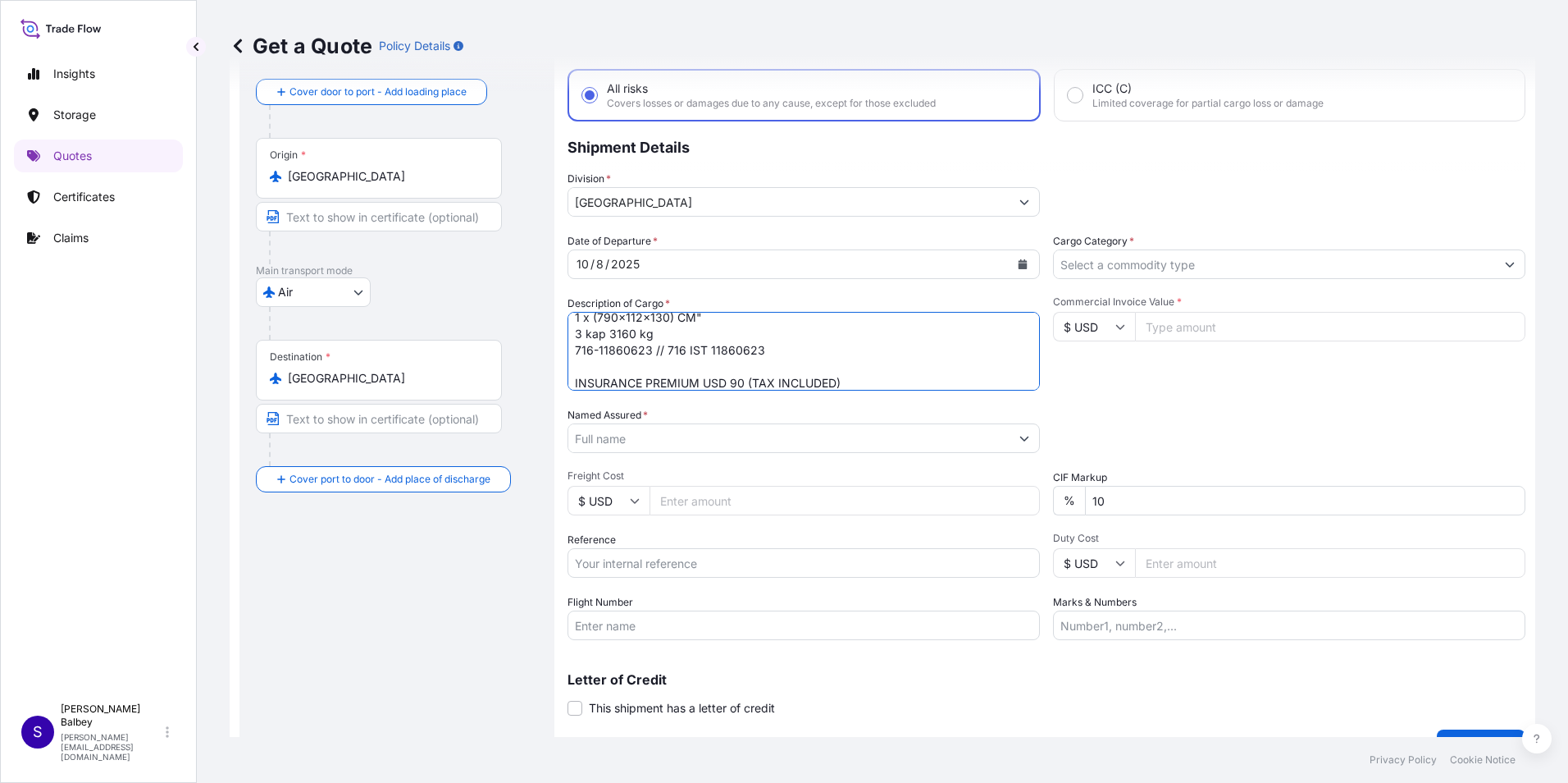
type textarea ""HSCODES:940549900000, 761699909019 NOT RESTRICTED 1 x (504x118x146) CM 1 x (48…"
click at [733, 453] on div "Date of Departure * [DATE] Cargo Category * Description of Cargo * "HSCODES:940…" at bounding box center [1046, 436] width 958 height 407
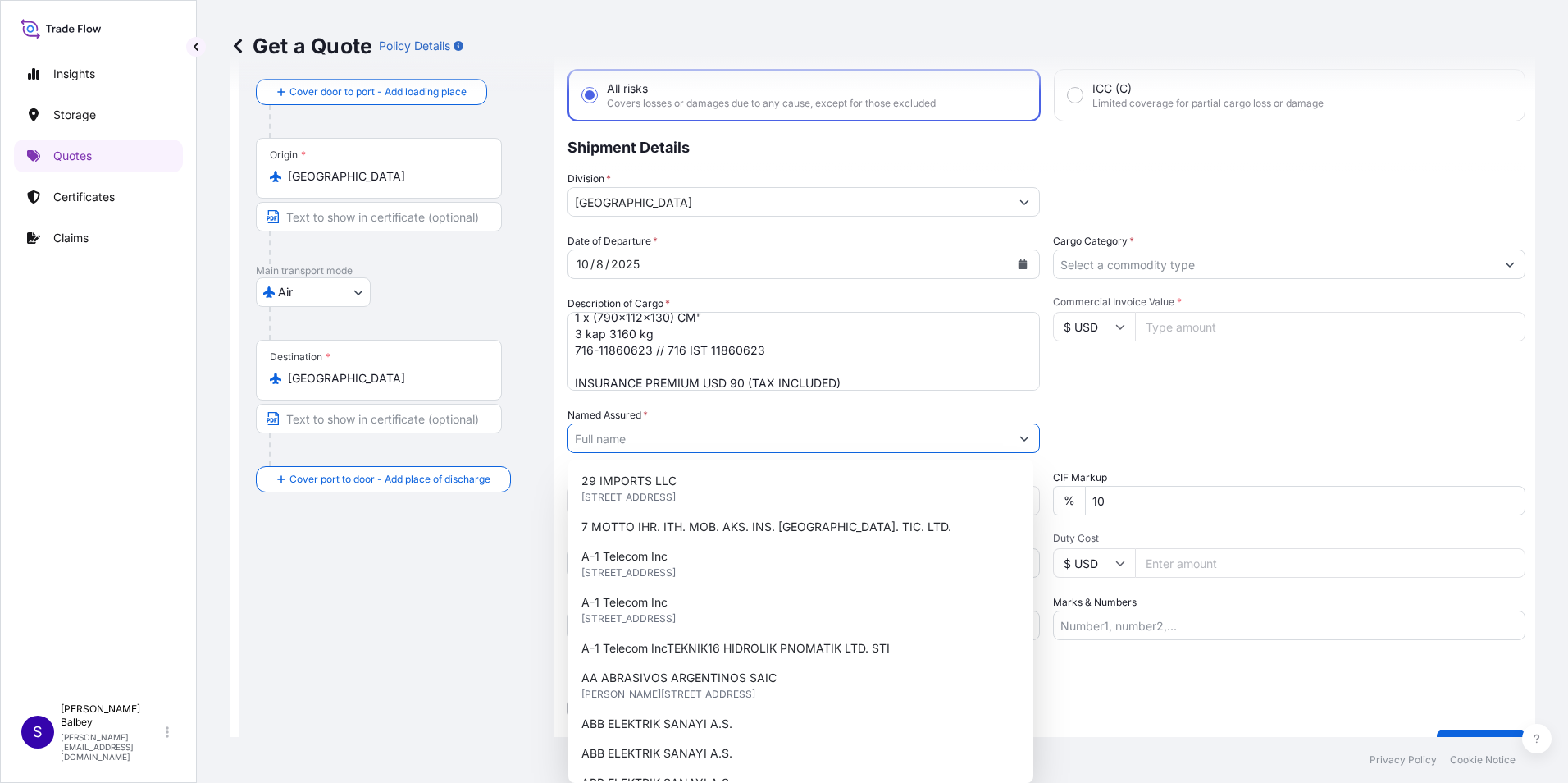
click at [733, 443] on input "Named Assured *" at bounding box center [789, 438] width 441 height 30
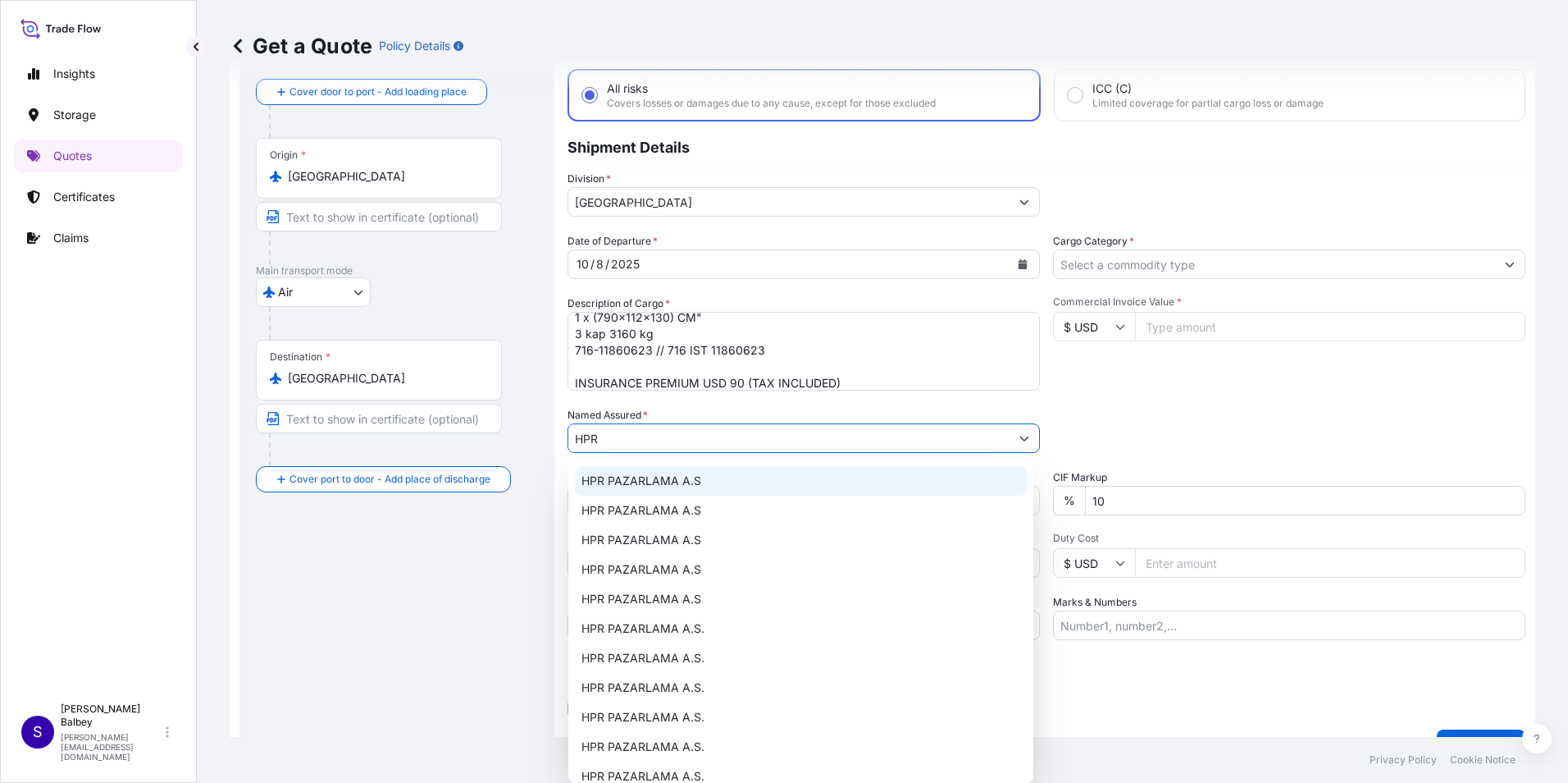
click at [654, 484] on span "HPR PAZARLAMA A.S" at bounding box center [641, 480] width 120 height 16
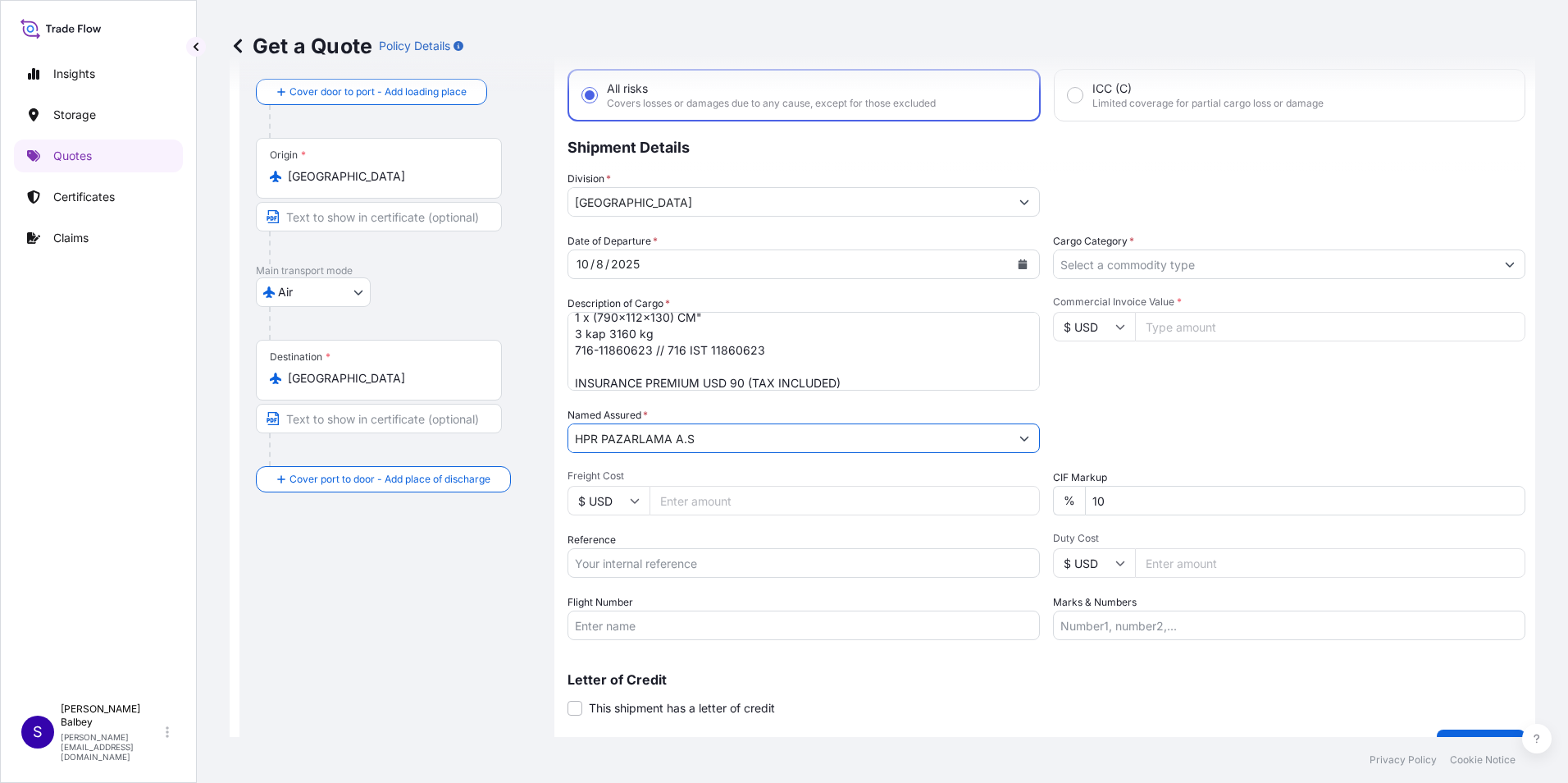
type input "HPR PAZARLAMA A.S"
click at [456, 579] on div "Route Details Reset Route Details Cover door to port - Add loading place Place …" at bounding box center [396, 391] width 283 height 710
click at [609, 626] on input "Flight Number" at bounding box center [803, 625] width 472 height 30
click at [658, 638] on input "Flight Number" at bounding box center [803, 625] width 472 height 30
paste input "MB 0621 MNG Airlines MB 0621/08"
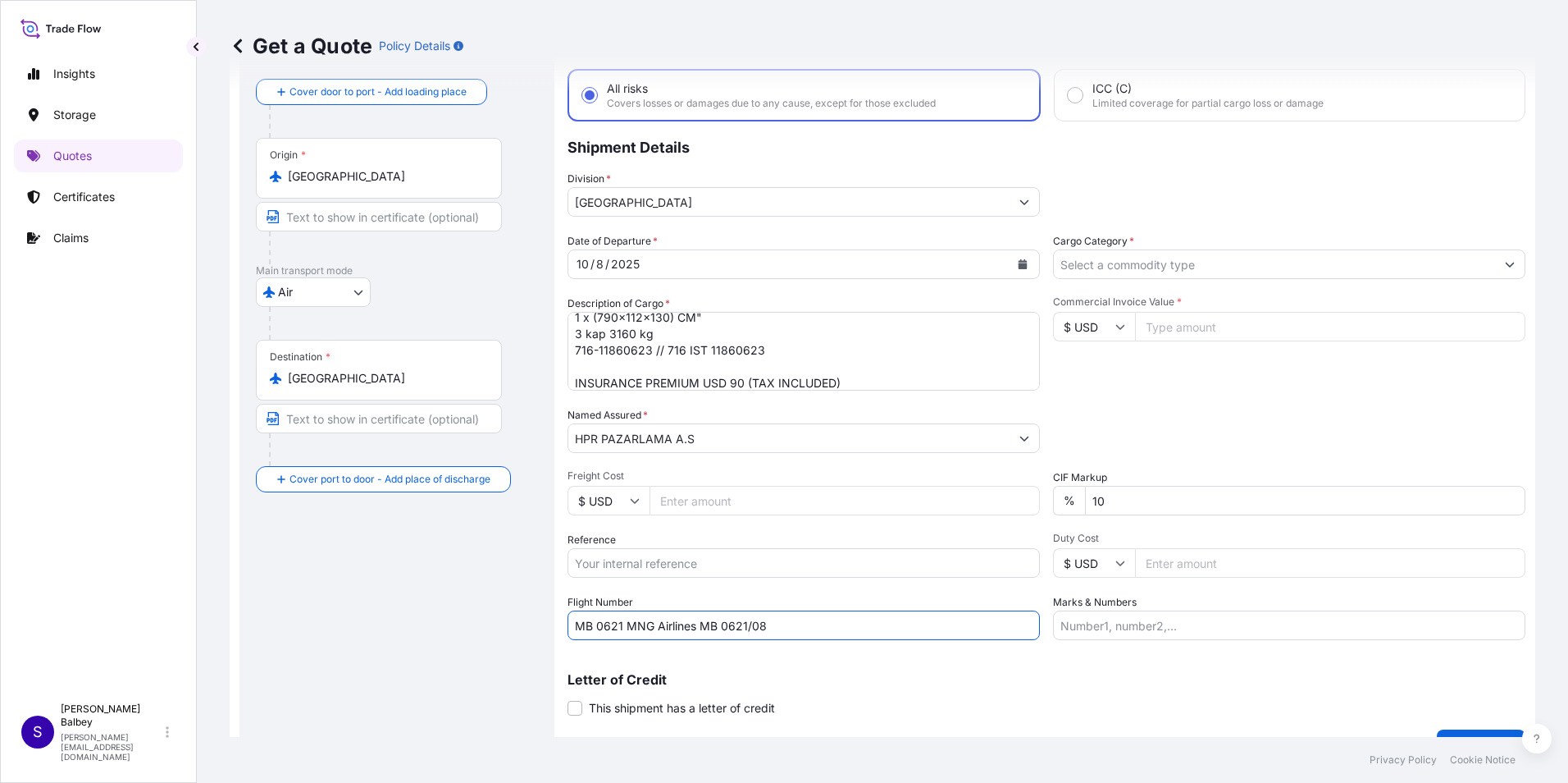
type input "MB 0621 MNG Airlines MB 0621/08"
click at [1156, 264] on input "Cargo Category *" at bounding box center [1274, 264] width 441 height 30
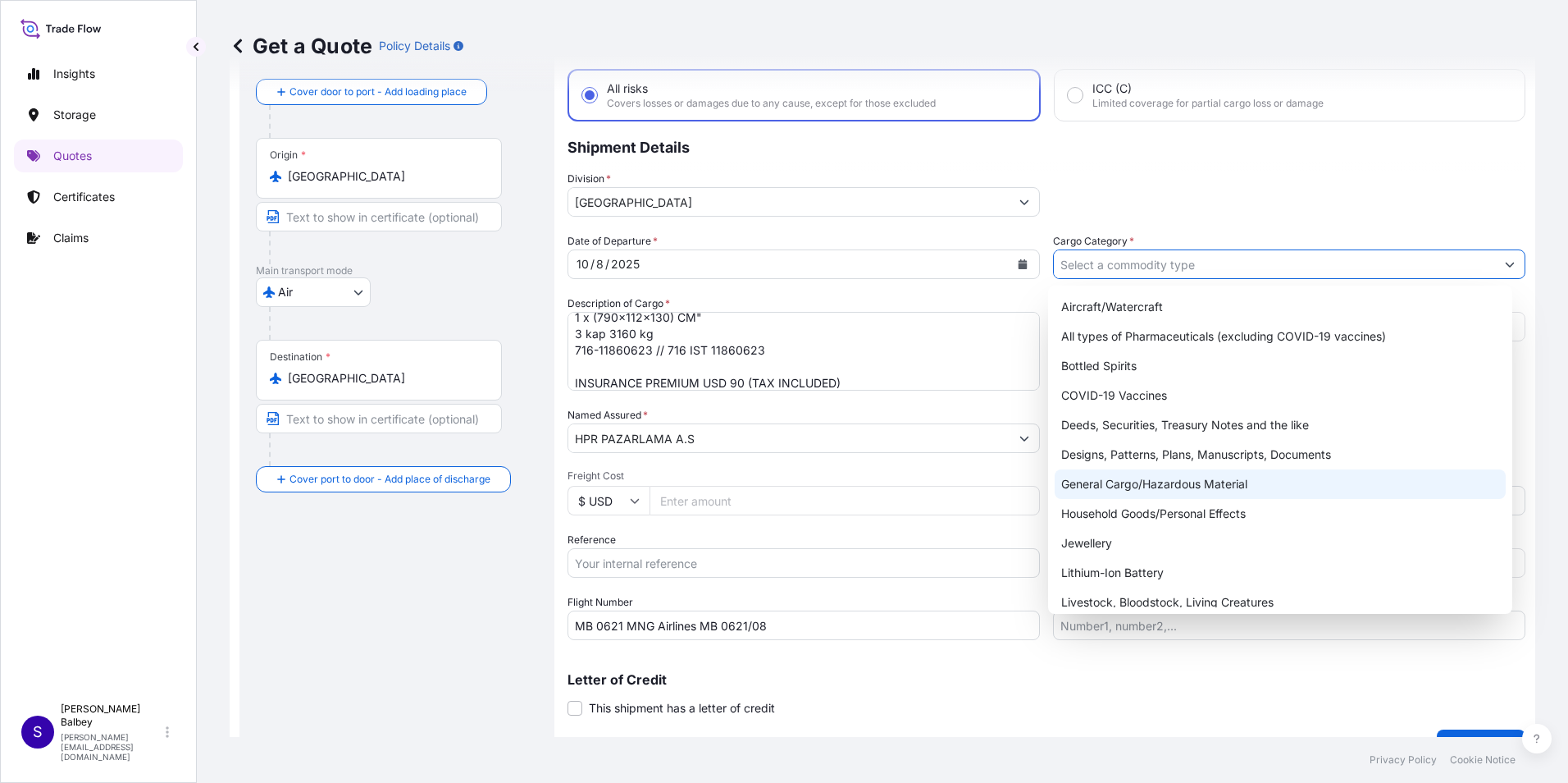
click at [1109, 483] on div "General Cargo/Hazardous Material" at bounding box center [1280, 484] width 452 height 30
type input "General Cargo/Hazardous Material"
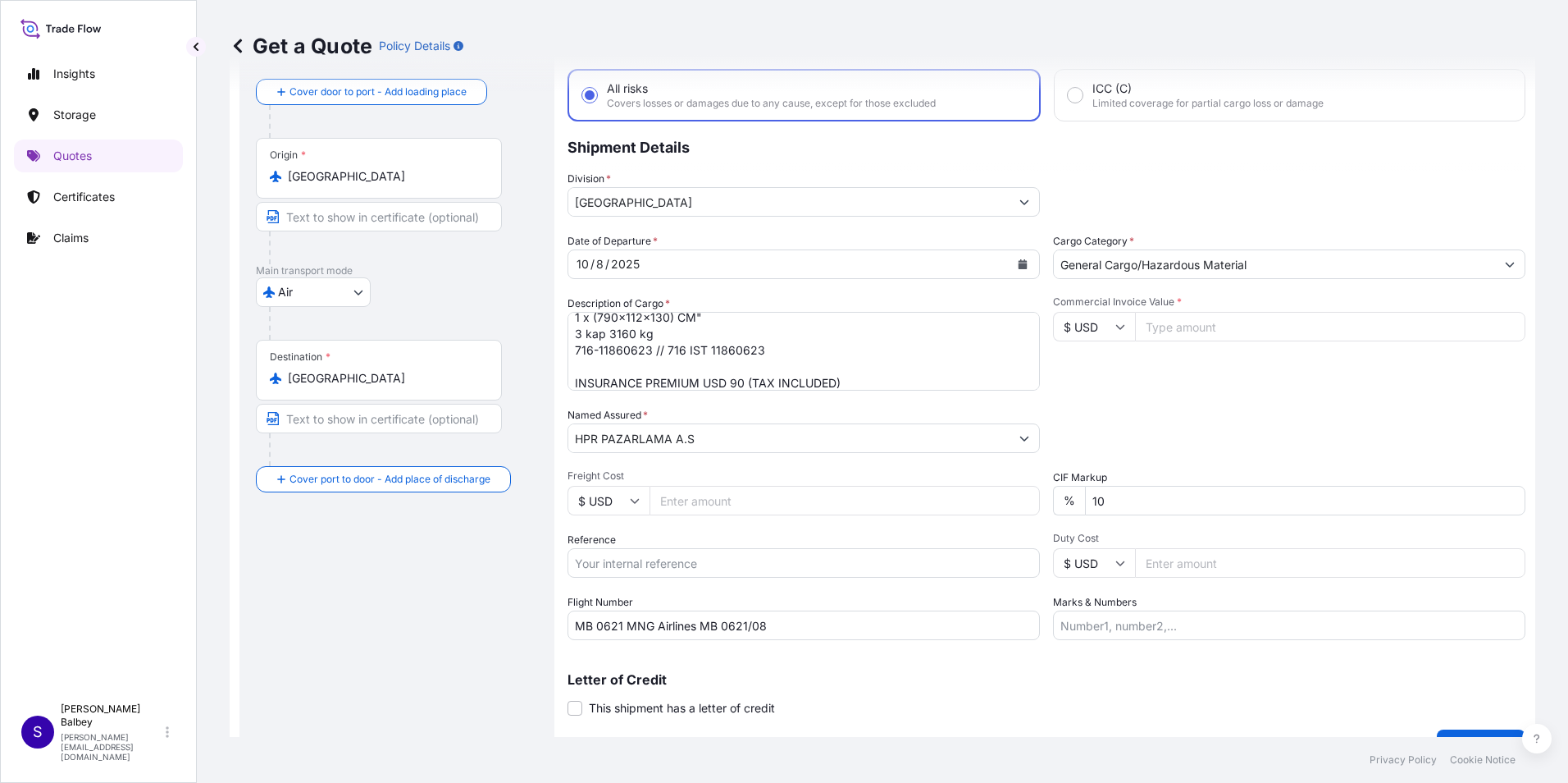
click at [1155, 332] on input "Commercial Invoice Value *" at bounding box center [1330, 326] width 390 height 30
type input "40000"
click at [1219, 402] on div "Date of Departure * [DATE] Cargo Category * General Cargo/Hazardous Material De…" at bounding box center [1046, 436] width 958 height 407
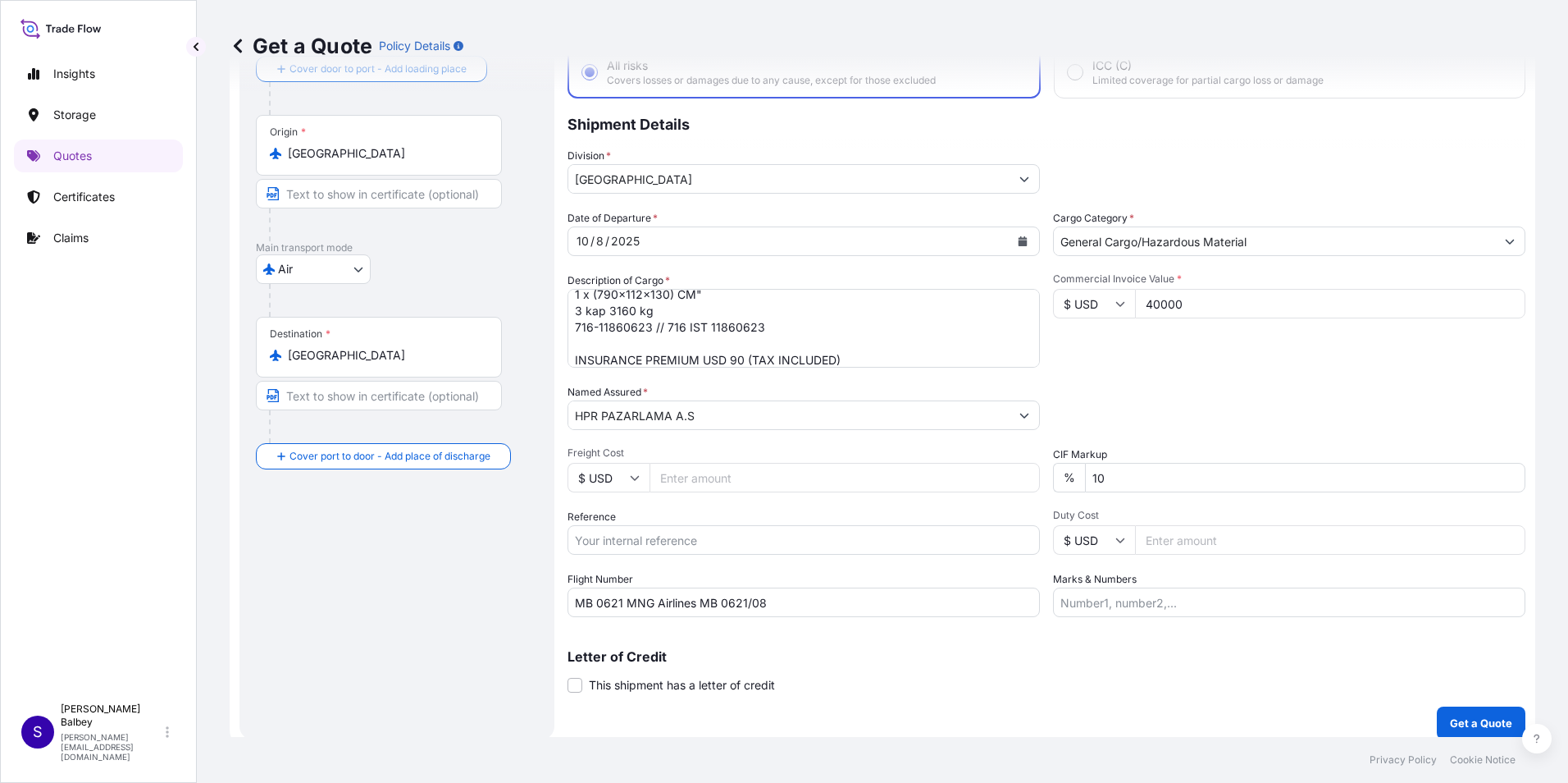
scroll to position [117, 0]
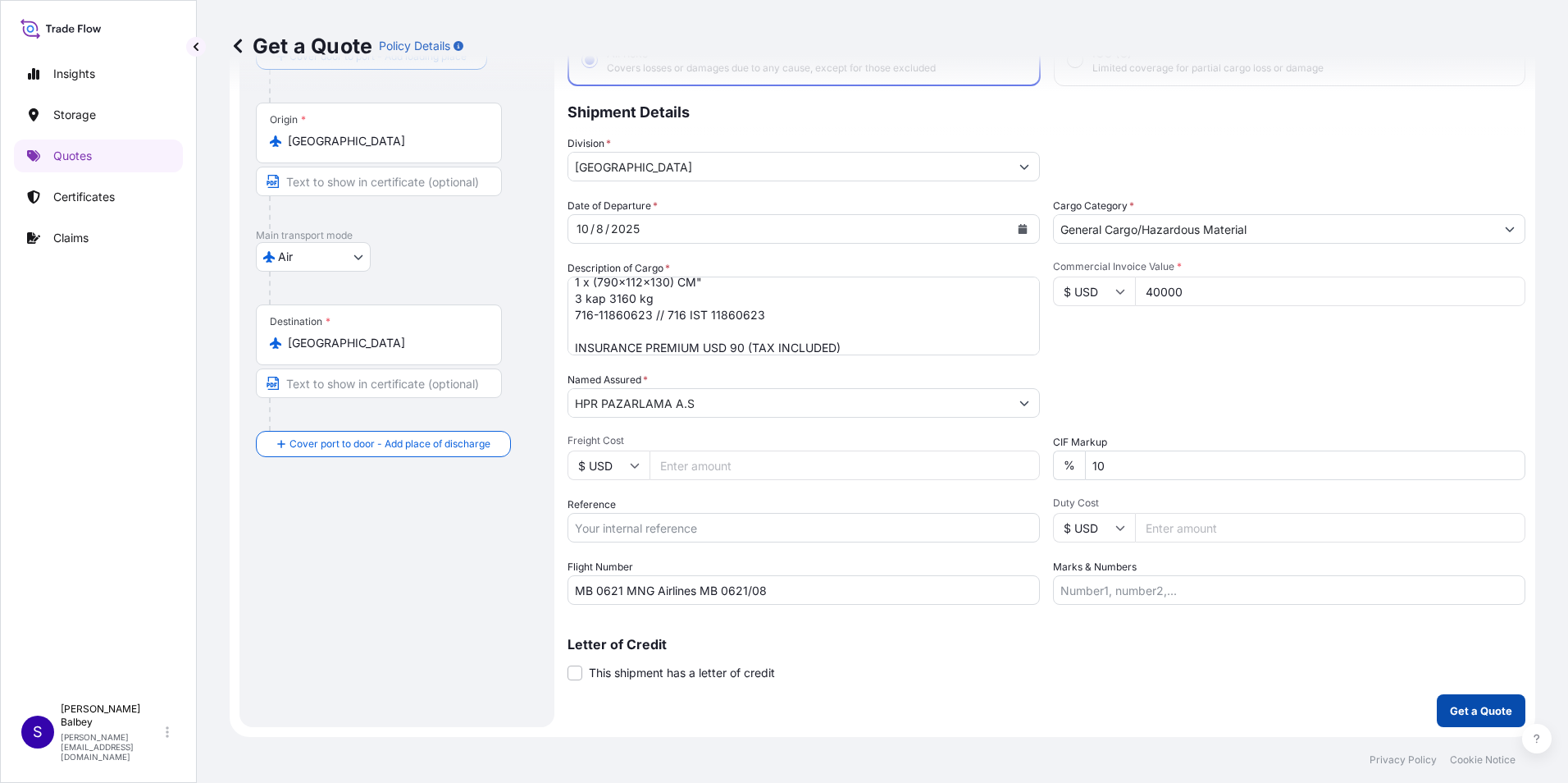
click at [1452, 701] on button "Get a Quote" at bounding box center [1481, 711] width 88 height 33
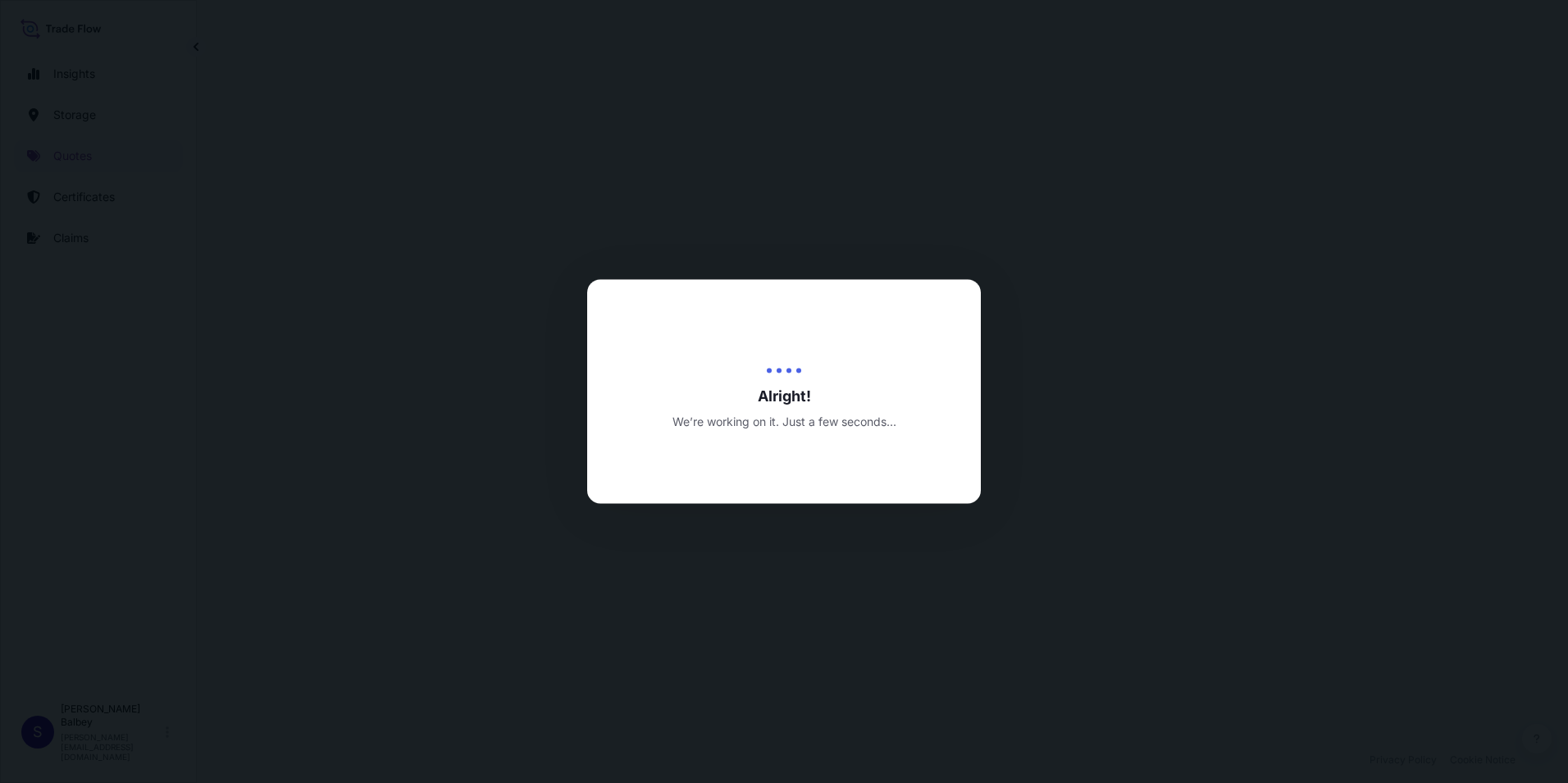
select select "Air"
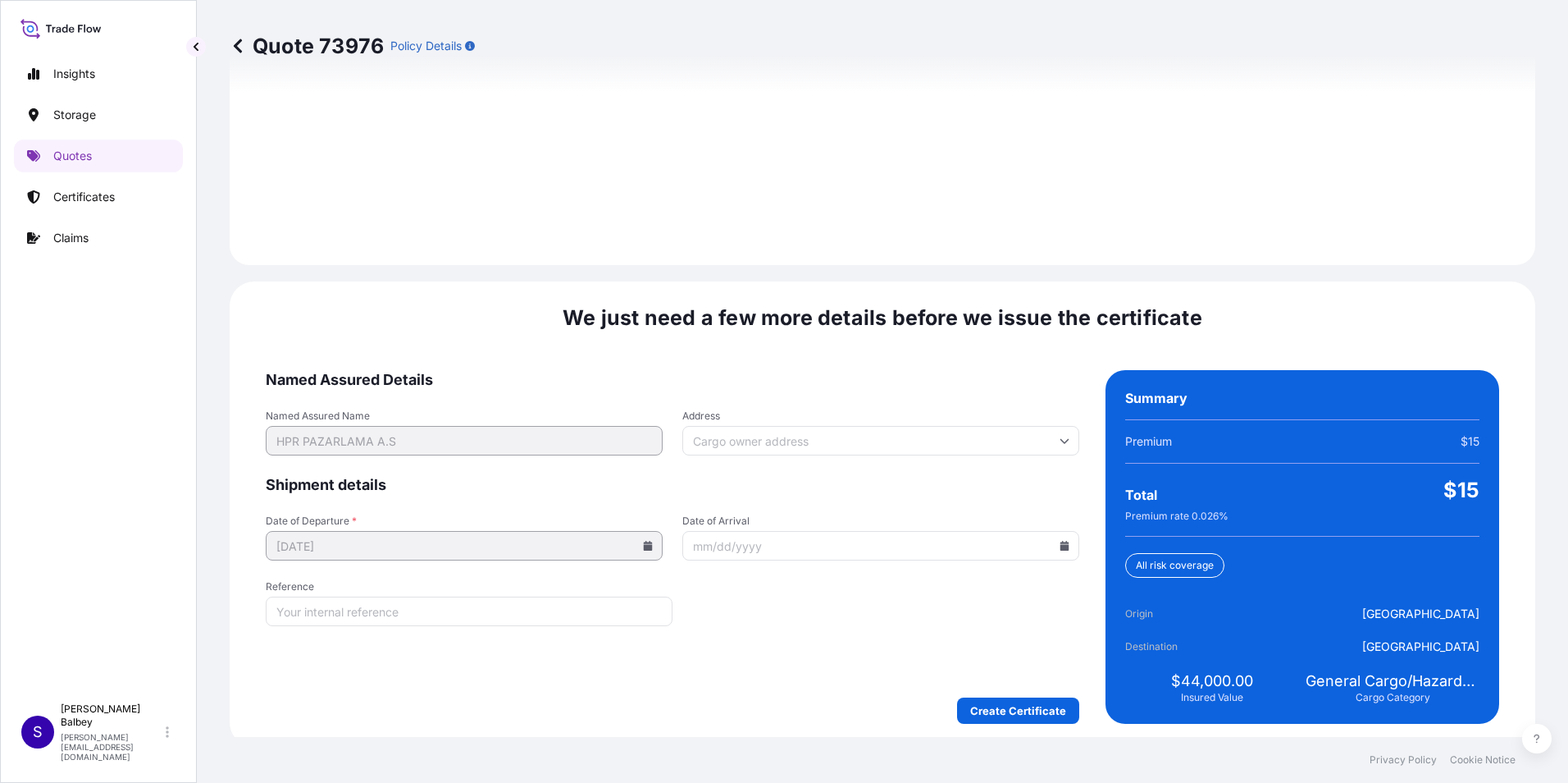
scroll to position [2311, 0]
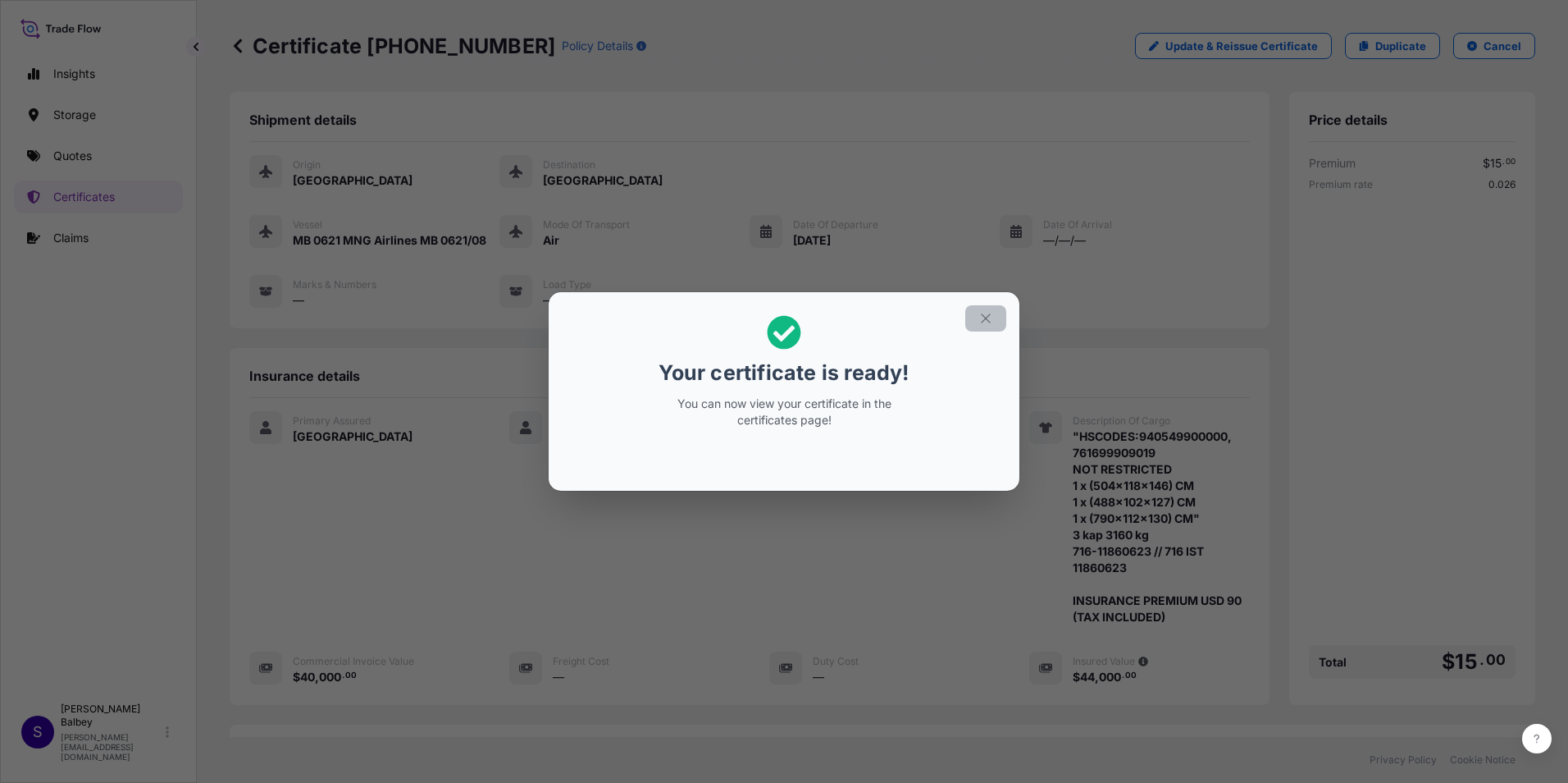
click at [986, 317] on icon "button" at bounding box center [986, 318] width 14 height 14
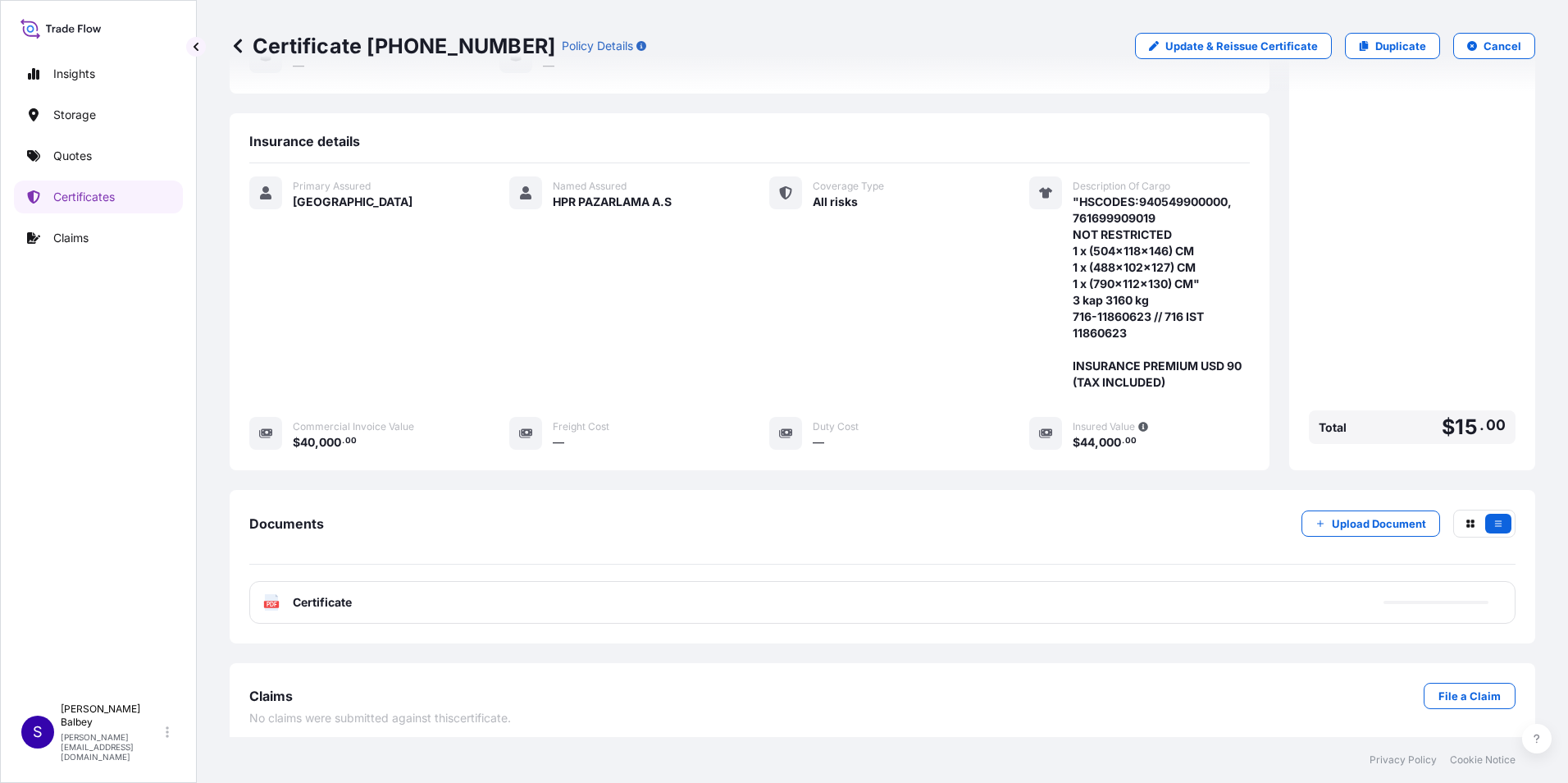
scroll to position [244, 0]
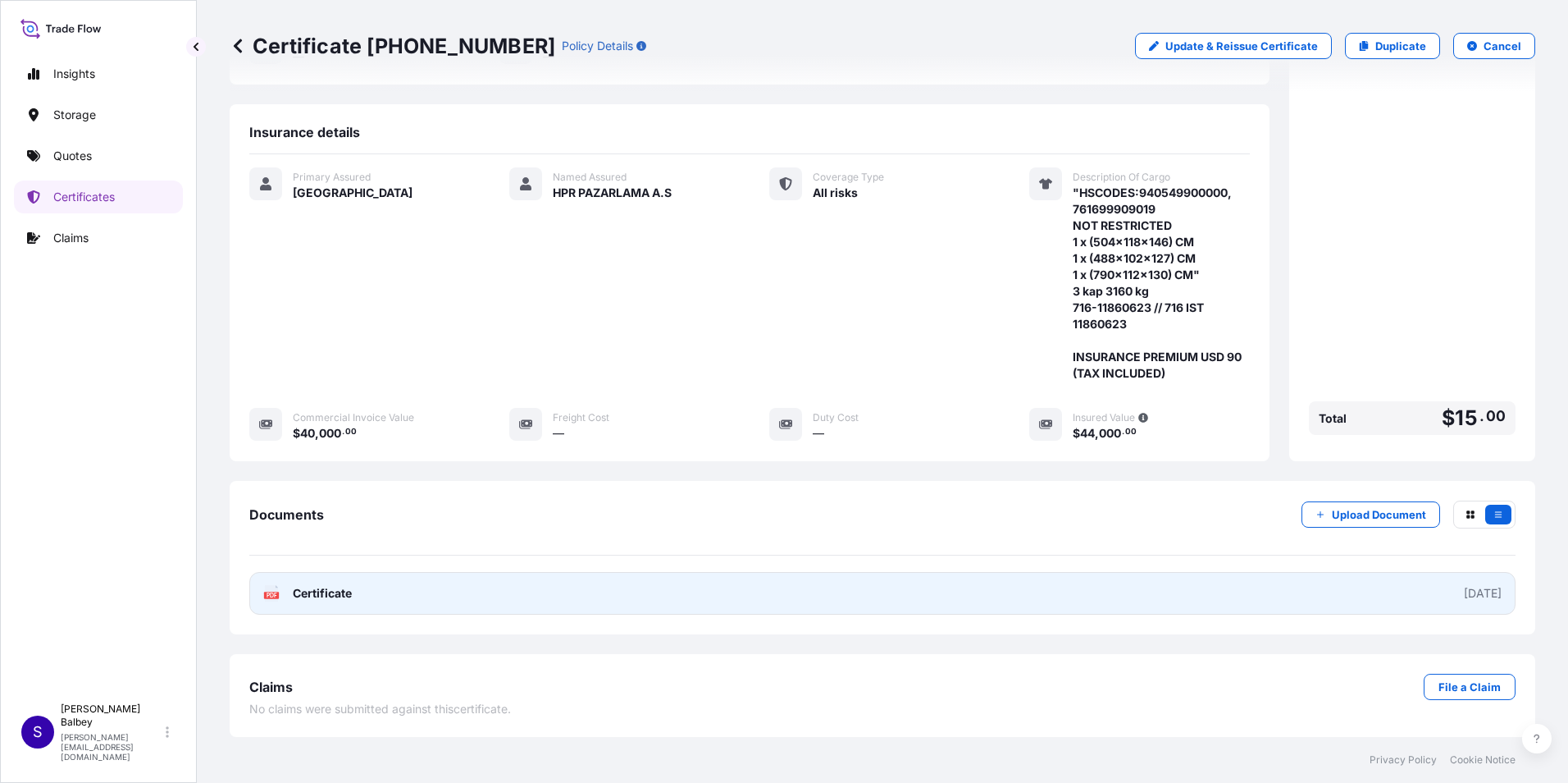
click at [339, 599] on span "Certificate" at bounding box center [321, 593] width 59 height 16
